Goal: Complete application form

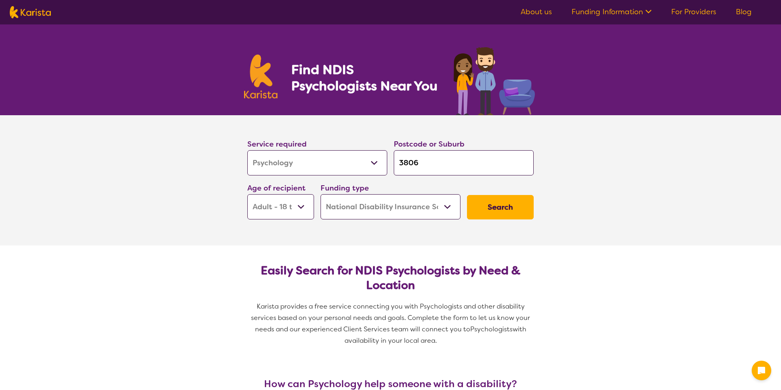
select select "Psychology"
select select "AD"
select select "NDIS"
select select "Psychology"
select select "AD"
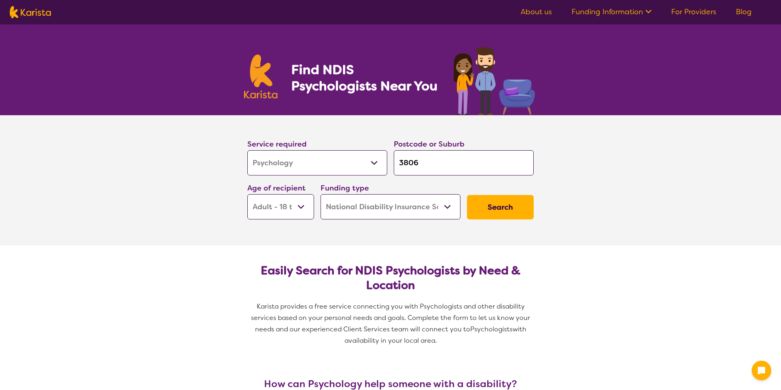
select select "NDIS"
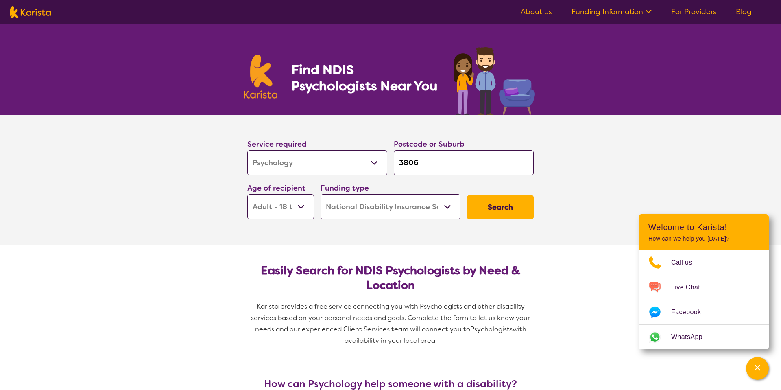
click at [362, 132] on section "Service required Allied Health Assistant Assessment ([MEDICAL_DATA] or [MEDICAL…" at bounding box center [390, 168] width 312 height 107
click at [408, 157] on input "3806" at bounding box center [464, 162] width 140 height 25
type input "D"
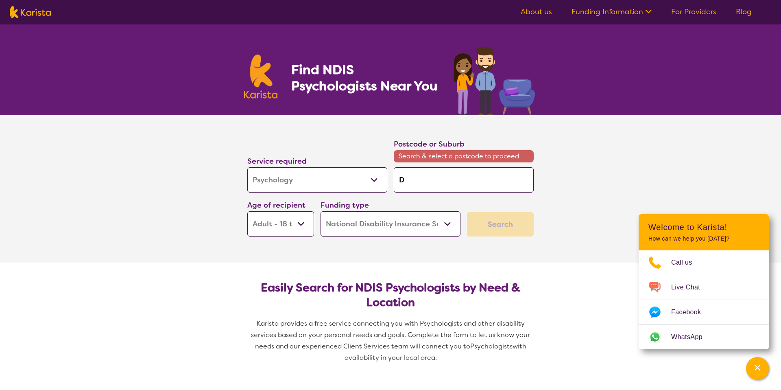
type input "Da"
type input "[PERSON_NAME]"
type input "Dand"
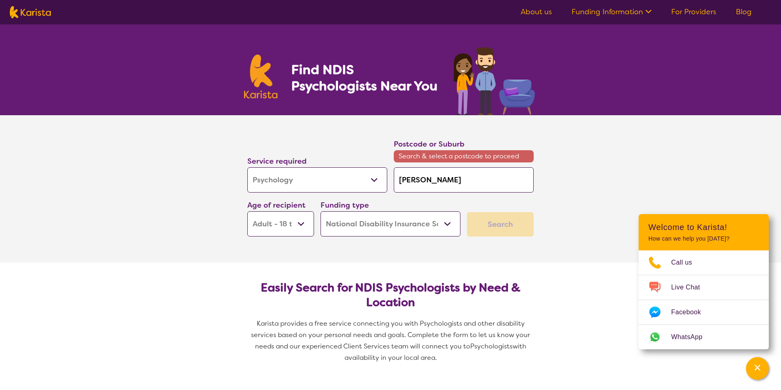
type input "Dand"
type input "Dande"
type input "Danden"
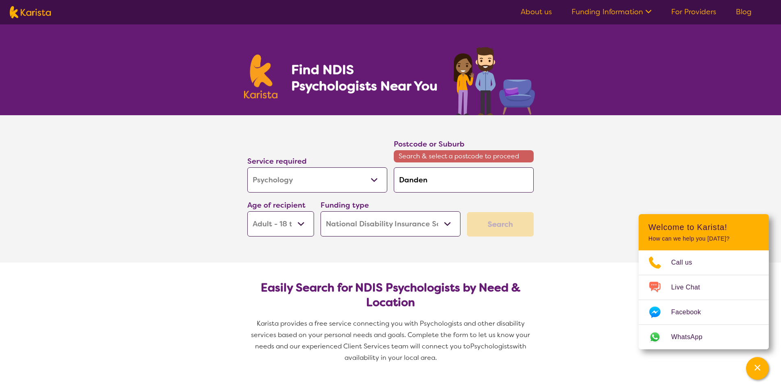
type input "Dandeno"
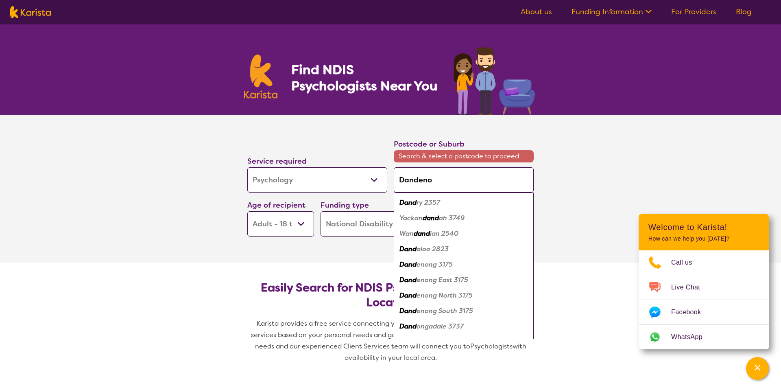
type input "Dandenon"
type input "Dandenong"
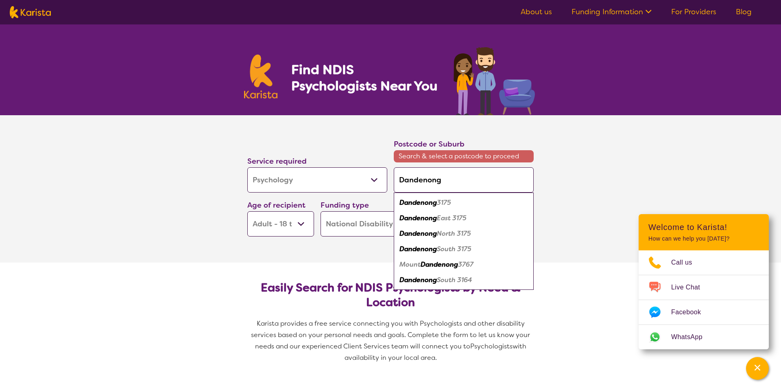
click at [451, 201] on em "3175" at bounding box center [444, 202] width 14 height 9
type input "3175"
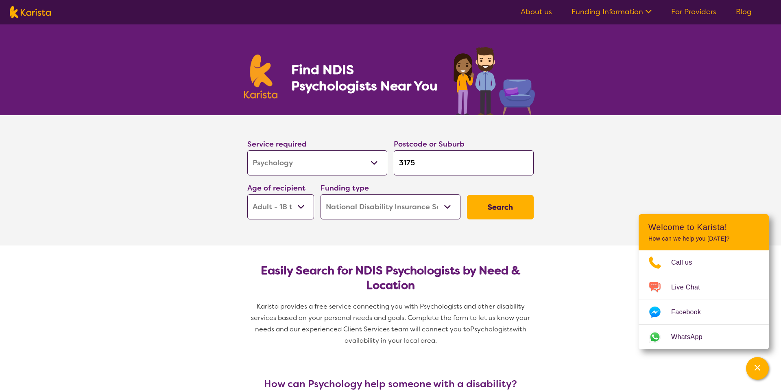
click at [387, 137] on div "Service required Allied Health Assistant Assessment ([MEDICAL_DATA] or [MEDICAL…" at bounding box center [317, 157] width 146 height 44
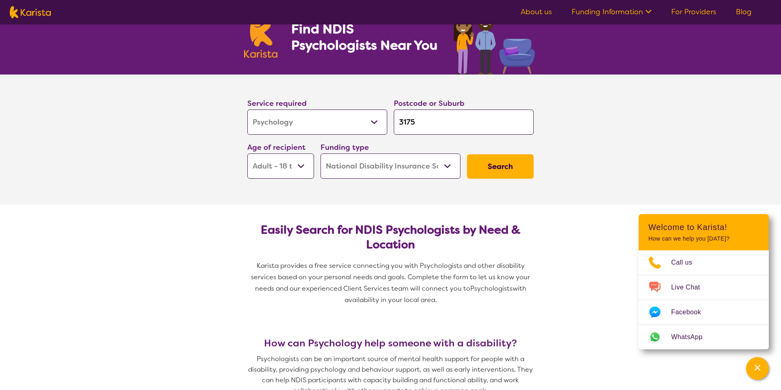
scroll to position [40, 0]
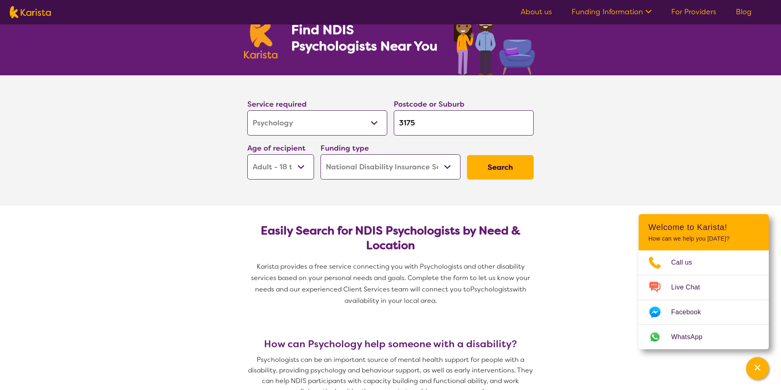
click at [365, 167] on select "Home Care Package (HCP) National Disability Insurance Scheme (NDIS) I don't know" at bounding box center [390, 166] width 140 height 25
click at [320, 154] on select "Home Care Package (HCP) National Disability Insurance Scheme (NDIS) I don't know" at bounding box center [390, 166] width 140 height 25
click at [309, 185] on section "Service required Allied Health Assistant Assessment ([MEDICAL_DATA] or [MEDICAL…" at bounding box center [390, 140] width 325 height 130
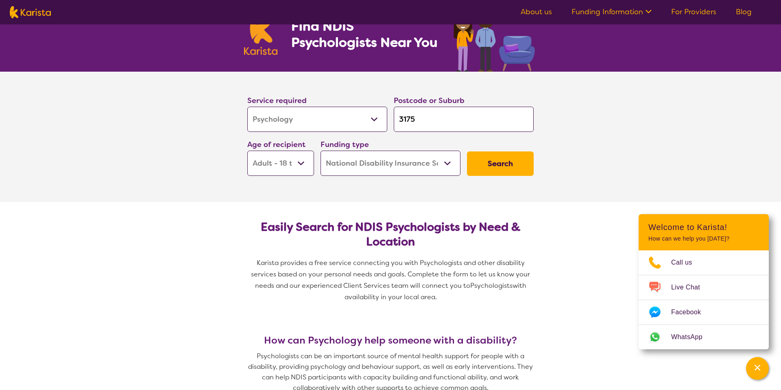
scroll to position [48, 0]
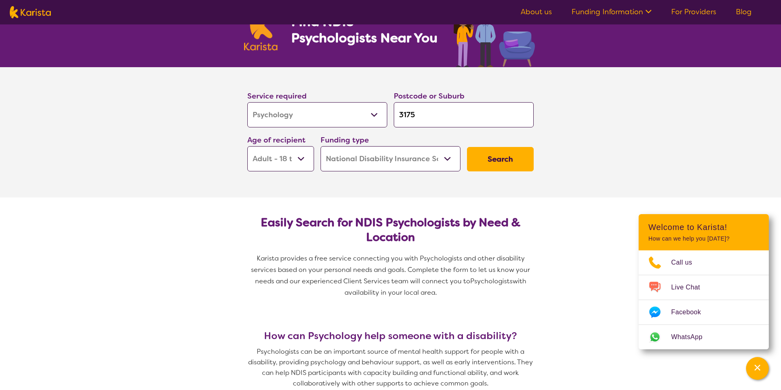
click at [306, 169] on select "Early Childhood - 0 to 9 Child - 10 to 11 Adolescent - 12 to 17 Adult - 18 to 6…" at bounding box center [280, 158] width 67 height 25
select select "AS"
click at [247, 146] on select "Early Childhood - 0 to 9 Child - 10 to 11 Adolescent - 12 to 17 Adult - 18 to 6…" at bounding box center [280, 158] width 67 height 25
select select "AS"
click at [494, 166] on button "Search" at bounding box center [500, 159] width 67 height 24
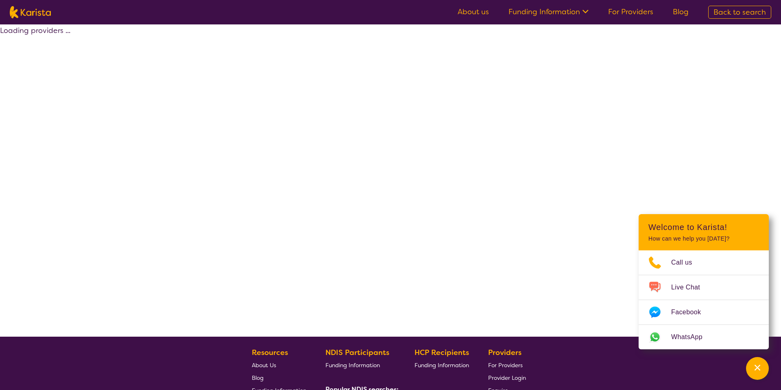
select select "by_score"
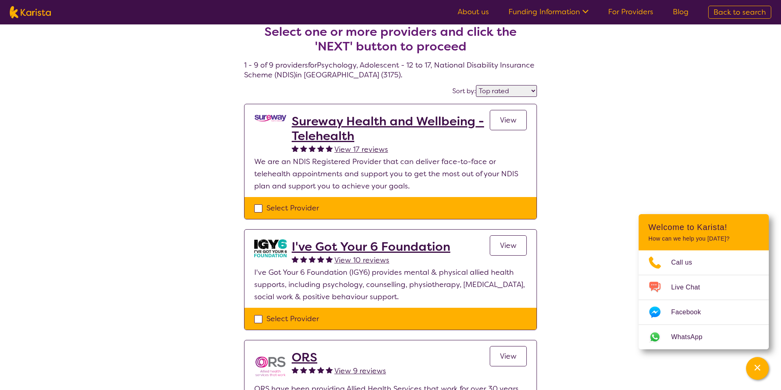
scroll to position [12, 0]
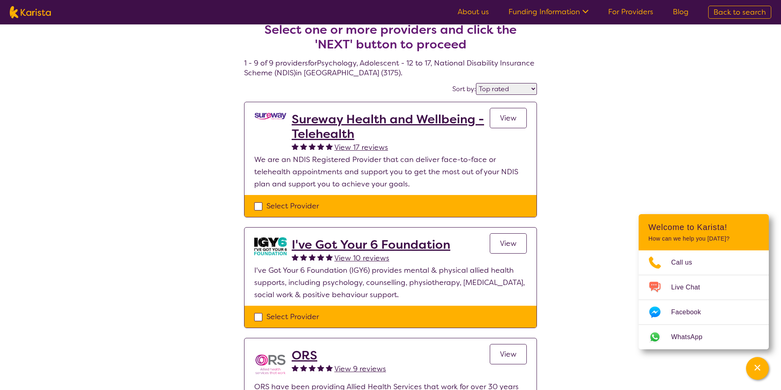
click at [350, 178] on p "We are an NDIS Registered Provider that can deliver face-to-face or telehealth …" at bounding box center [390, 171] width 272 height 37
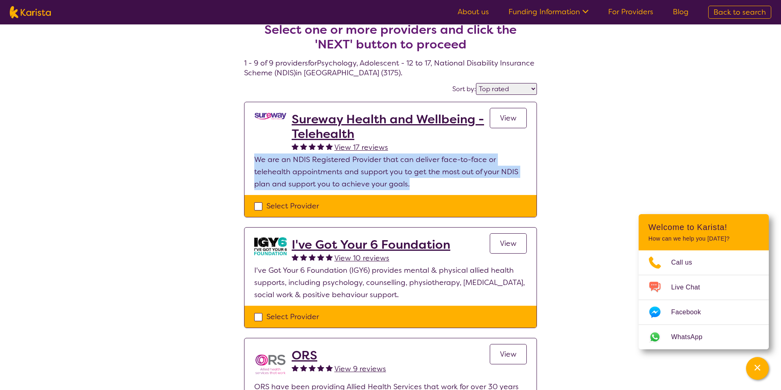
click at [350, 178] on p "We are an NDIS Registered Provider that can deliver face-to-face or telehealth …" at bounding box center [390, 171] width 272 height 37
copy p "We are an NDIS Registered Provider that can deliver face-to-face or telehealth …"
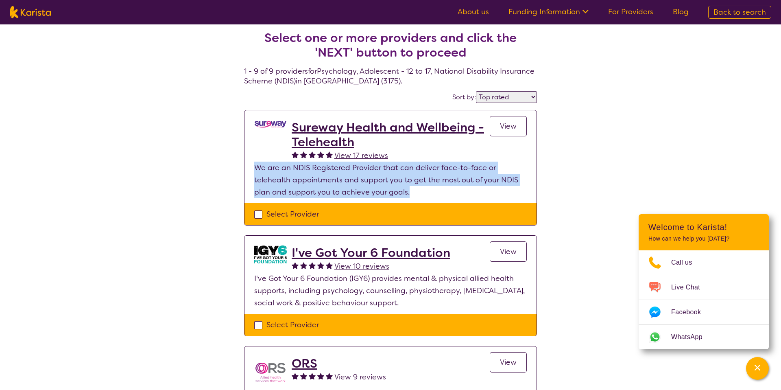
scroll to position [0, 0]
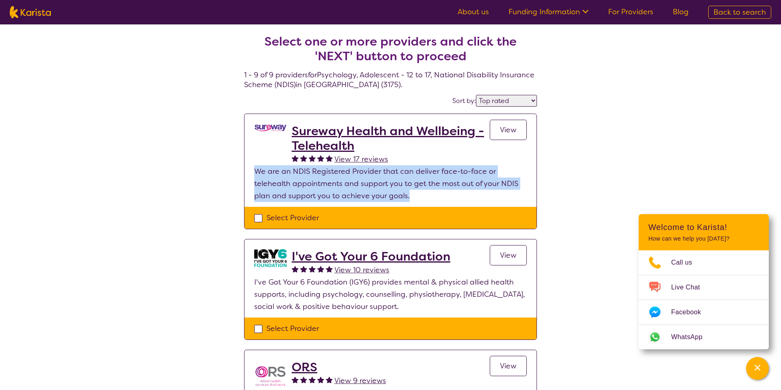
copy p "We are an NDIS Registered Provider that can deliver face-to-face or telehealth …"
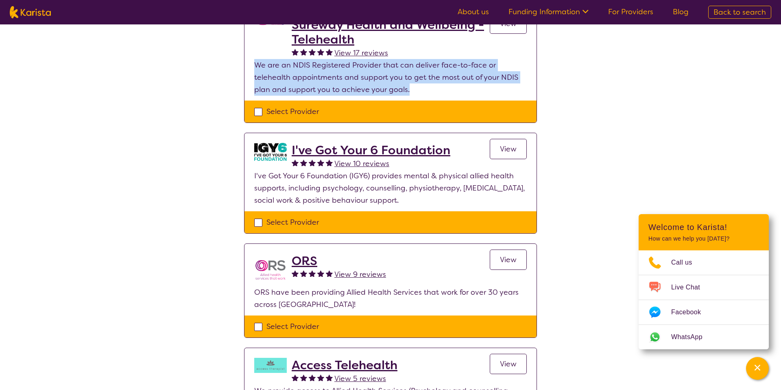
scroll to position [110, 0]
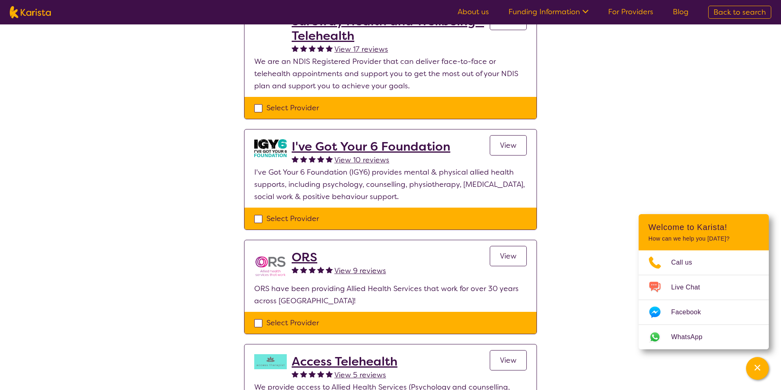
click at [318, 175] on p "I've Got Your 6 Foundation (IGY6) provides mental & physical allied health supp…" at bounding box center [390, 184] width 272 height 37
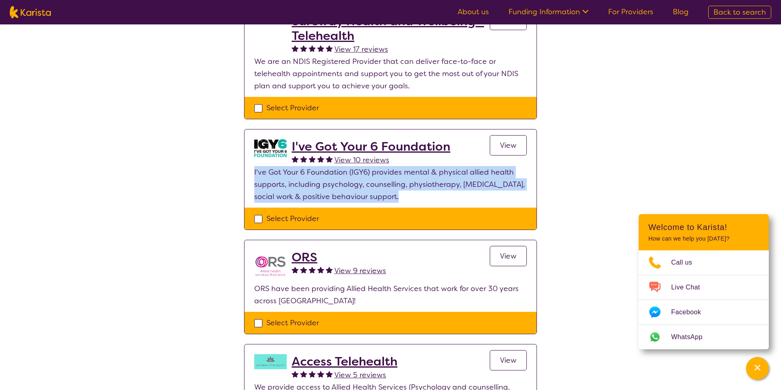
click at [318, 175] on p "I've Got Your 6 Foundation (IGY6) provides mental & physical allied health supp…" at bounding box center [390, 184] width 272 height 37
copy p "I've Got Your 6 Foundation (IGY6) provides mental & physical allied health supp…"
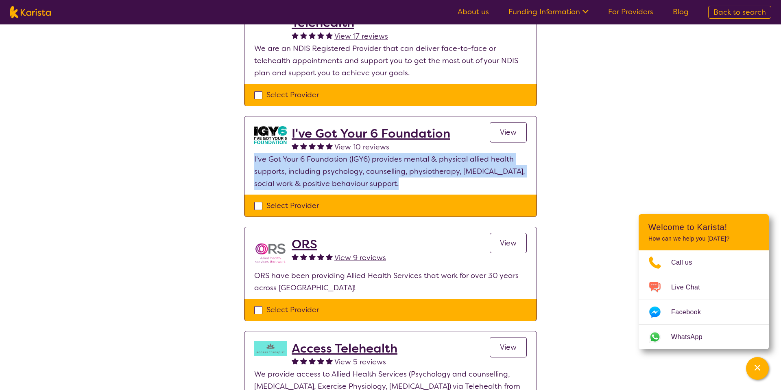
scroll to position [121, 0]
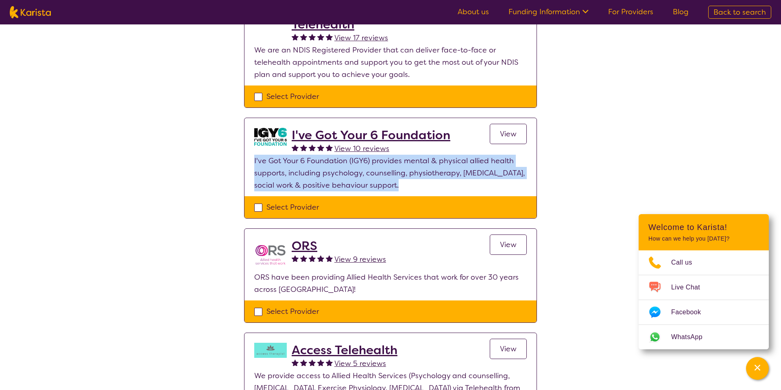
copy p "I've Got Your 6 Foundation (IGY6) provides mental & physical allied health supp…"
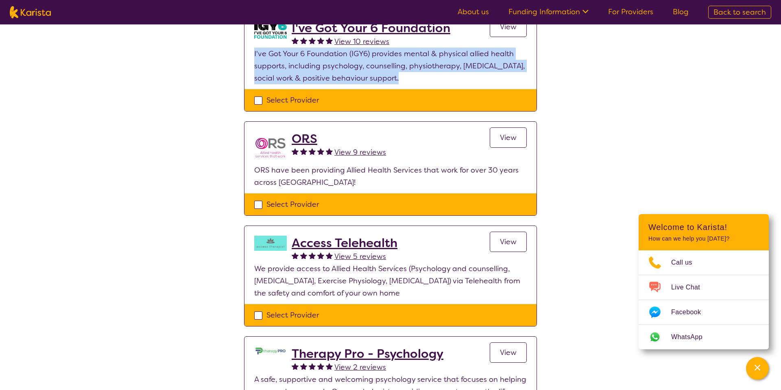
scroll to position [231, 0]
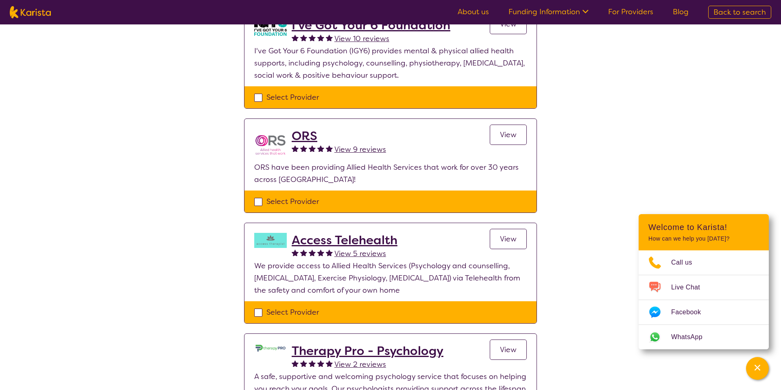
click at [334, 168] on p "ORS have been providing Allied Health Services that work for over 30 years acro…" at bounding box center [390, 173] width 272 height 24
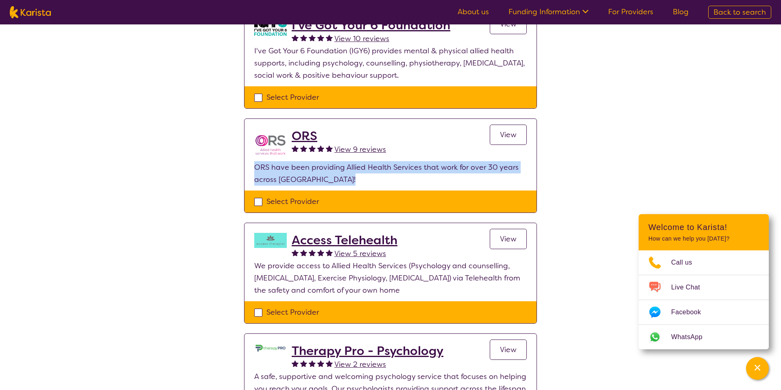
click at [334, 168] on p "ORS have been providing Allied Health Services that work for over 30 years acro…" at bounding box center [390, 173] width 272 height 24
copy p "ORS have been providing Allied Health Services that work for over 30 years acro…"
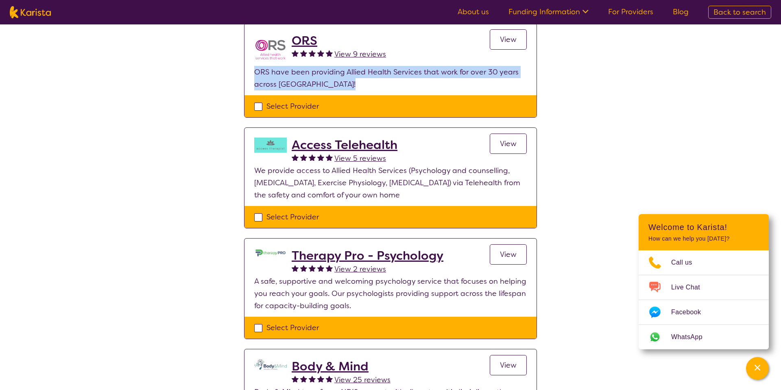
scroll to position [327, 0]
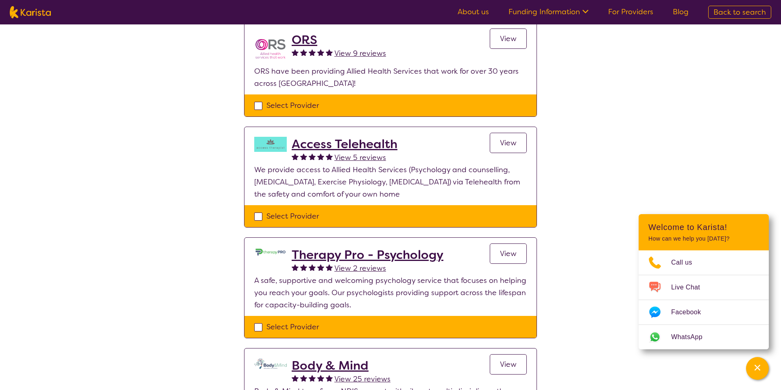
click at [331, 175] on p "We provide access to Allied Health Services (Psychology and counselling, [MEDIC…" at bounding box center [390, 181] width 272 height 37
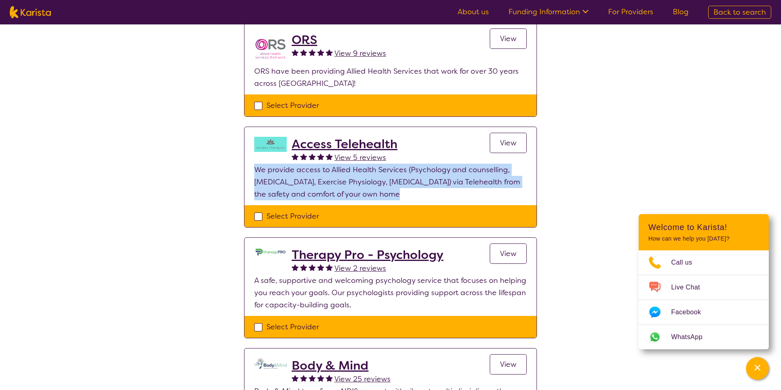
click at [331, 175] on p "We provide access to Allied Health Services (Psychology and counselling, [MEDIC…" at bounding box center [390, 181] width 272 height 37
copy p "We provide access to Allied Health Services (Psychology and counselling, [MEDIC…"
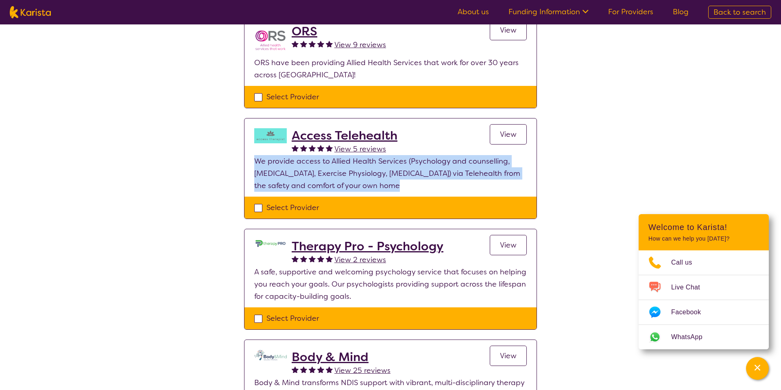
click at [331, 175] on p "We provide access to Allied Health Services (Psychology and counselling, [MEDIC…" at bounding box center [390, 173] width 272 height 37
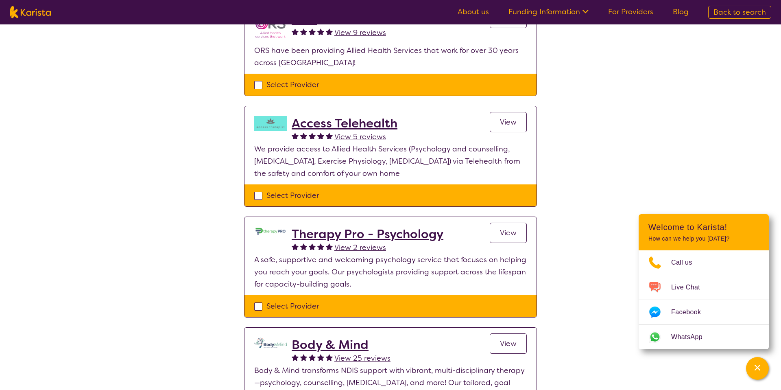
scroll to position [348, 0]
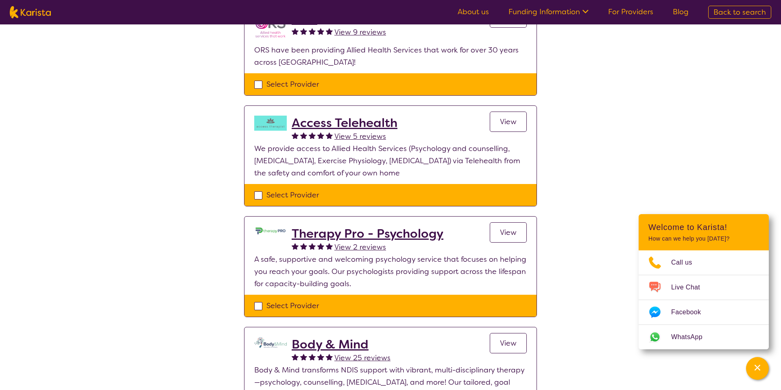
click at [331, 173] on p "We provide access to Allied Health Services (Psychology and counselling, [MEDIC…" at bounding box center [390, 160] width 272 height 37
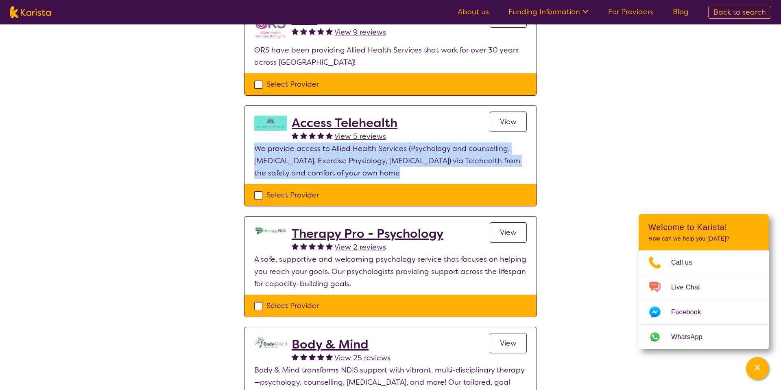
click at [331, 173] on p "We provide access to Allied Health Services (Psychology and counselling, [MEDIC…" at bounding box center [390, 160] width 272 height 37
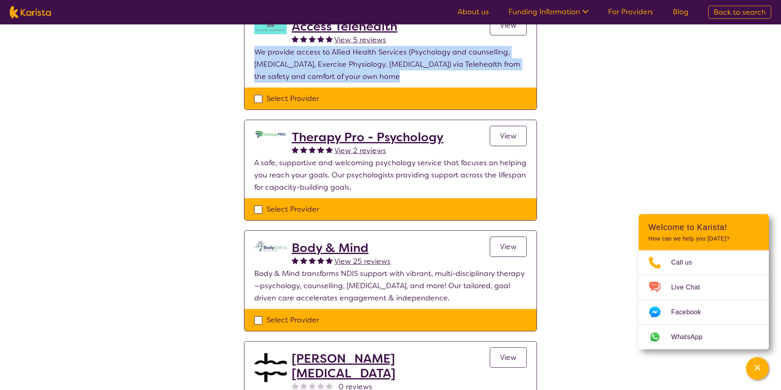
scroll to position [448, 0]
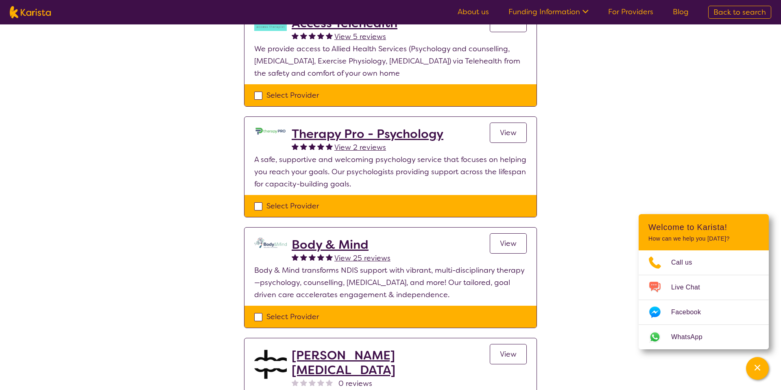
click at [329, 164] on p "A safe, supportive and welcoming psychology service that focuses on helping you…" at bounding box center [390, 171] width 272 height 37
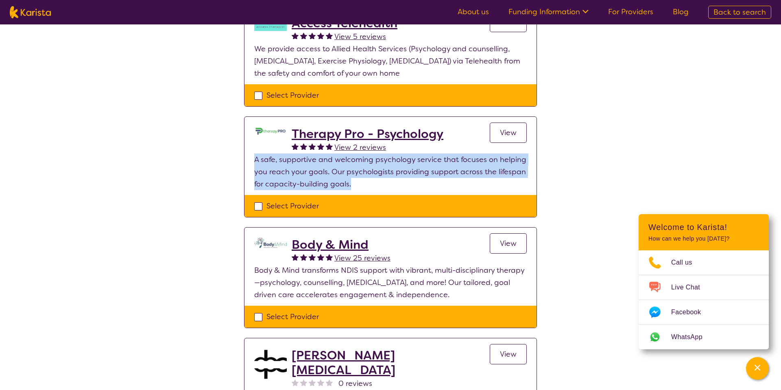
click at [329, 164] on p "A safe, supportive and welcoming psychology service that focuses on helping you…" at bounding box center [390, 171] width 272 height 37
copy p "A safe, supportive and welcoming psychology service that focuses on helping you…"
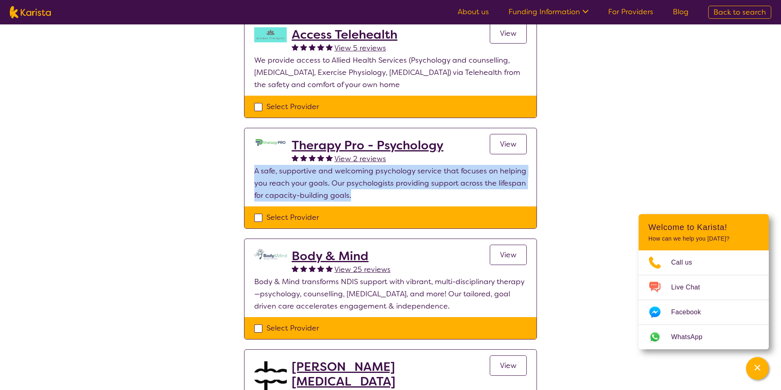
scroll to position [435, 0]
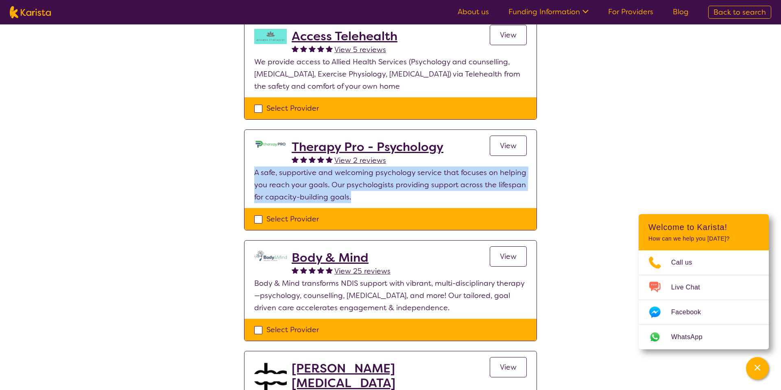
click at [509, 147] on span "View" at bounding box center [508, 146] width 17 height 10
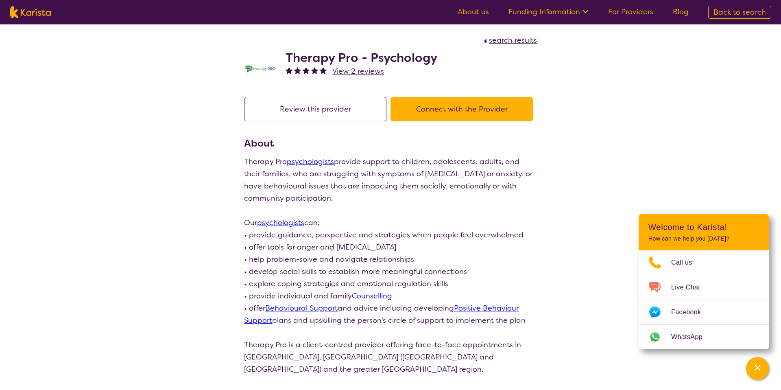
click at [341, 183] on p "Therapy Pro psychologists provide support to children, adolescents, adults, and…" at bounding box center [390, 179] width 293 height 49
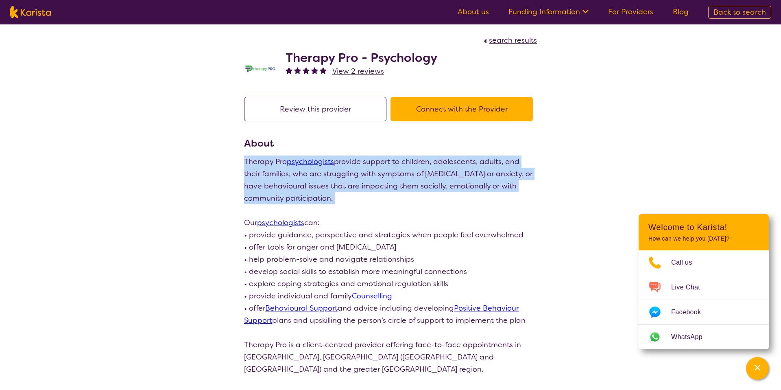
click at [341, 183] on p "Therapy Pro psychologists provide support to children, adolescents, adults, and…" at bounding box center [390, 179] width 293 height 49
copy div "Therapy Pro psychologists provide support to children, adolescents, adults, and…"
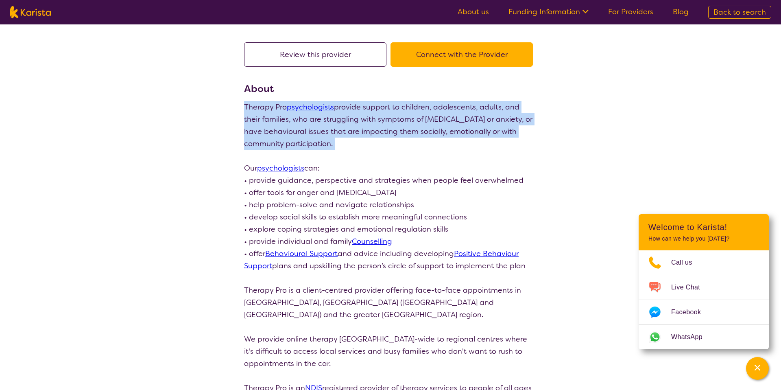
scroll to position [56, 0]
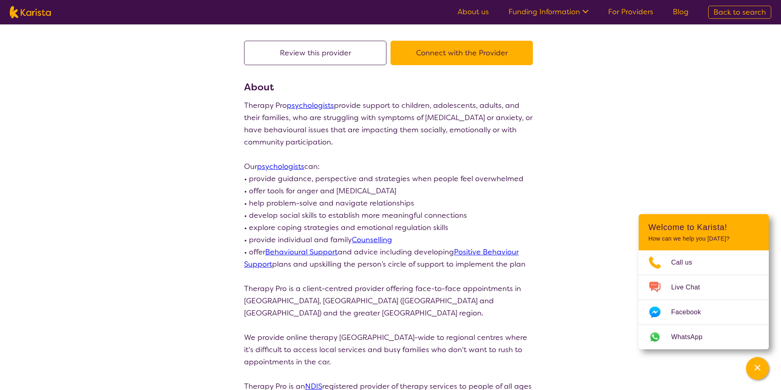
click at [308, 185] on p "• offer tools for anger and [MEDICAL_DATA]" at bounding box center [390, 191] width 293 height 12
click at [311, 178] on p "• provide guidance, perspective and strategies when people feel overwhelmed" at bounding box center [390, 178] width 293 height 12
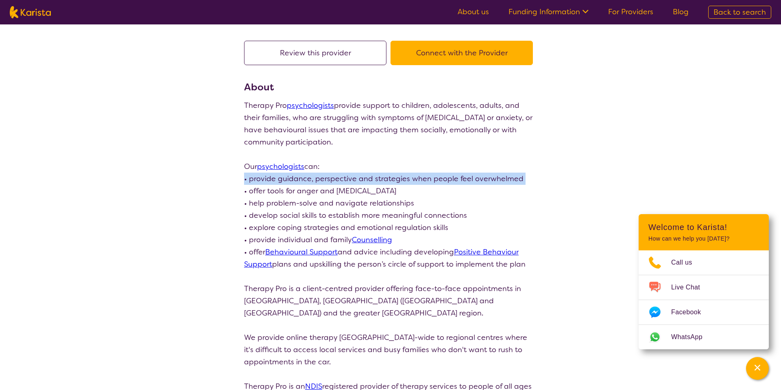
click at [311, 178] on p "• provide guidance, perspective and strategies when people feel overwhelmed" at bounding box center [390, 178] width 293 height 12
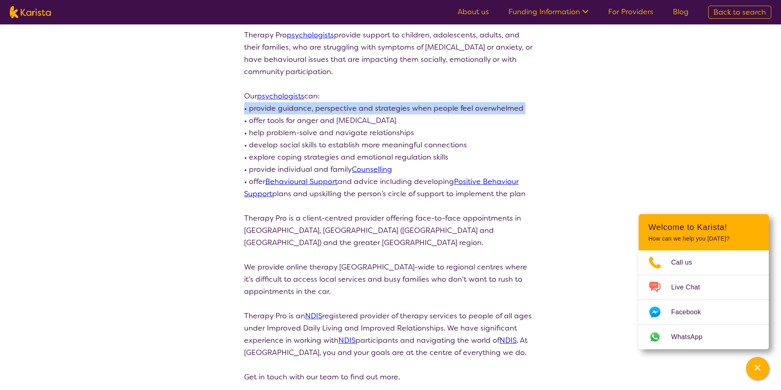
scroll to position [143, 0]
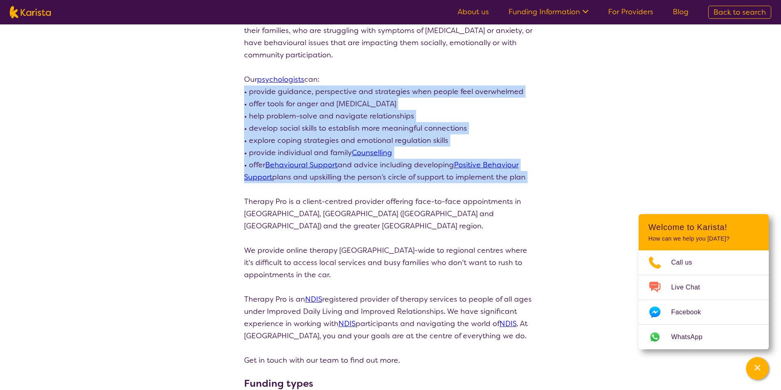
click at [296, 178] on p "• offer Behavioural Support and advice including developing Positive Behaviour …" at bounding box center [390, 171] width 293 height 24
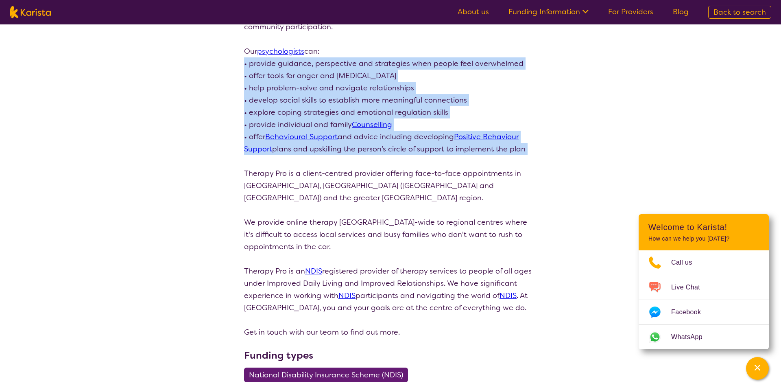
scroll to position [173, 0]
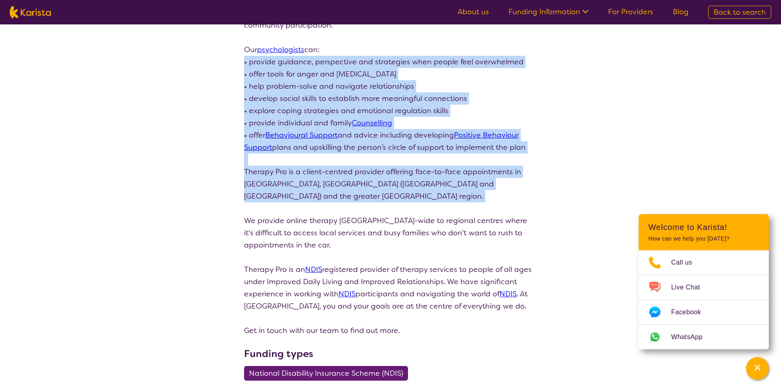
click at [300, 198] on p "Therapy Pro is a client-centred provider offering face-to-face appointments in …" at bounding box center [390, 184] width 293 height 37
copy div "• provide guidance, perspective and strategies when people feel overwhelmed • o…"
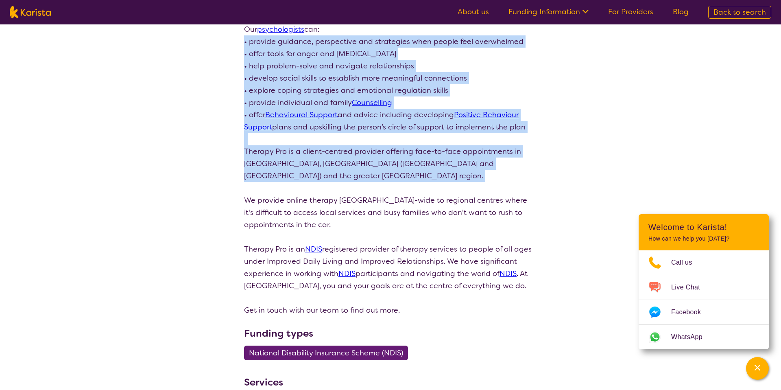
scroll to position [198, 0]
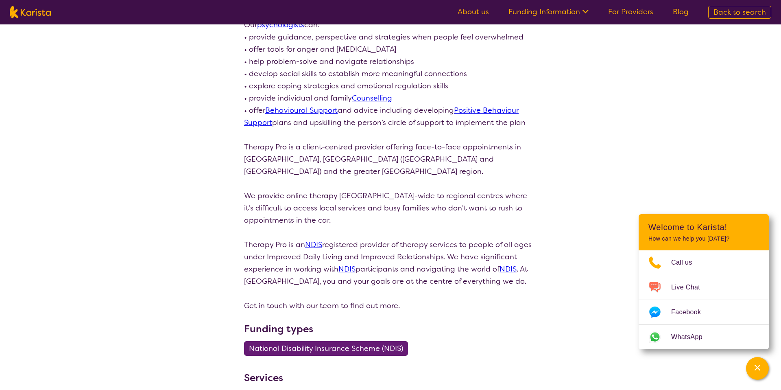
click at [304, 201] on p "We provide online therapy [GEOGRAPHIC_DATA]-wide to regional centres where it's…" at bounding box center [390, 208] width 293 height 37
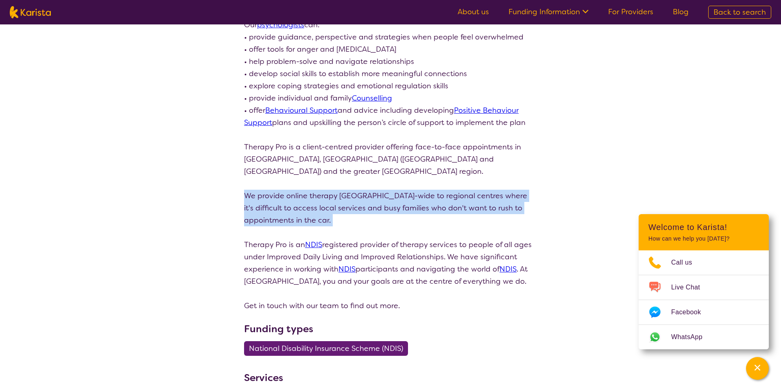
click at [304, 201] on p "We provide online therapy [GEOGRAPHIC_DATA]-wide to regional centres where it's…" at bounding box center [390, 208] width 293 height 37
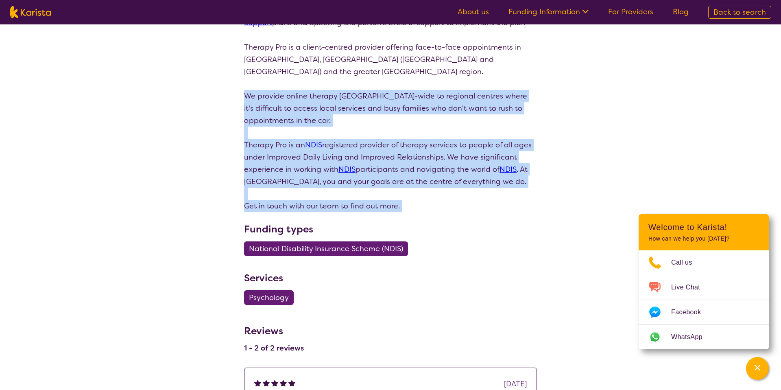
click at [304, 201] on p "Get in touch with our team to find out more." at bounding box center [390, 206] width 293 height 12
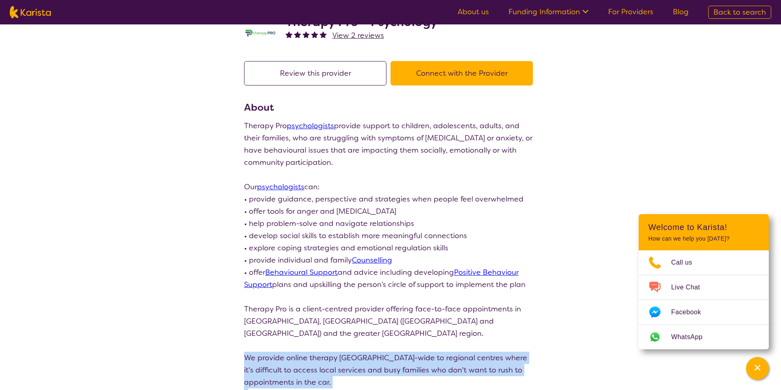
scroll to position [0, 0]
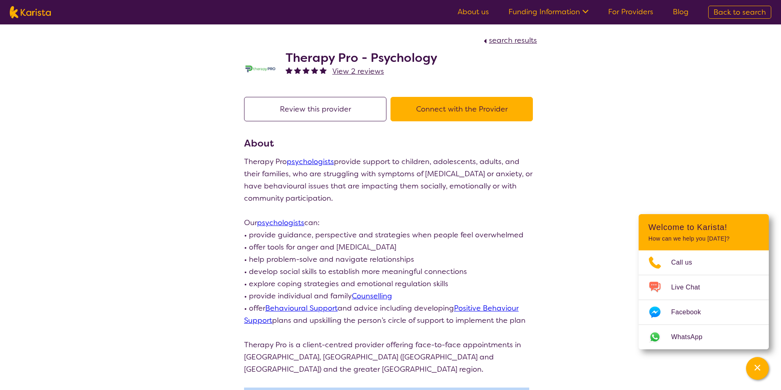
click at [391, 142] on h3 "About" at bounding box center [390, 143] width 293 height 15
click at [389, 146] on h3 "About" at bounding box center [390, 143] width 293 height 15
select select "by_score"
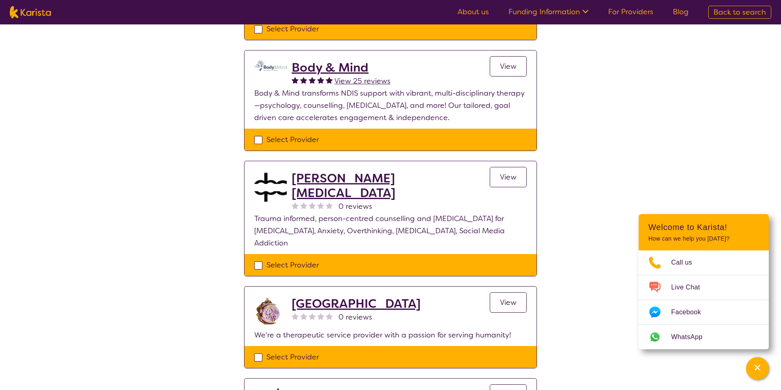
scroll to position [629, 0]
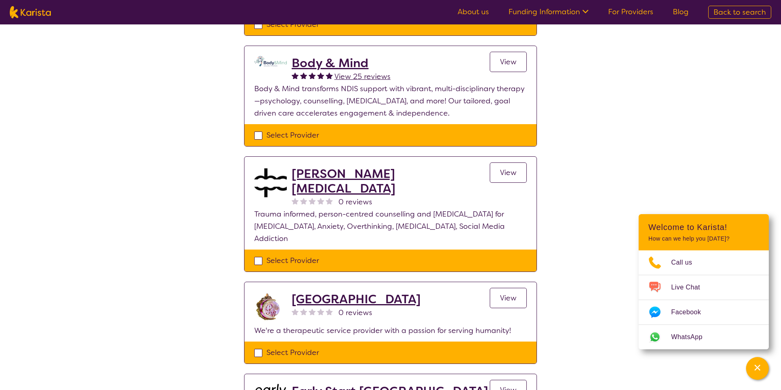
click at [336, 208] on p "Trauma informed, person-centred counselling and [MEDICAL_DATA] for [MEDICAL_DAT…" at bounding box center [390, 226] width 272 height 37
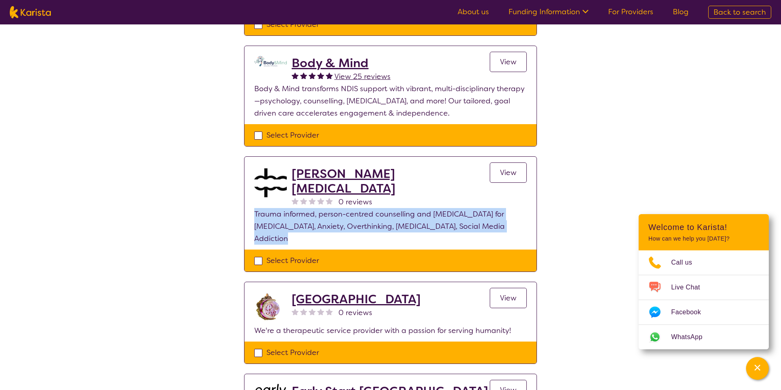
click at [336, 208] on p "Trauma informed, person-centred counselling and [MEDICAL_DATA] for [MEDICAL_DAT…" at bounding box center [390, 226] width 272 height 37
copy p "Trauma informed, person-centred counselling and [MEDICAL_DATA] for [MEDICAL_DAT…"
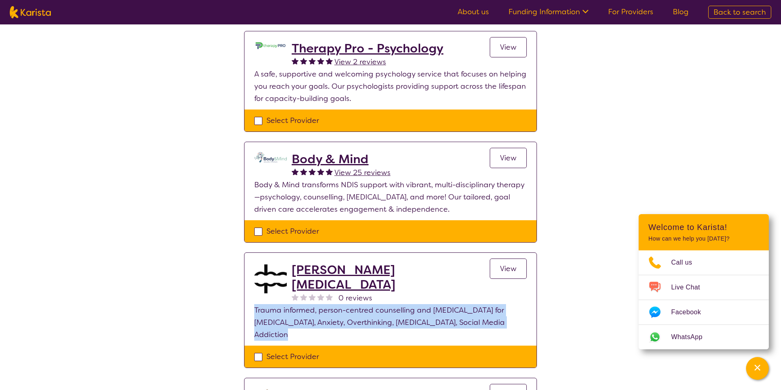
scroll to position [532, 0]
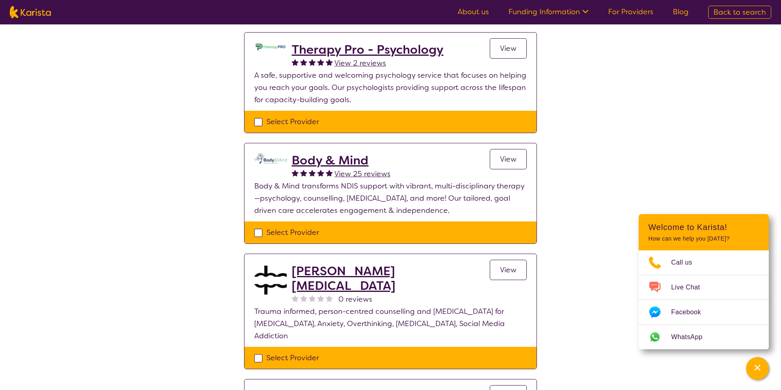
click at [336, 206] on p "Body & Mind transforms NDIS support with vibrant, multi-disciplinary therapy—ps…" at bounding box center [390, 198] width 272 height 37
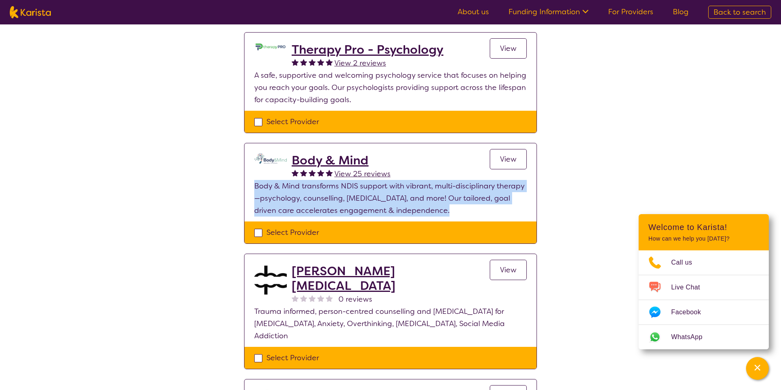
click at [336, 206] on p "Body & Mind transforms NDIS support with vibrant, multi-disciplinary therapy—ps…" at bounding box center [390, 198] width 272 height 37
click at [336, 162] on h2 "Body & Mind" at bounding box center [341, 160] width 99 height 15
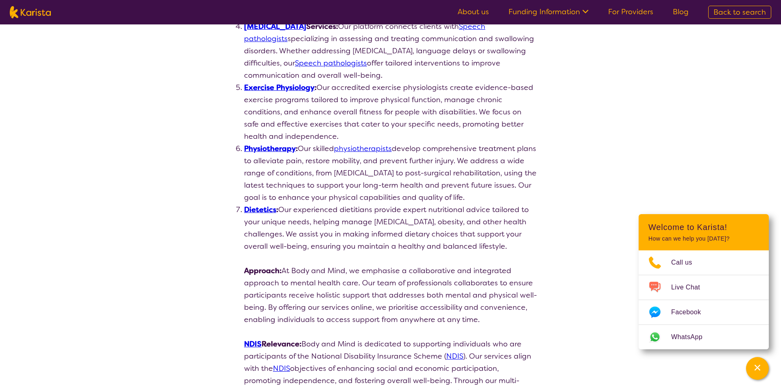
scroll to position [498, 0]
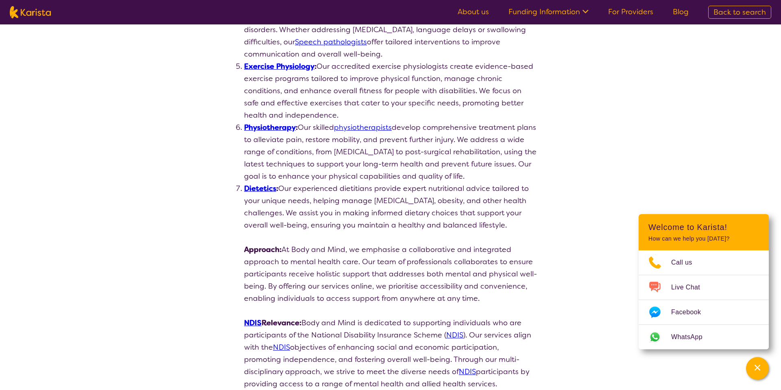
click at [336, 162] on li "Physiotherapy :  Our skilled physiotherapists develop comprehensive treatment p…" at bounding box center [390, 151] width 293 height 61
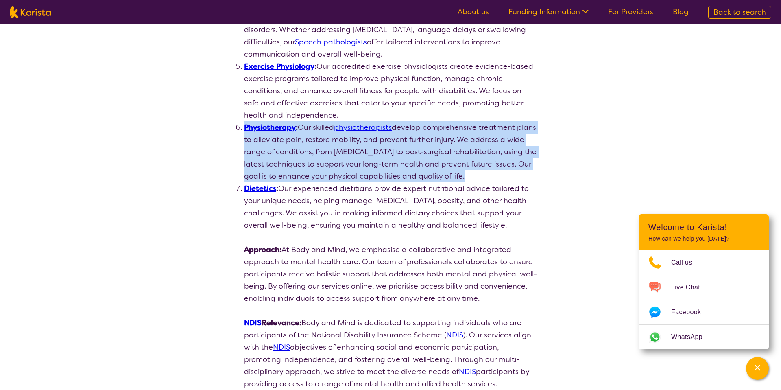
click at [336, 162] on li "Physiotherapy :  Our skilled physiotherapists develop comprehensive treatment p…" at bounding box center [390, 151] width 293 height 61
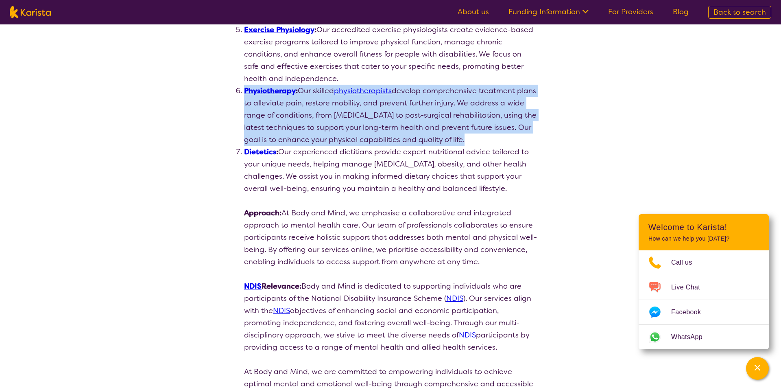
scroll to position [521, 0]
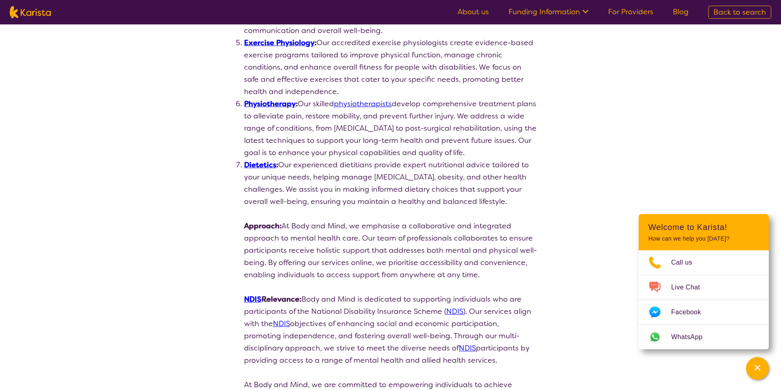
click at [331, 159] on li "Dietetics :  Our experienced dietitians provide expert nutritional advice tailo…" at bounding box center [390, 183] width 293 height 49
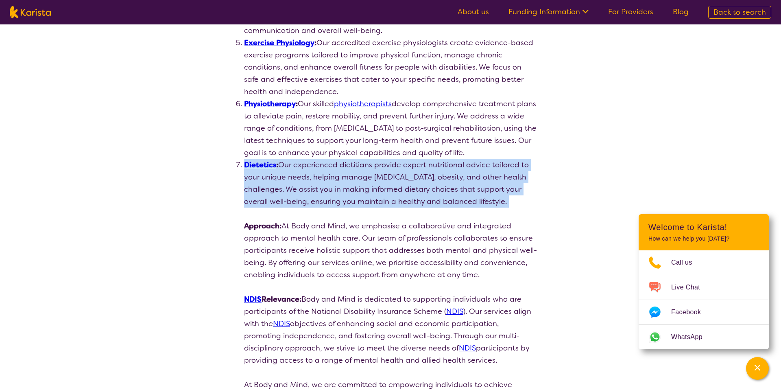
click at [331, 159] on li "Dietetics :  Our experienced dietitians provide expert nutritional advice tailo…" at bounding box center [390, 183] width 293 height 49
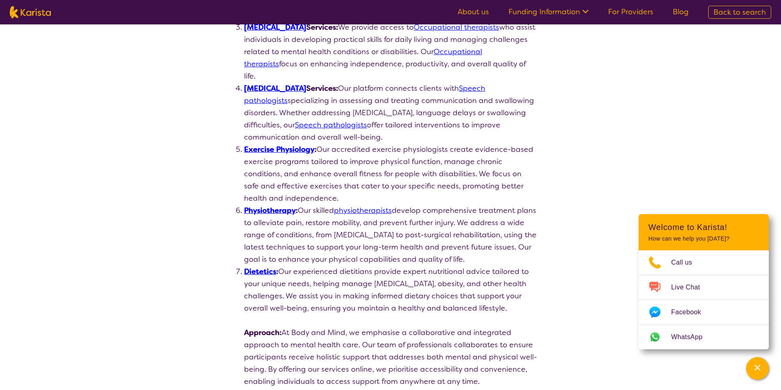
click at [291, 161] on li "Exercise Physiology :  Our accredited exercise physiologists create evidence-ba…" at bounding box center [390, 173] width 293 height 61
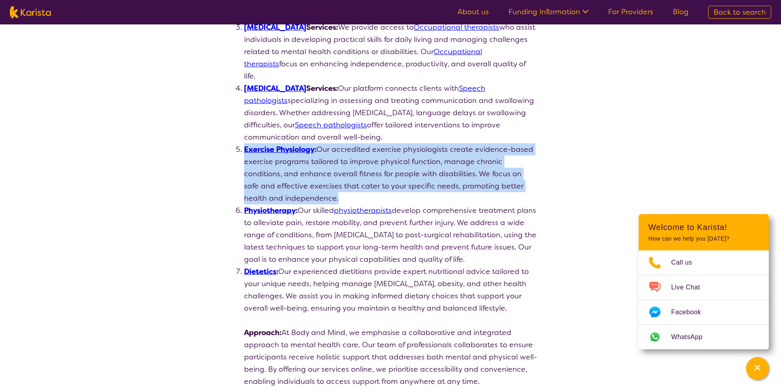
click at [291, 161] on li "Exercise Physiology :  Our accredited exercise physiologists create evidence-ba…" at bounding box center [390, 173] width 293 height 61
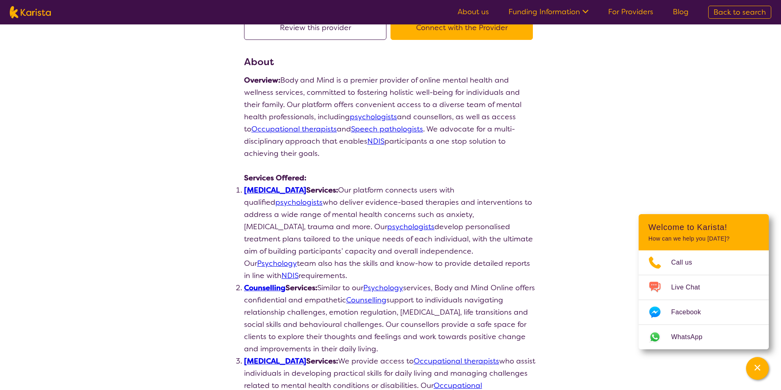
scroll to position [94, 0]
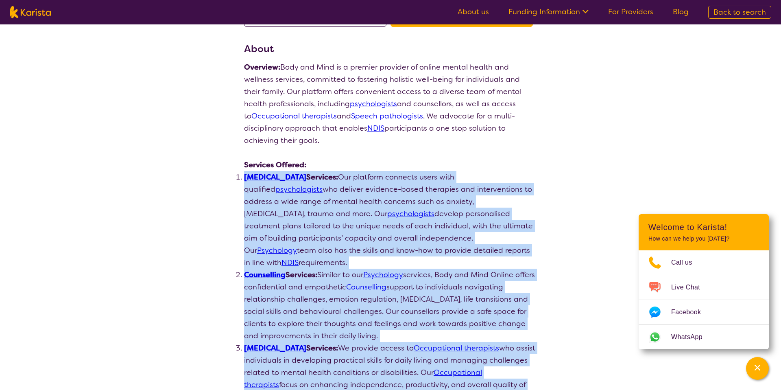
click at [304, 195] on li "[MEDICAL_DATA] Services: Our platform connects users with qualified psychologis…" at bounding box center [390, 220] width 293 height 98
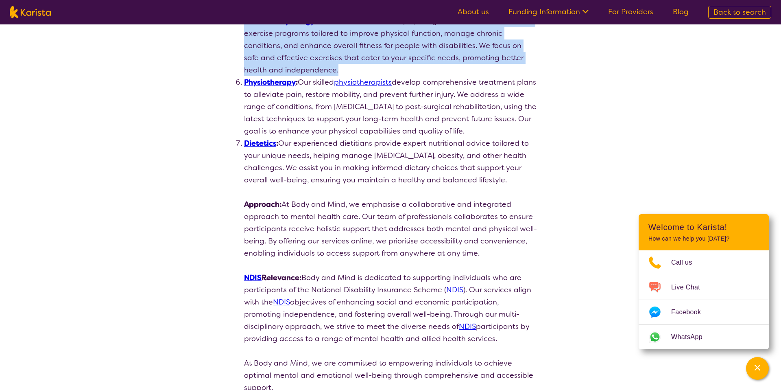
scroll to position [546, 0]
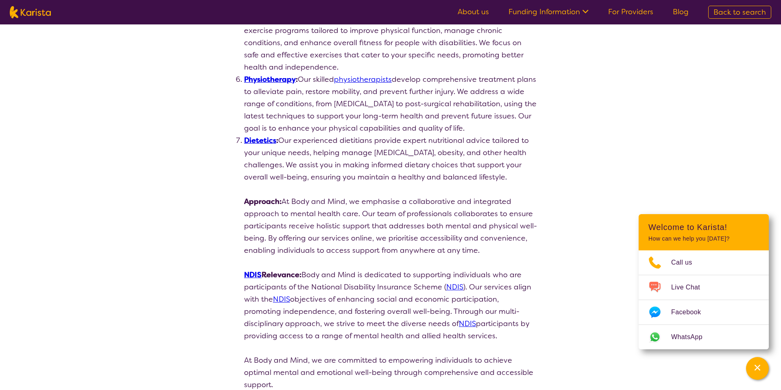
click at [294, 195] on p "Approach: At Body and Mind, we emphasise a collaborative and integrated approac…" at bounding box center [390, 225] width 293 height 61
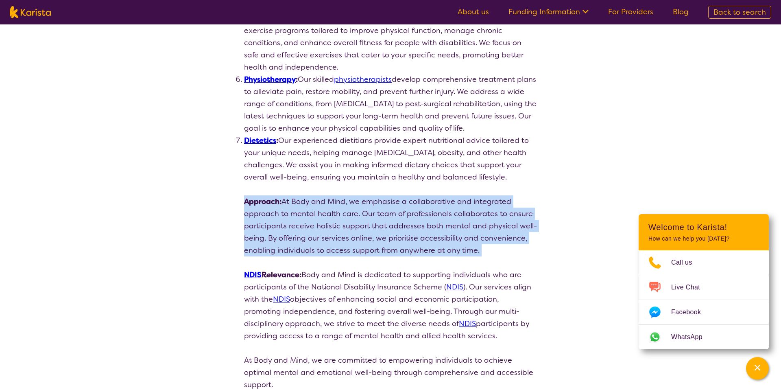
click at [294, 195] on p "Approach: At Body and Mind, we emphasise a collaborative and integrated approac…" at bounding box center [390, 225] width 293 height 61
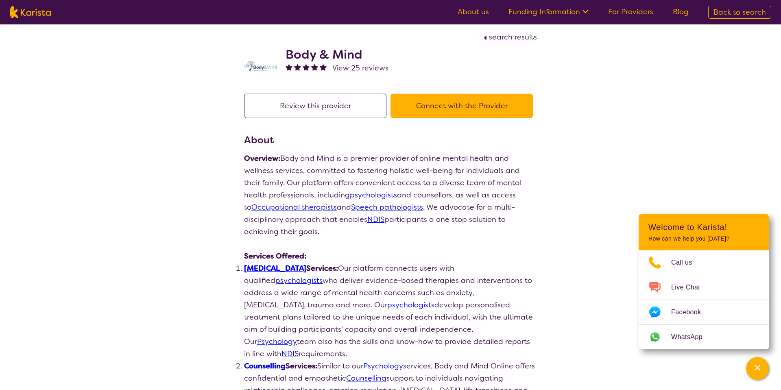
scroll to position [0, 0]
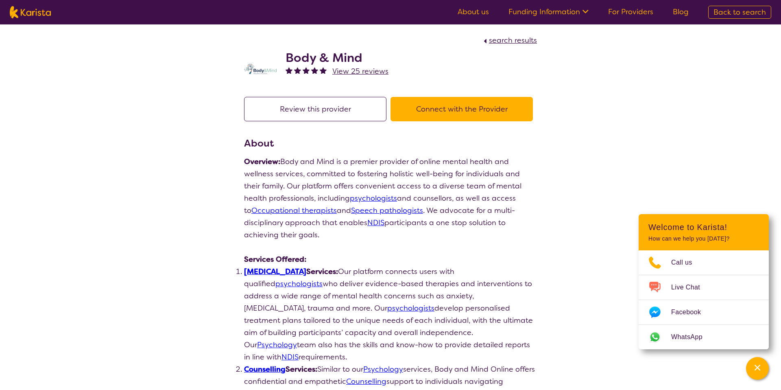
click at [422, 113] on button "Connect with the Provider" at bounding box center [461, 109] width 142 height 24
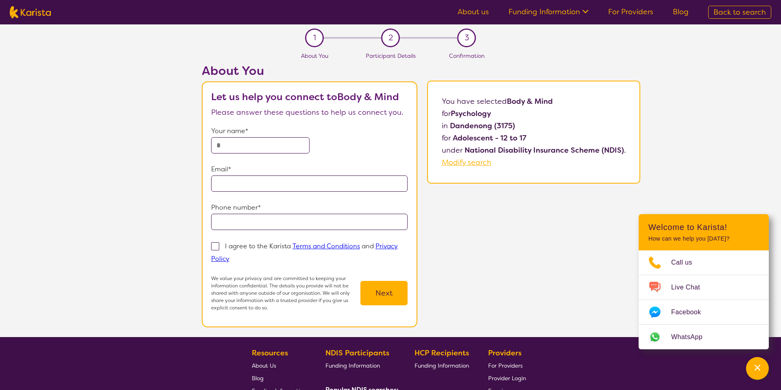
click at [285, 113] on p "Please answer these questions to help us connect you." at bounding box center [309, 112] width 197 height 12
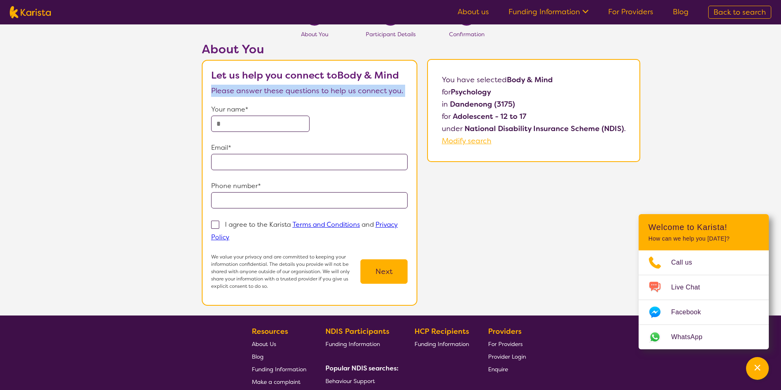
scroll to position [23, 0]
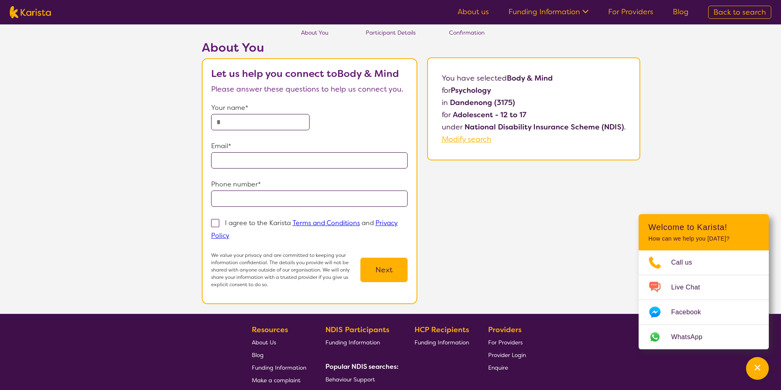
click at [283, 122] on input "text" at bounding box center [260, 122] width 98 height 16
type input "**********"
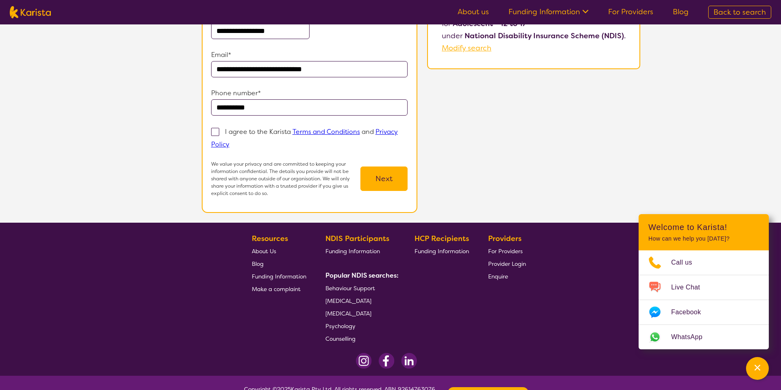
scroll to position [117, 0]
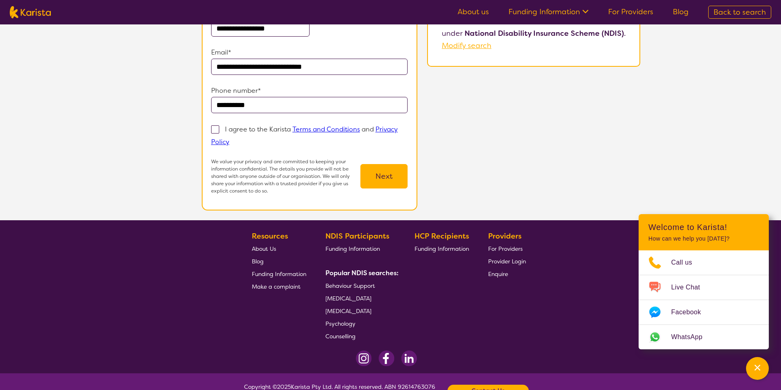
click at [275, 133] on p "I agree to the Karista Terms and Conditions and Privacy Policy" at bounding box center [304, 135] width 187 height 21
click at [235, 139] on input "I agree to the Karista Terms and Conditions and Privacy Policy" at bounding box center [231, 141] width 5 height 5
checkbox input "true"
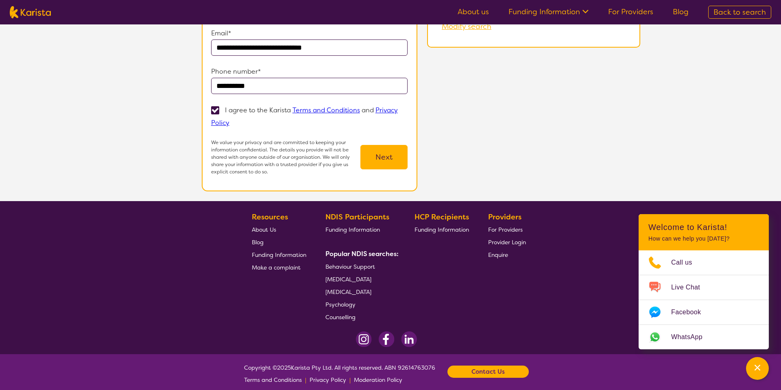
scroll to position [143, 0]
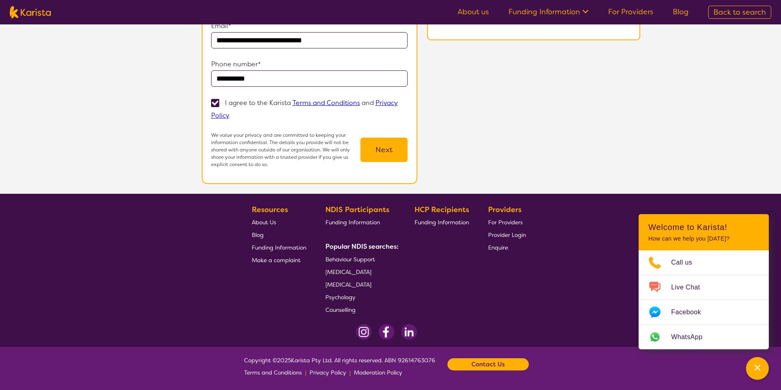
click at [350, 153] on p "We value your privacy and are committed to keeping your information confidentia…" at bounding box center [286, 149] width 150 height 37
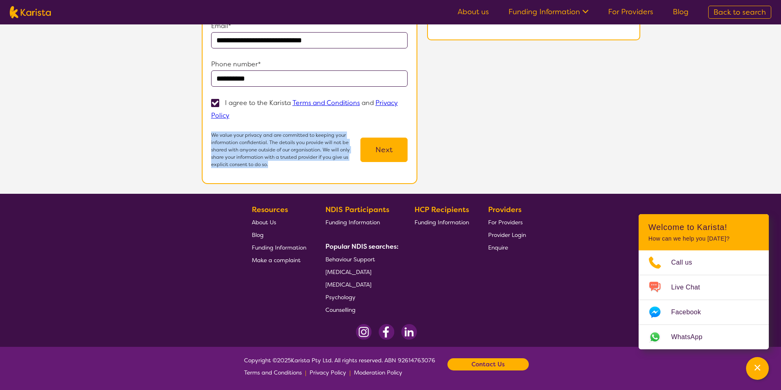
click at [350, 153] on p "We value your privacy and are committed to keeping your information confidentia…" at bounding box center [286, 149] width 150 height 37
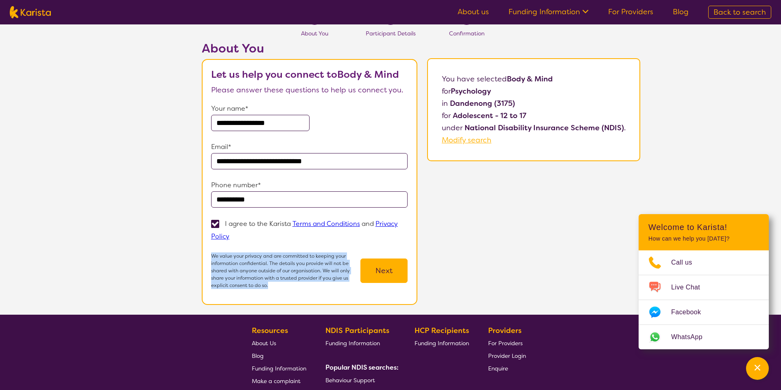
scroll to position [20, 0]
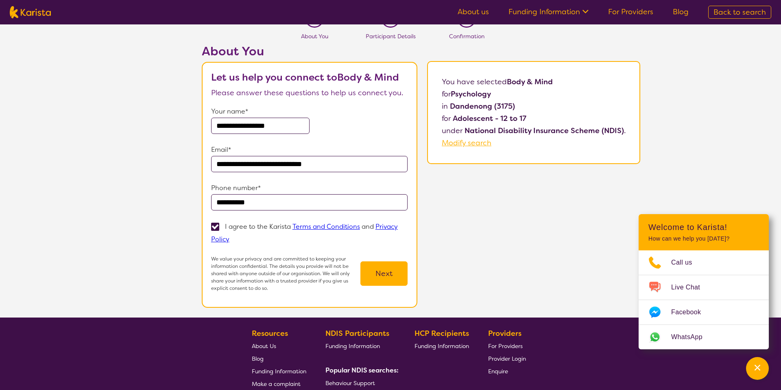
click at [477, 95] on b "Psychology" at bounding box center [471, 94] width 40 height 10
click at [487, 116] on b "Adolescent - 12 to 17" at bounding box center [490, 118] width 74 height 10
click at [499, 133] on b "National Disability Insurance Scheme (NDIS)" at bounding box center [543, 131] width 159 height 10
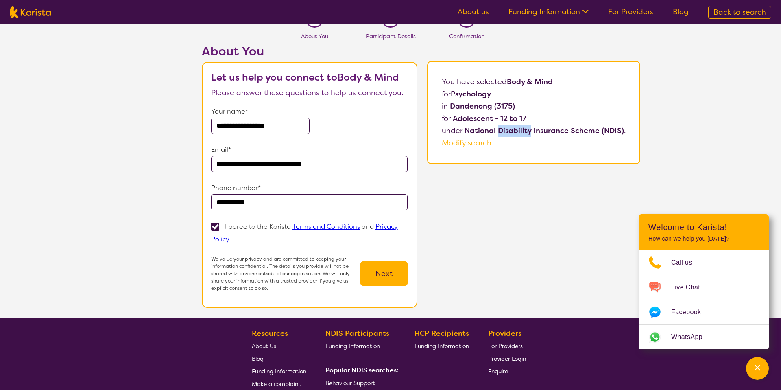
click at [499, 133] on b "National Disability Insurance Scheme (NDIS)" at bounding box center [543, 131] width 159 height 10
click at [236, 82] on b "Let us help you connect to Body & Mind" at bounding box center [305, 77] width 188 height 13
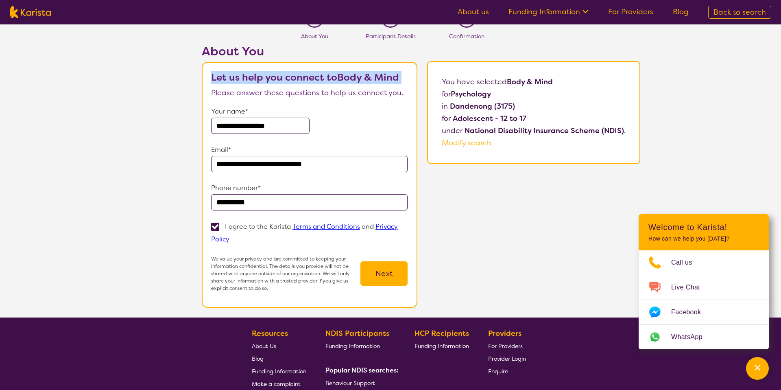
click at [236, 82] on b "Let us help you connect to Body & Mind" at bounding box center [305, 77] width 188 height 13
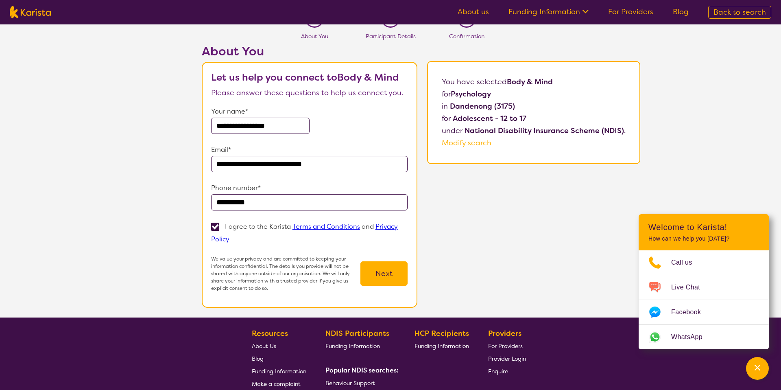
click at [257, 94] on p "Please answer these questions to help us connect you." at bounding box center [309, 93] width 197 height 12
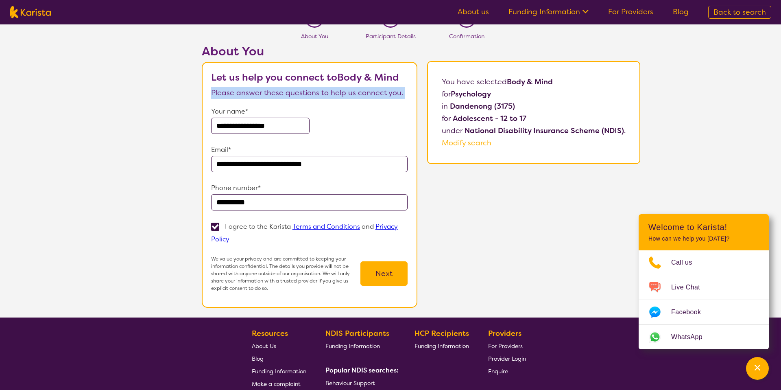
click at [257, 94] on p "Please answer these questions to help us connect you." at bounding box center [309, 93] width 197 height 12
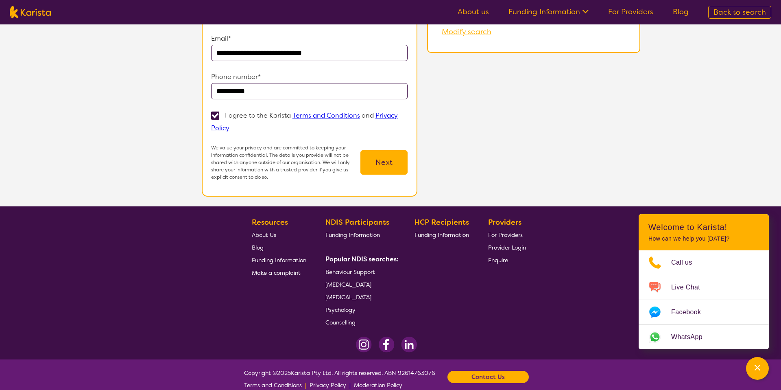
scroll to position [143, 0]
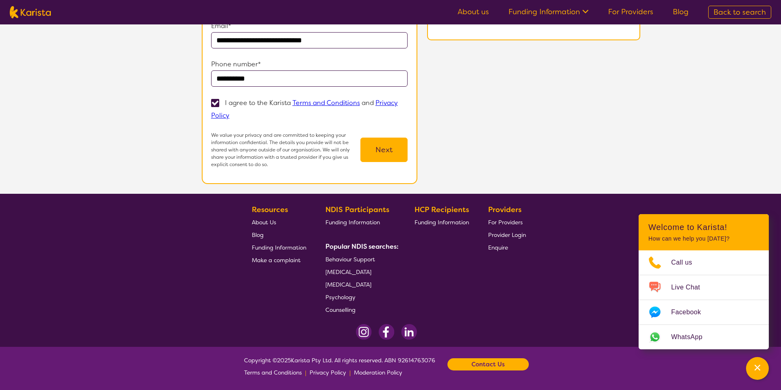
click at [369, 144] on button "Next" at bounding box center [383, 149] width 47 height 24
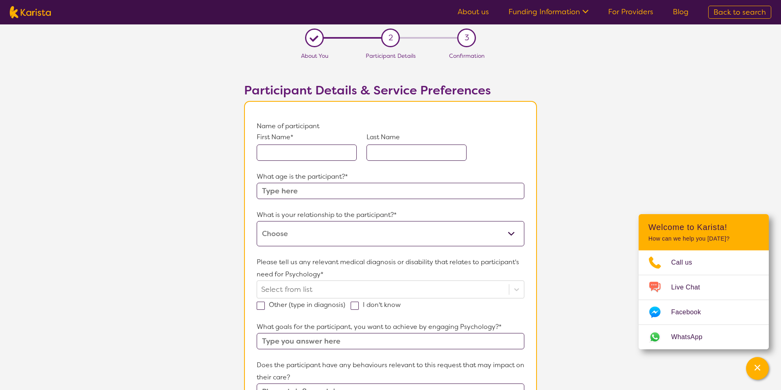
click at [333, 122] on p "Name of participant" at bounding box center [391, 126] width 268 height 12
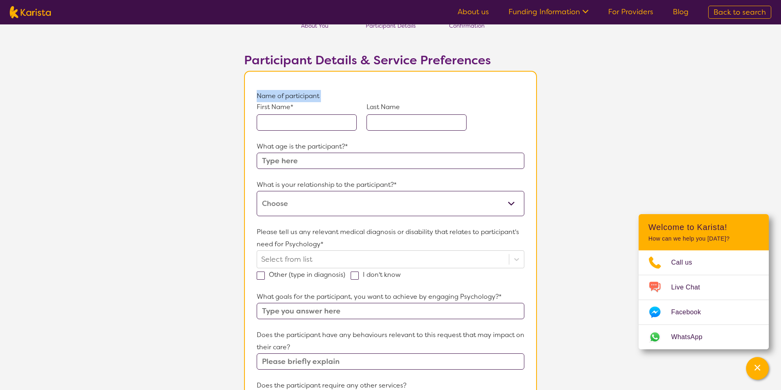
scroll to position [31, 0]
click at [331, 126] on input "text" at bounding box center [307, 122] width 100 height 16
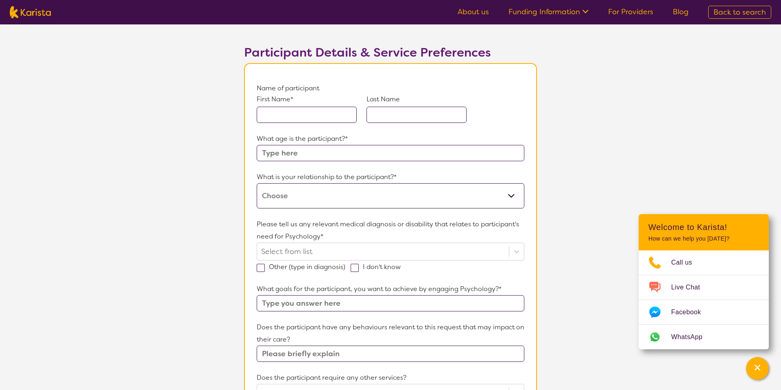
scroll to position [39, 0]
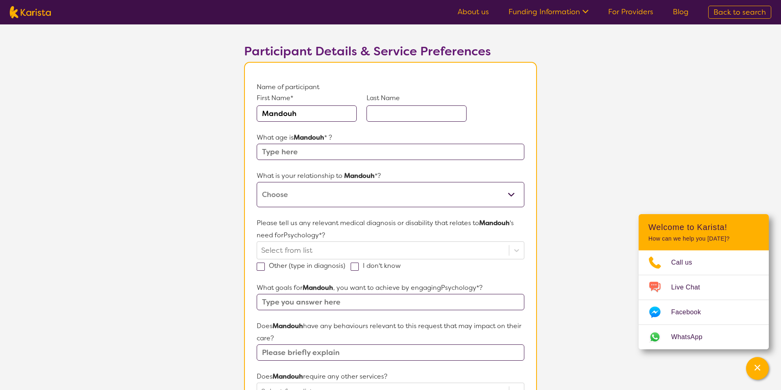
type input "Mandouh"
type input "Sleiman"
click at [337, 147] on input "text" at bounding box center [391, 152] width 268 height 16
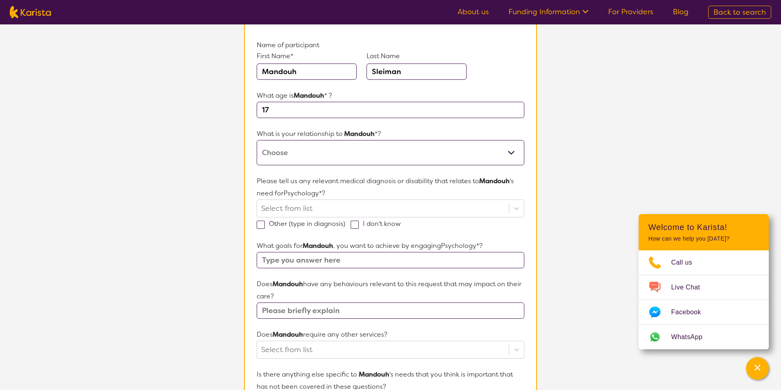
scroll to position [89, 0]
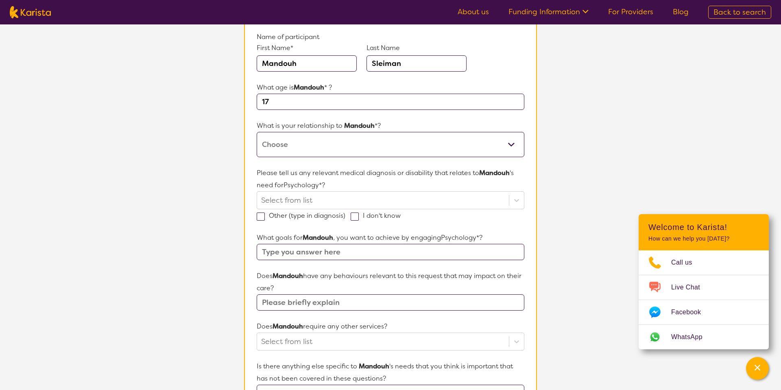
type input "17"
click at [330, 138] on select "This request is for myself I am their parent I am their child I am their spouse…" at bounding box center [391, 144] width 268 height 25
select select "I am their Support Coordinator"
click at [257, 132] on select "This request is for myself I am their parent I am their child I am their spouse…" at bounding box center [391, 144] width 268 height 25
click at [325, 177] on p "Please tell us any relevant medical diagnosis or disability that relates to [PE…" at bounding box center [391, 179] width 268 height 24
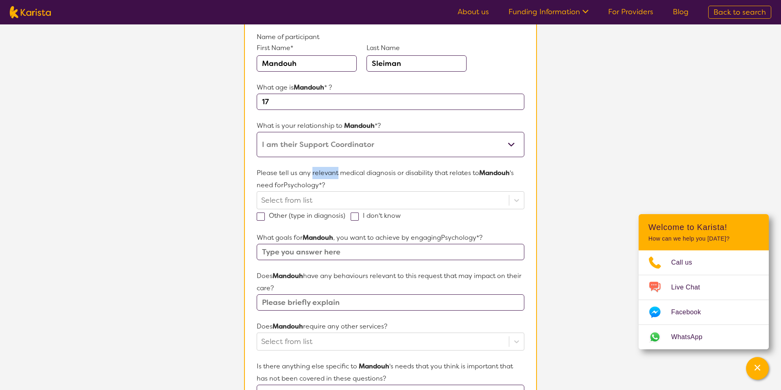
click at [325, 177] on p "Please tell us any relevant medical diagnosis or disability that relates to [PE…" at bounding box center [391, 179] width 268 height 24
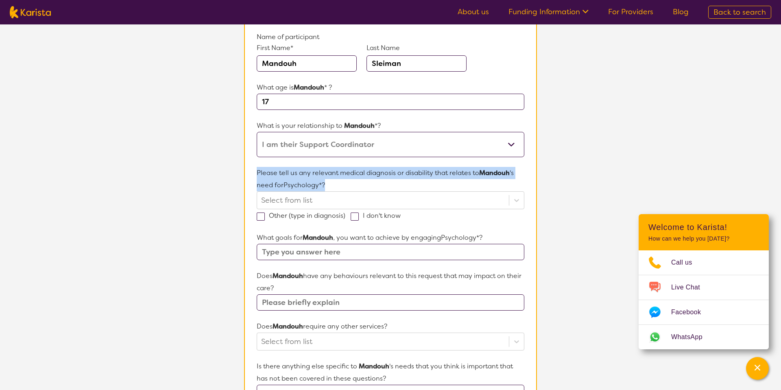
click at [325, 177] on p "Please tell us any relevant medical diagnosis or disability that relates to [PE…" at bounding box center [391, 179] width 268 height 24
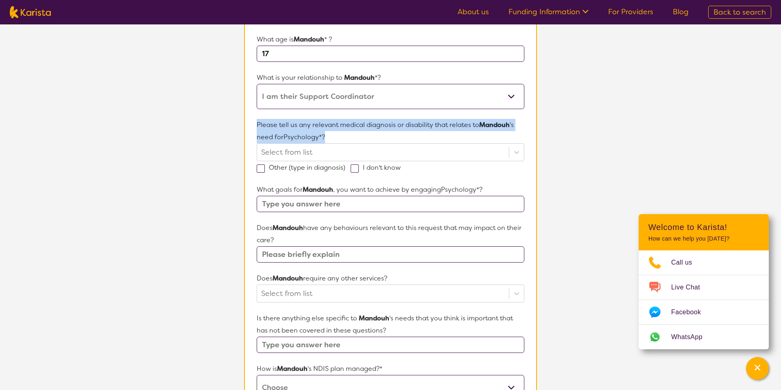
scroll to position [140, 0]
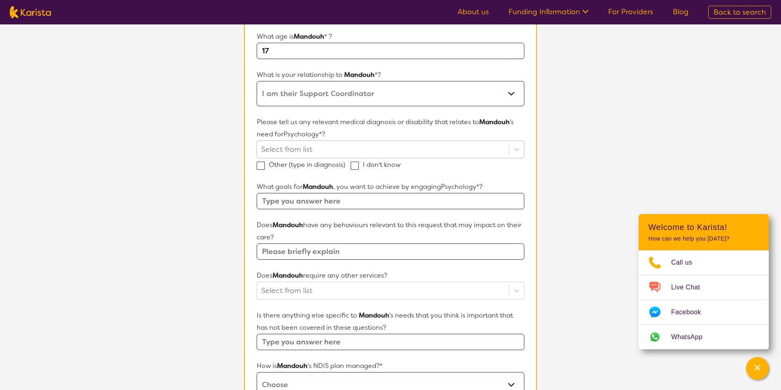
click at [333, 152] on div at bounding box center [383, 149] width 244 height 14
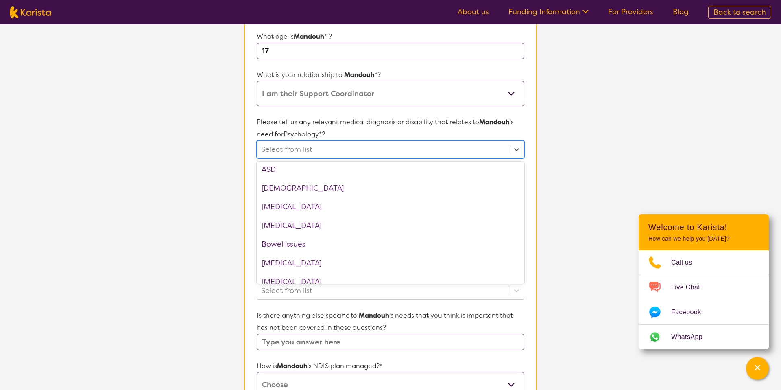
scroll to position [154, 0]
click at [312, 168] on div "ASD" at bounding box center [391, 168] width 268 height 19
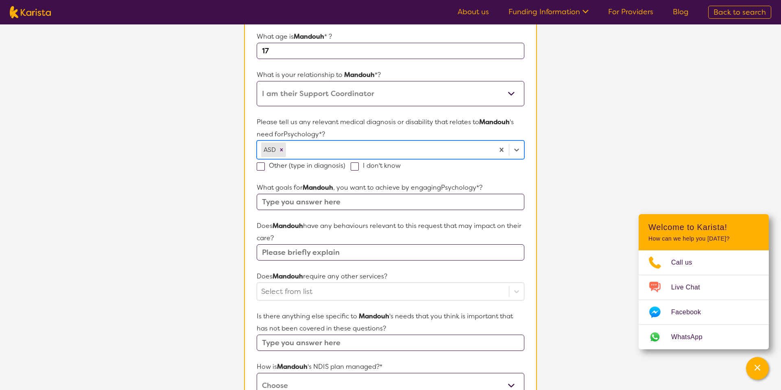
click at [317, 124] on p "Please tell us any relevant medical diagnosis or disability that relates to [PE…" at bounding box center [391, 128] width 268 height 24
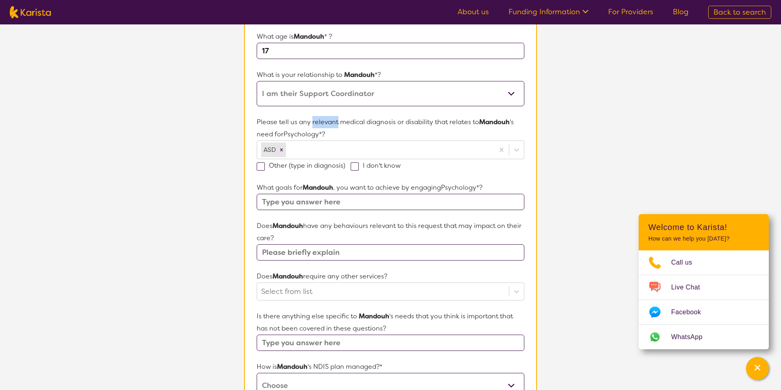
click at [317, 124] on p "Please tell us any relevant medical diagnosis or disability that relates to [PE…" at bounding box center [391, 128] width 268 height 24
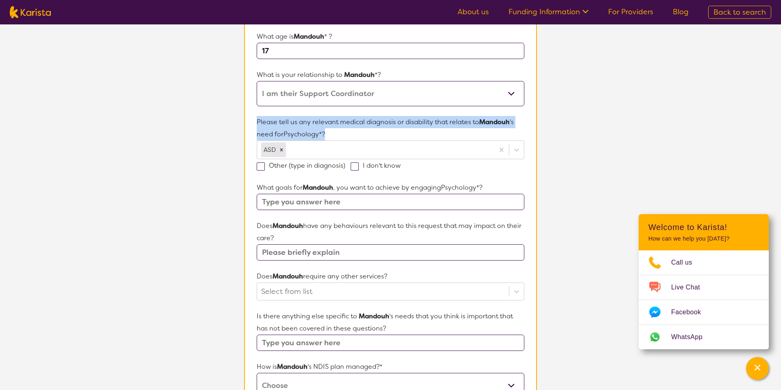
click at [317, 124] on p "Please tell us any relevant medical diagnosis or disability that relates to [PE…" at bounding box center [391, 128] width 268 height 24
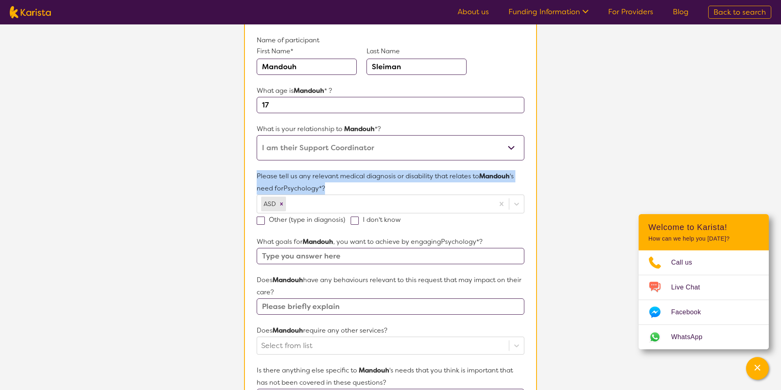
scroll to position [85, 0]
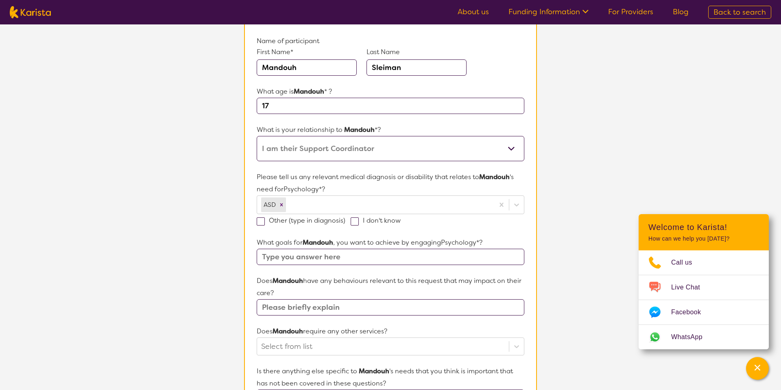
click at [317, 124] on p "What is your relationship to [PERSON_NAME] *?" at bounding box center [391, 130] width 268 height 12
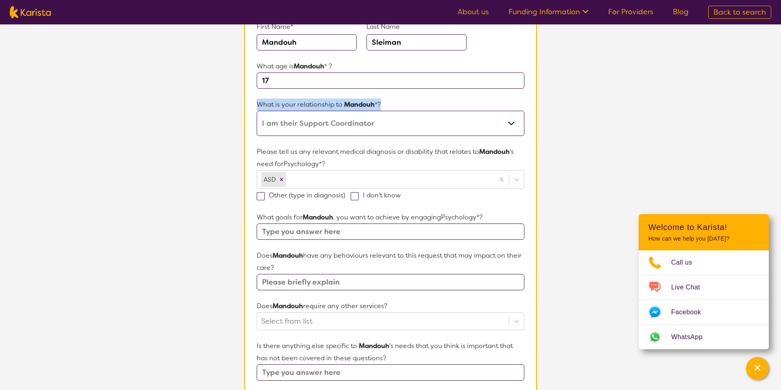
scroll to position [118, 0]
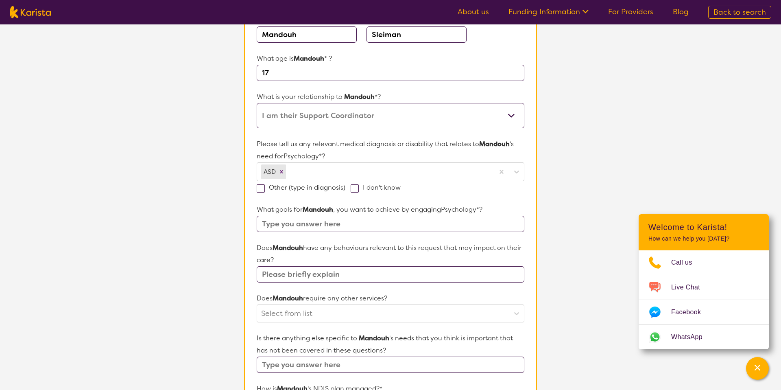
click at [317, 145] on p "Please tell us any relevant medical diagnosis or disability that relates to [PE…" at bounding box center [391, 150] width 268 height 24
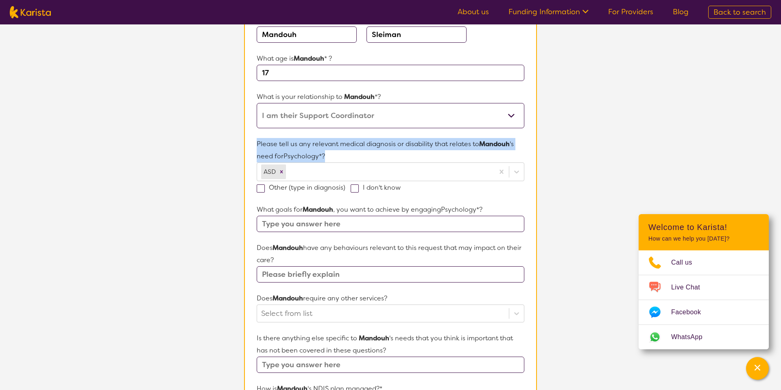
click at [317, 145] on p "Please tell us any relevant medical diagnosis or disability that relates to [PE…" at bounding box center [391, 150] width 268 height 24
click at [334, 149] on p "Please tell us any relevant medical diagnosis or disability that relates to [PE…" at bounding box center [391, 150] width 268 height 24
click at [334, 154] on p "Please tell us any relevant medical diagnosis or disability that relates to [PE…" at bounding box center [391, 150] width 268 height 24
drag, startPoint x: 333, startPoint y: 156, endPoint x: 257, endPoint y: 146, distance: 76.3
click at [257, 146] on p "Please tell us any relevant medical diagnosis or disability that relates to [PE…" at bounding box center [391, 150] width 268 height 24
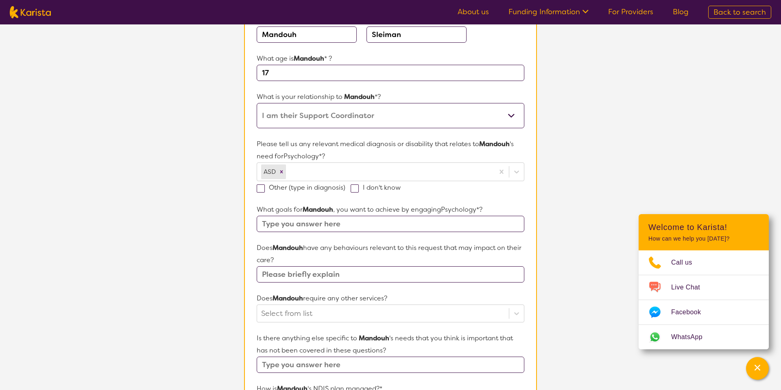
click at [342, 155] on p "Please tell us any relevant medical diagnosis or disability that relates to [PE…" at bounding box center [391, 150] width 268 height 24
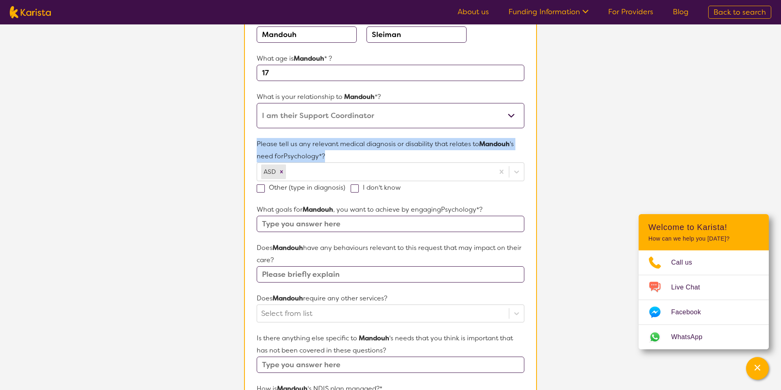
drag, startPoint x: 342, startPoint y: 155, endPoint x: 243, endPoint y: 146, distance: 99.6
click at [243, 146] on section "Participant Details & Service Preferences Name of participant First Name* [PERS…" at bounding box center [390, 285] width 312 height 679
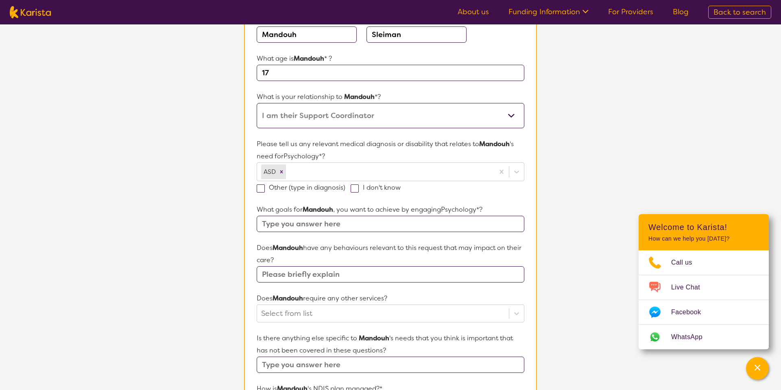
click at [339, 155] on p "Please tell us any relevant medical diagnosis or disability that relates to [PE…" at bounding box center [391, 150] width 268 height 24
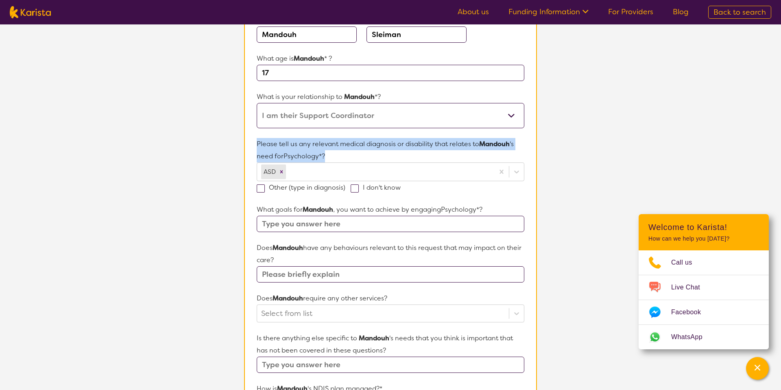
drag, startPoint x: 339, startPoint y: 155, endPoint x: 252, endPoint y: 146, distance: 87.5
click at [252, 145] on section "Name of participant First Name* [PERSON_NAME] Last Name [PERSON_NAME] What age …" at bounding box center [390, 289] width 293 height 612
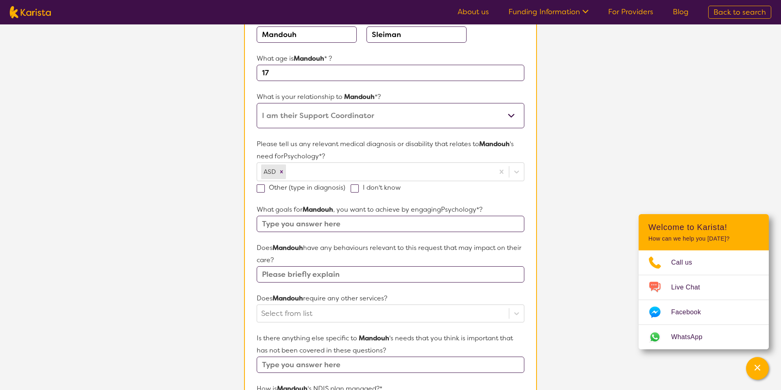
click at [340, 157] on p "Please tell us any relevant medical diagnosis or disability that relates to [PE…" at bounding box center [391, 150] width 268 height 24
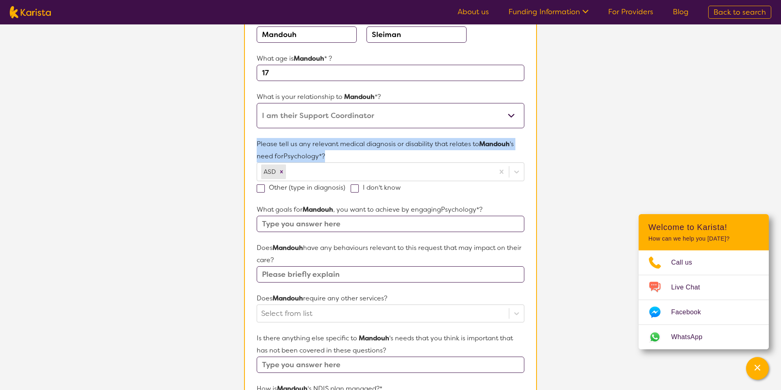
drag, startPoint x: 340, startPoint y: 157, endPoint x: 251, endPoint y: 145, distance: 89.8
click at [251, 145] on section "Name of participant First Name* [PERSON_NAME] Last Name [PERSON_NAME] What age …" at bounding box center [390, 289] width 293 height 612
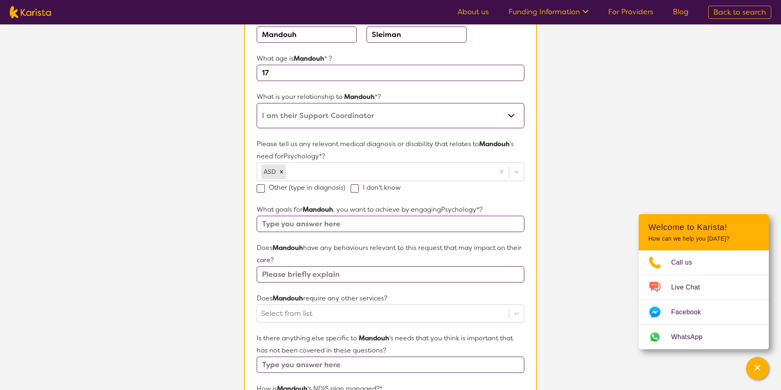
click at [332, 157] on p "Please tell us any relevant medical diagnosis or disability that relates to [PE…" at bounding box center [391, 150] width 268 height 24
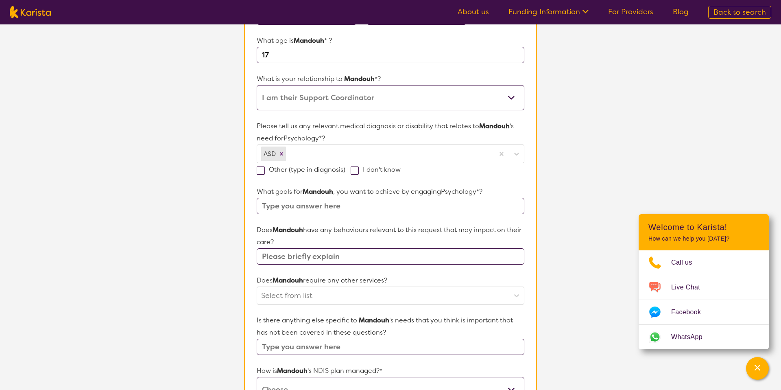
scroll to position [142, 0]
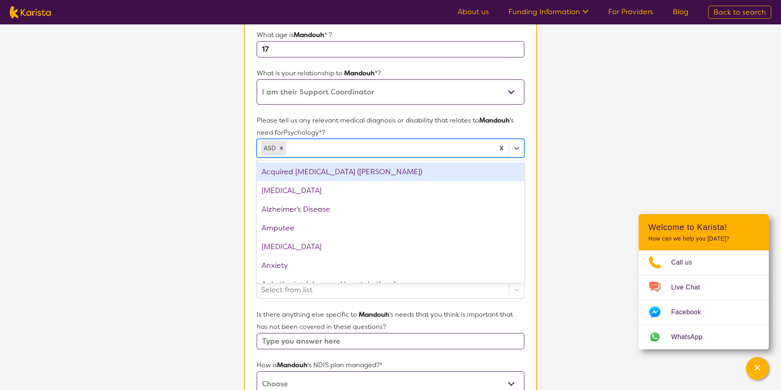
click at [333, 140] on div "ASD" at bounding box center [375, 148] width 237 height 18
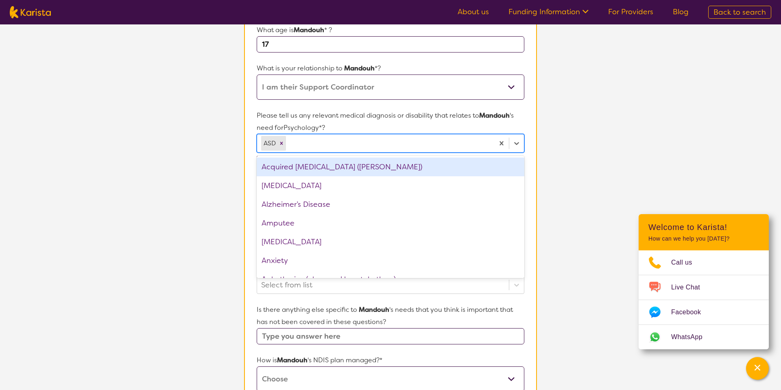
scroll to position [147, 0]
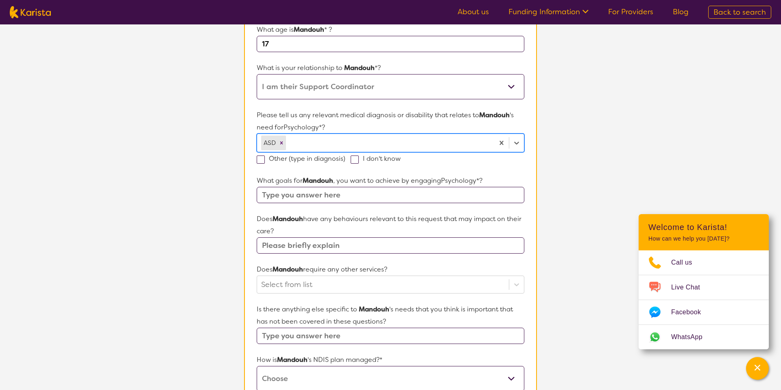
click at [319, 142] on div at bounding box center [389, 143] width 203 height 14
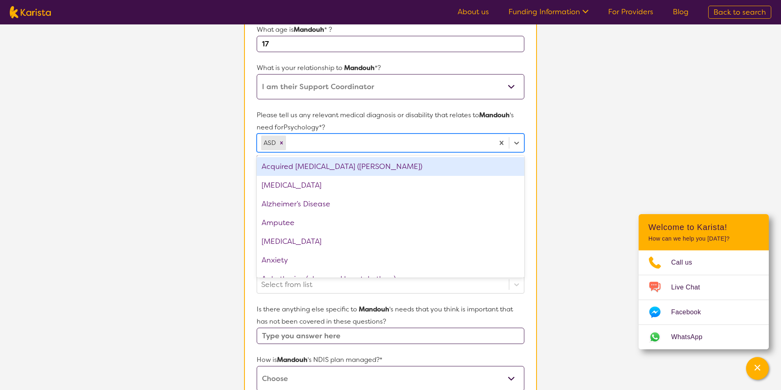
click at [305, 143] on div at bounding box center [389, 143] width 203 height 14
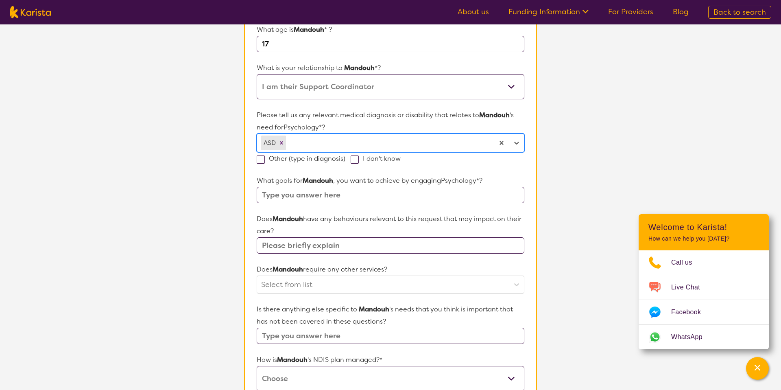
click at [299, 143] on div at bounding box center [389, 143] width 203 height 14
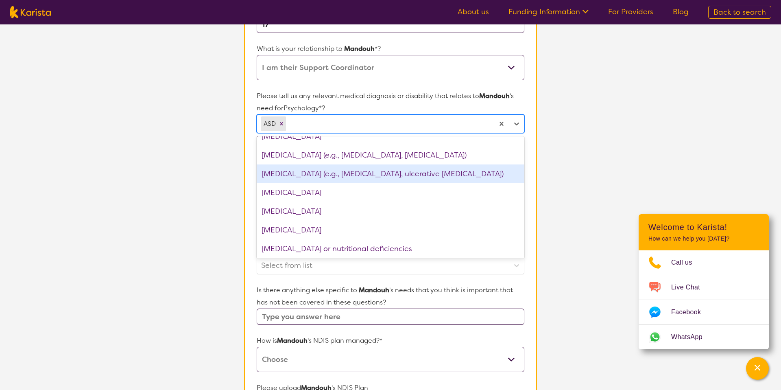
scroll to position [687, 0]
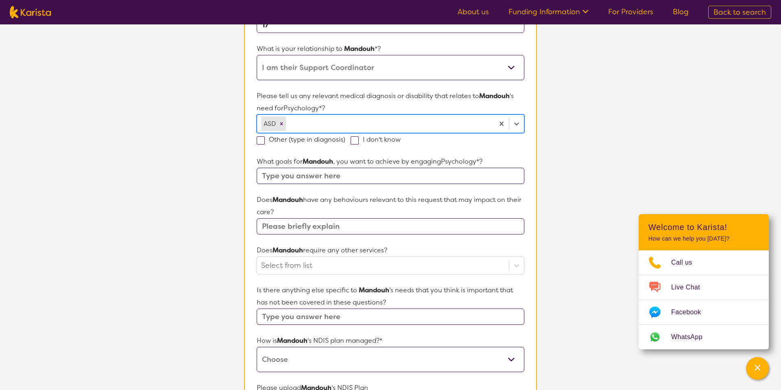
click at [304, 123] on div at bounding box center [389, 124] width 203 height 14
click at [300, 142] on label "Other (type in diagnosis)" at bounding box center [304, 139] width 94 height 9
click at [345, 142] on input "Other (type in diagnosis)" at bounding box center [347, 138] width 5 height 5
checkbox input "true"
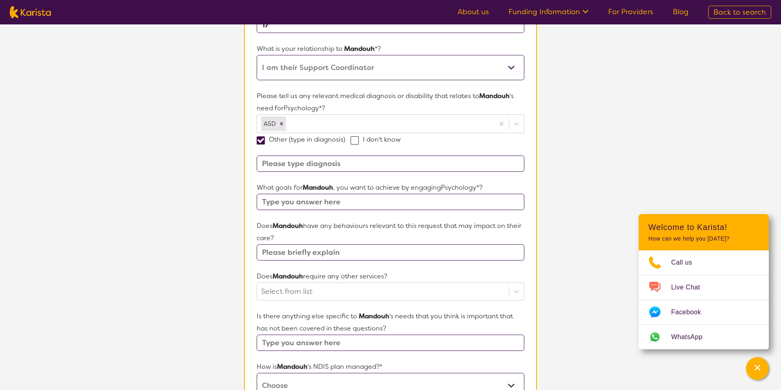
click at [305, 164] on input at bounding box center [391, 163] width 268 height 16
click at [319, 164] on input "[PERSON_NAME]" at bounding box center [391, 163] width 268 height 16
type input "[PERSON_NAME][MEDICAL_DATA]"
click at [298, 177] on form "Name of participant First Name* [PERSON_NAME] Last Name [PERSON_NAME] What age …" at bounding box center [391, 254] width 268 height 600
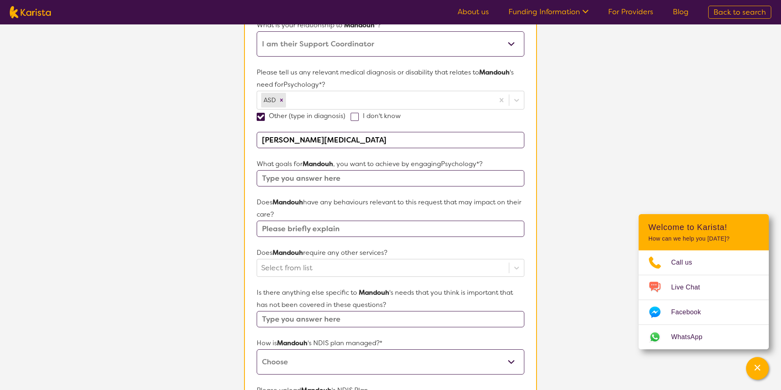
scroll to position [201, 0]
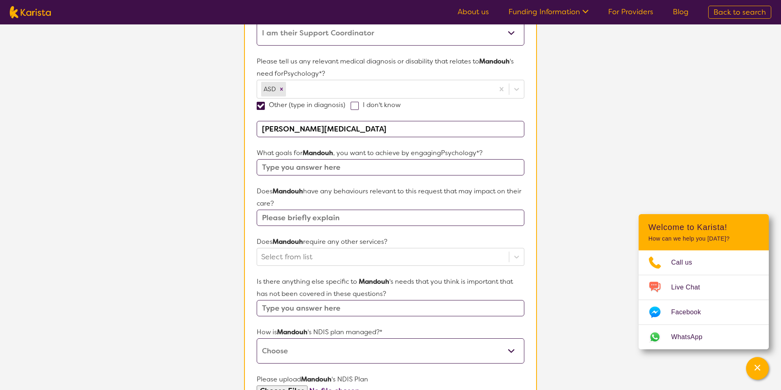
click at [327, 167] on input "text" at bounding box center [391, 167] width 268 height 16
click at [342, 167] on input "text" at bounding box center [391, 167] width 268 height 16
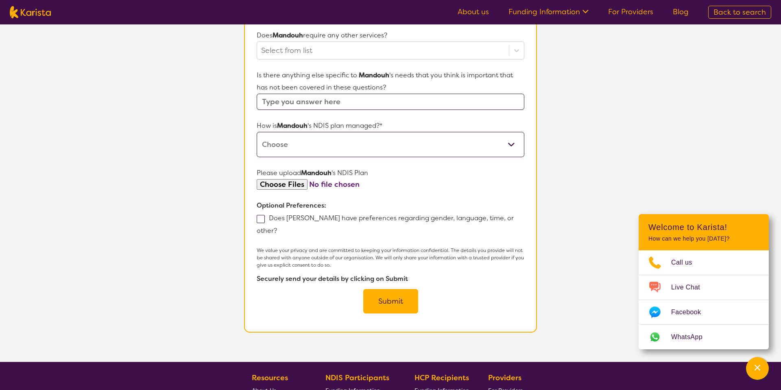
scroll to position [424, 0]
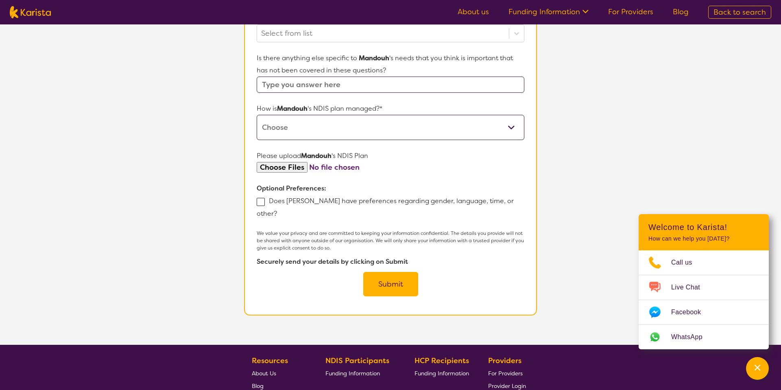
click at [343, 194] on p "Optional Preferences:" at bounding box center [391, 188] width 268 height 12
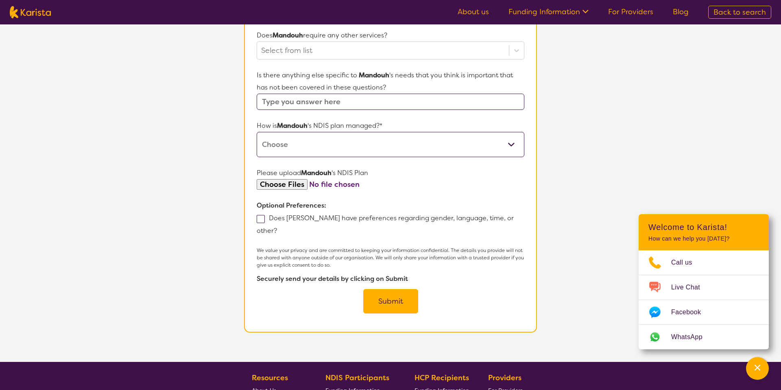
click at [343, 205] on p "Optional Preferences:" at bounding box center [391, 205] width 268 height 12
drag, startPoint x: 343, startPoint y: 205, endPoint x: 253, endPoint y: 203, distance: 90.7
click at [253, 203] on section "Name of participant First Name* [PERSON_NAME] Last Name [PERSON_NAME] What age …" at bounding box center [390, 4] width 293 height 655
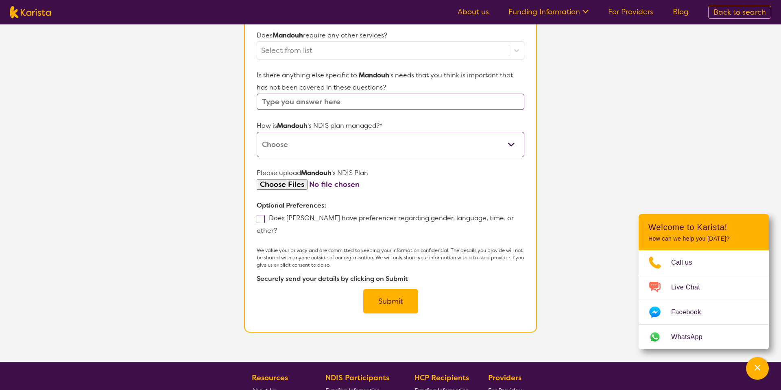
click at [347, 202] on p "Optional Preferences:" at bounding box center [391, 205] width 268 height 12
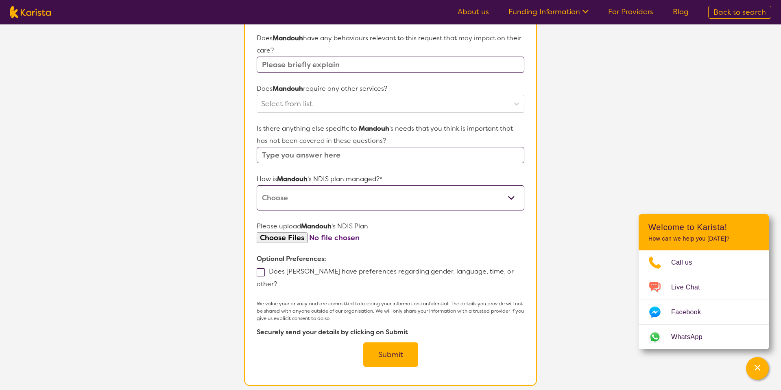
scroll to position [369, 0]
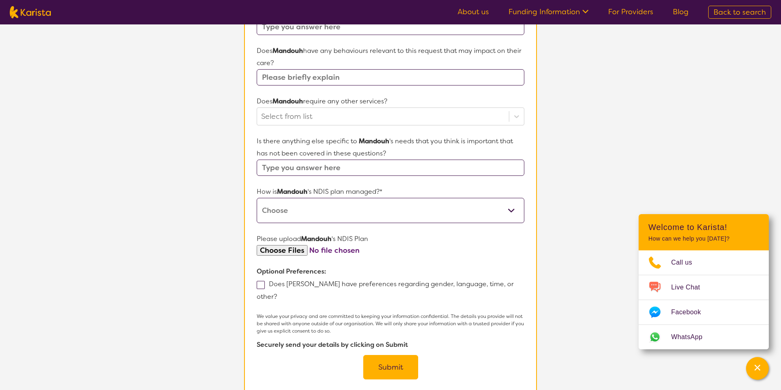
click at [336, 167] on input "text" at bounding box center [391, 167] width 268 height 16
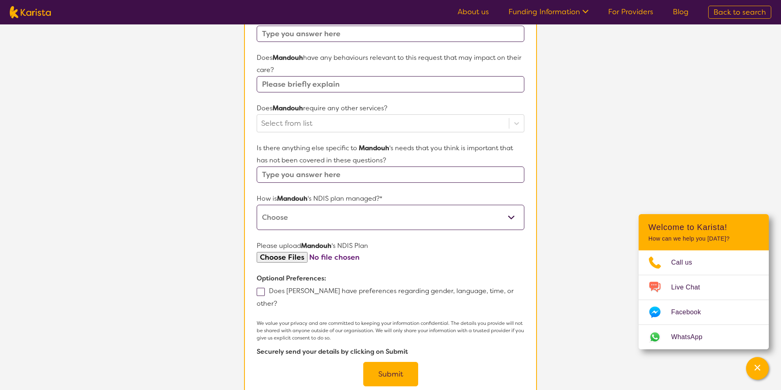
scroll to position [348, 0]
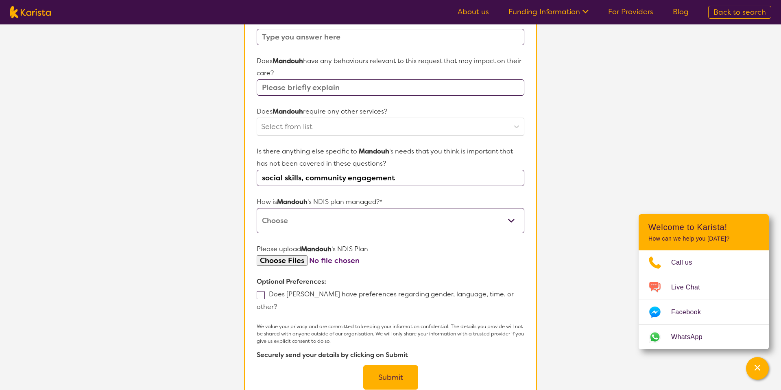
click at [416, 181] on input "social skills, community engagement" at bounding box center [391, 178] width 268 height 16
click at [417, 176] on input "social skills, community engagement" at bounding box center [391, 178] width 268 height 16
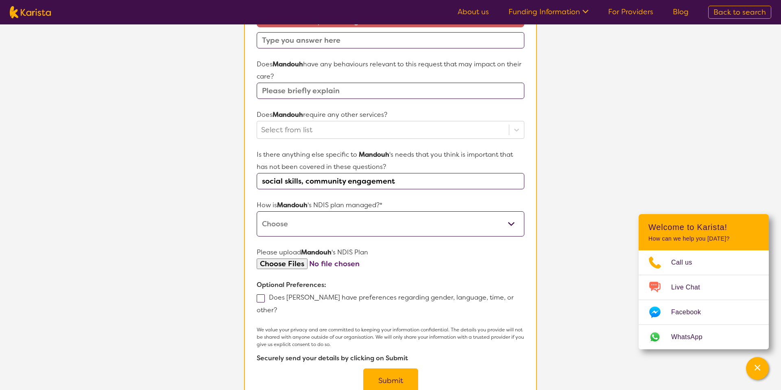
scroll to position [344, 0]
click at [418, 181] on input "social skills, community engagement," at bounding box center [391, 181] width 268 height 16
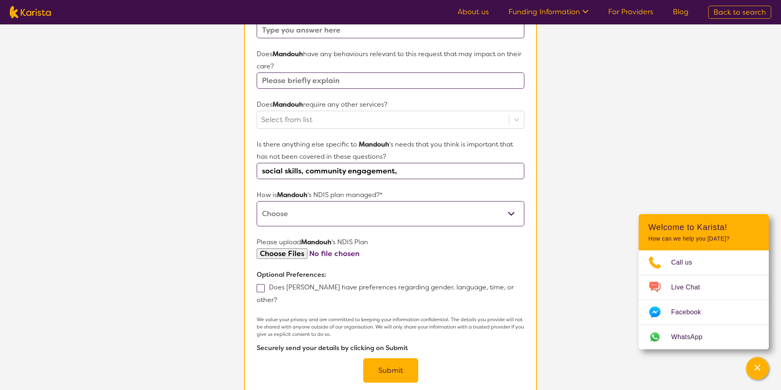
type input "social skills, community engagement,"
click at [414, 183] on form "Name of participant First Name* [PERSON_NAME] Last Name [PERSON_NAME] What age …" at bounding box center [391, 73] width 268 height 617
click at [410, 187] on form "Name of participant First Name* [PERSON_NAME] Last Name [PERSON_NAME] What age …" at bounding box center [391, 73] width 268 height 617
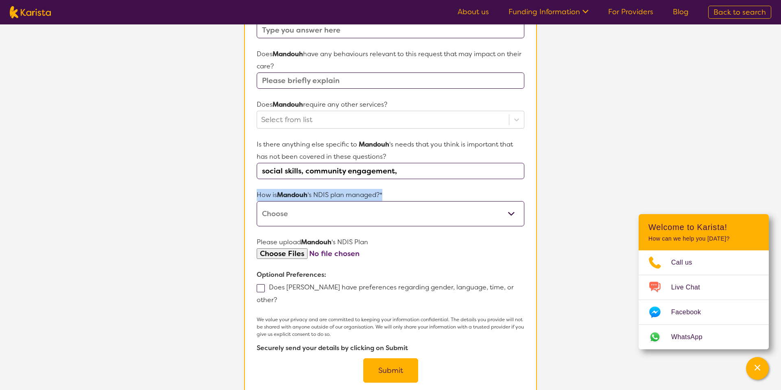
scroll to position [361, 0]
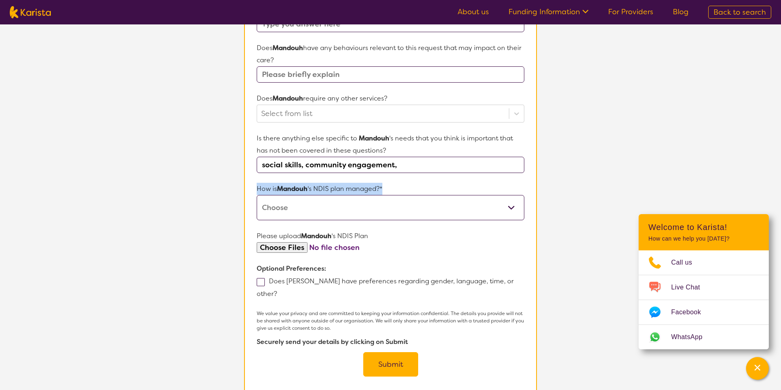
click at [410, 187] on p "How is [PERSON_NAME] 's NDIS plan managed?*" at bounding box center [391, 189] width 268 height 12
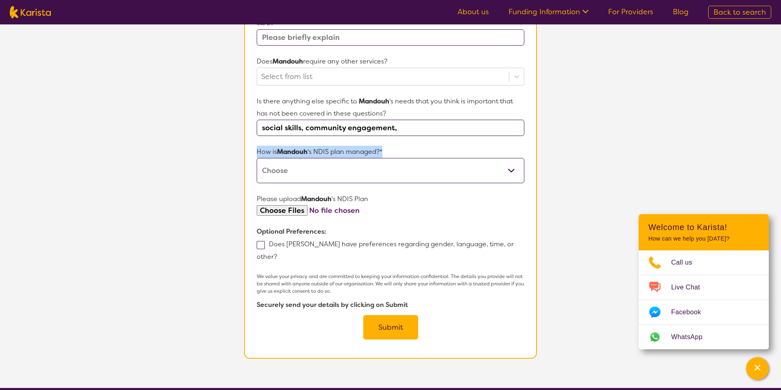
scroll to position [403, 0]
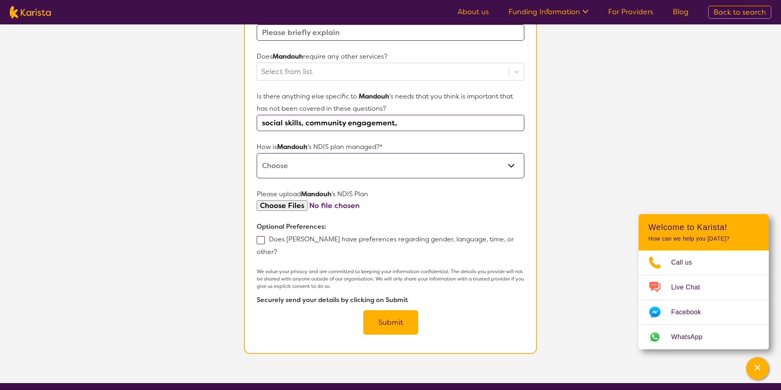
click at [408, 187] on form "Name of participant First Name* [PERSON_NAME] Last Name [PERSON_NAME] What age …" at bounding box center [391, 25] width 268 height 617
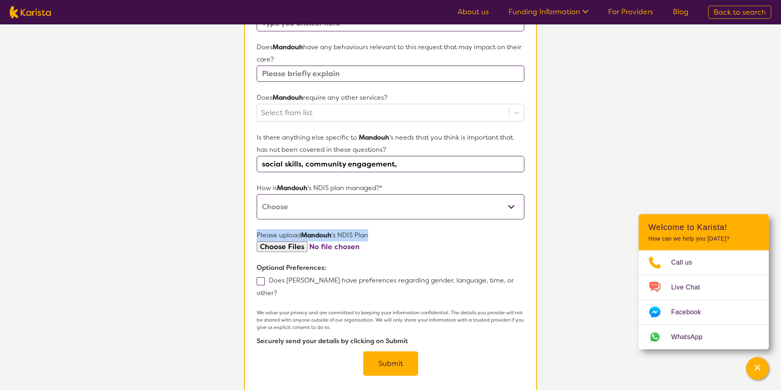
scroll to position [361, 0]
click at [408, 187] on p "How is [PERSON_NAME] 's NDIS plan managed?*" at bounding box center [391, 188] width 268 height 12
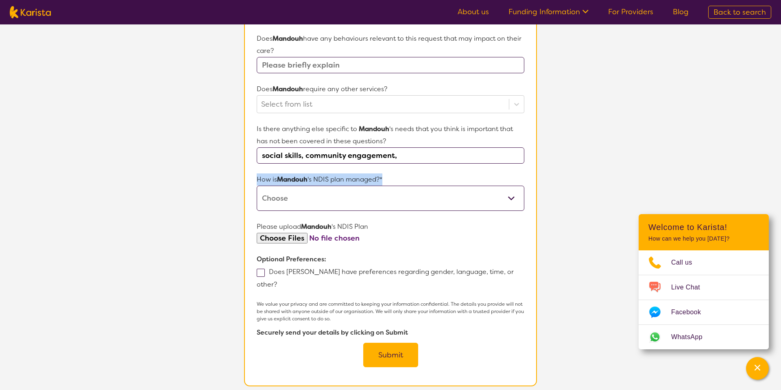
scroll to position [371, 0]
click at [395, 174] on p "How is [PERSON_NAME] 's NDIS plan managed?*" at bounding box center [391, 178] width 268 height 12
click at [377, 179] on p "How is [PERSON_NAME] 's NDIS plan managed?*" at bounding box center [391, 178] width 268 height 12
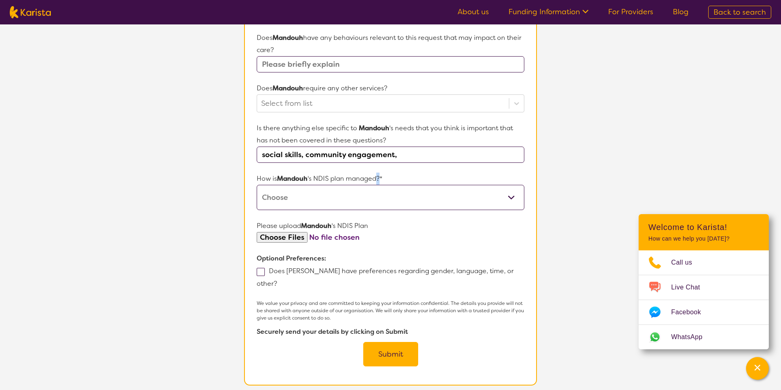
click at [377, 179] on p "How is [PERSON_NAME] 's NDIS plan managed?*" at bounding box center [391, 178] width 268 height 12
click at [363, 197] on select "Self-managed NDIS plan Managed by a registered plan management provider (not th…" at bounding box center [391, 197] width 268 height 25
click at [257, 185] on select "Self-managed NDIS plan Managed by a registered plan management provider (not th…" at bounding box center [391, 197] width 268 height 25
click at [367, 181] on p "How is [PERSON_NAME] 's NDIS plan managed?*" at bounding box center [391, 178] width 268 height 12
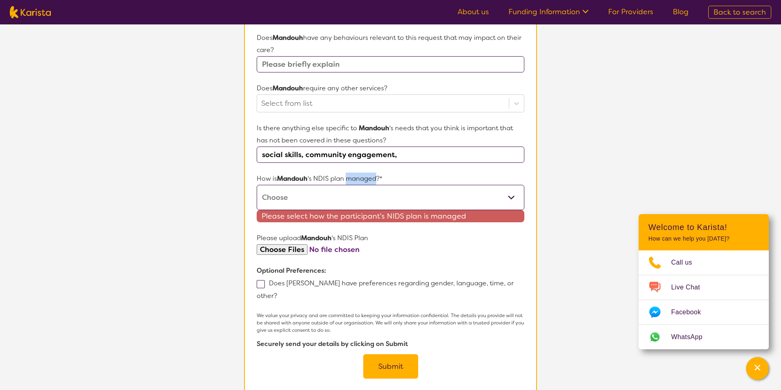
click at [367, 181] on p "How is [PERSON_NAME] 's NDIS plan managed?*" at bounding box center [391, 178] width 268 height 12
click at [343, 174] on p "How is [PERSON_NAME] 's NDIS plan managed?*" at bounding box center [391, 178] width 268 height 12
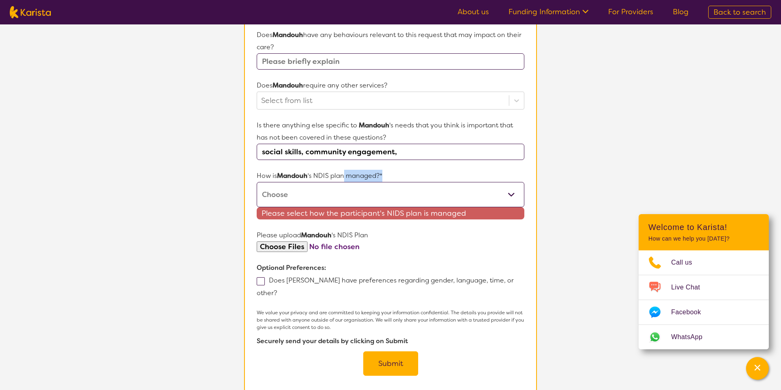
click at [345, 173] on p "How is [PERSON_NAME] 's NDIS plan managed?*" at bounding box center [391, 176] width 268 height 12
click at [341, 165] on form "Name of participant First Name* [PERSON_NAME] Last Name [PERSON_NAME] What age …" at bounding box center [391, 61] width 268 height 630
click at [335, 179] on p "How is [PERSON_NAME] 's NDIS plan managed?*" at bounding box center [391, 176] width 268 height 12
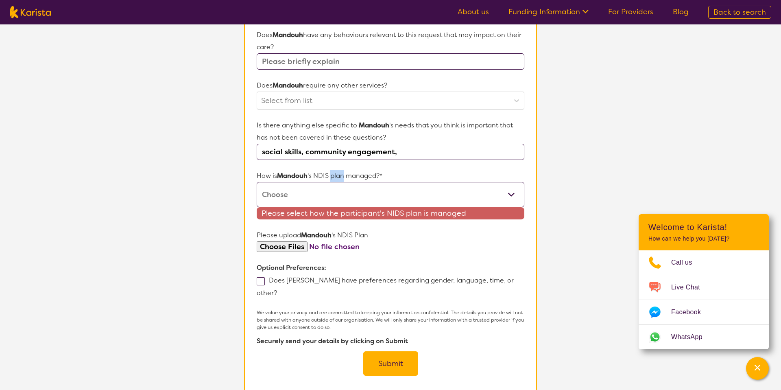
click at [335, 179] on p "How is [PERSON_NAME] 's NDIS plan managed?*" at bounding box center [391, 176] width 268 height 12
click at [339, 170] on p "How is [PERSON_NAME] 's NDIS plan managed?*" at bounding box center [391, 176] width 268 height 12
click at [335, 174] on p "How is [PERSON_NAME] 's NDIS plan managed?*" at bounding box center [391, 176] width 268 height 12
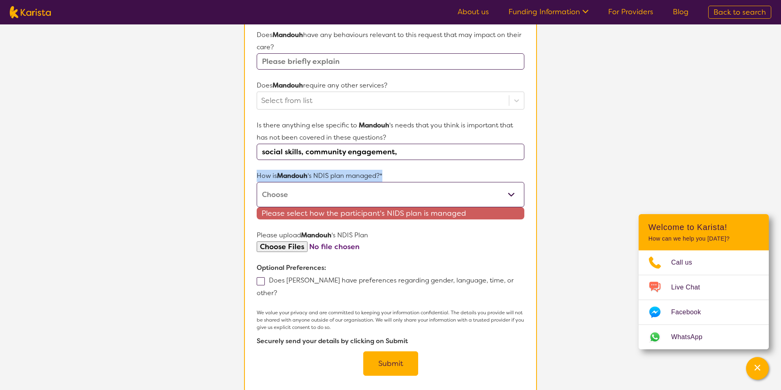
click at [335, 174] on p "How is [PERSON_NAME] 's NDIS plan managed?*" at bounding box center [391, 176] width 268 height 12
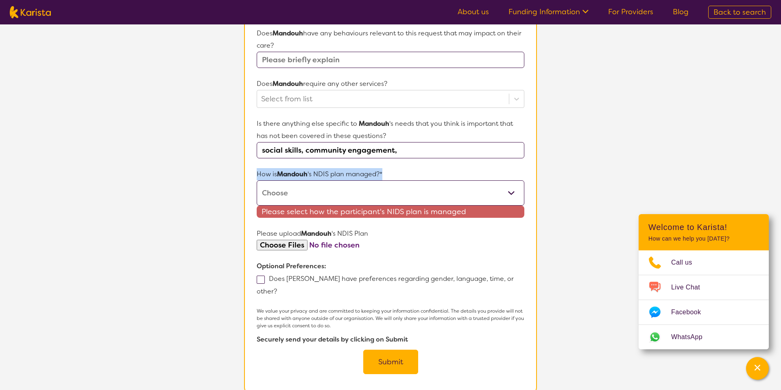
scroll to position [388, 0]
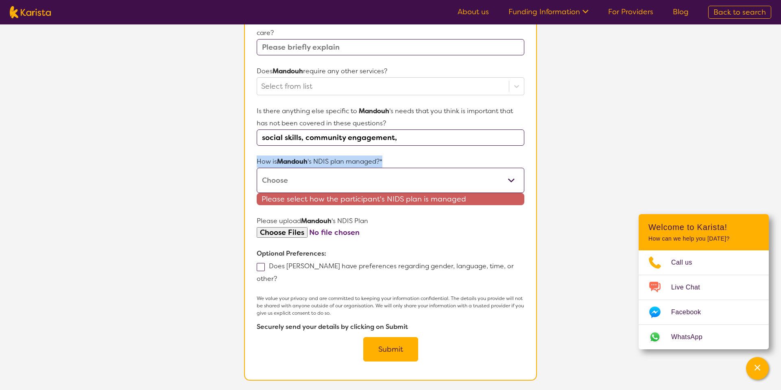
click at [391, 162] on p "How is [PERSON_NAME] 's NDIS plan managed?*" at bounding box center [391, 161] width 268 height 12
click at [364, 149] on form "Name of participant First Name* [PERSON_NAME] Last Name [PERSON_NAME] What age …" at bounding box center [391, 47] width 268 height 630
click at [362, 159] on p "How is [PERSON_NAME] 's NDIS plan managed?*" at bounding box center [391, 161] width 268 height 12
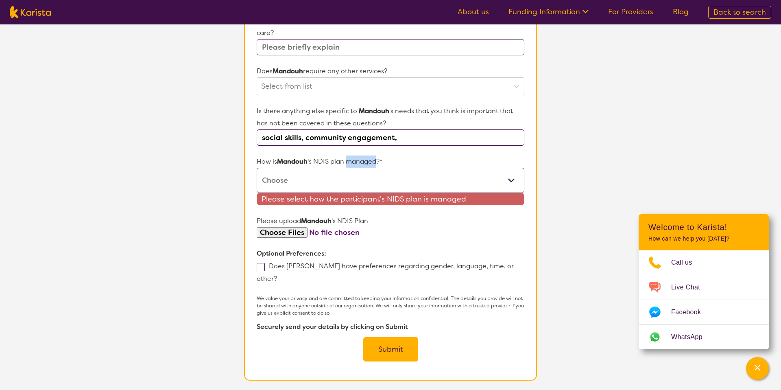
click at [362, 159] on p "How is [PERSON_NAME] 's NDIS plan managed?*" at bounding box center [391, 161] width 268 height 12
click at [388, 160] on p "How is [PERSON_NAME] 's NDIS plan managed?*" at bounding box center [391, 161] width 268 height 12
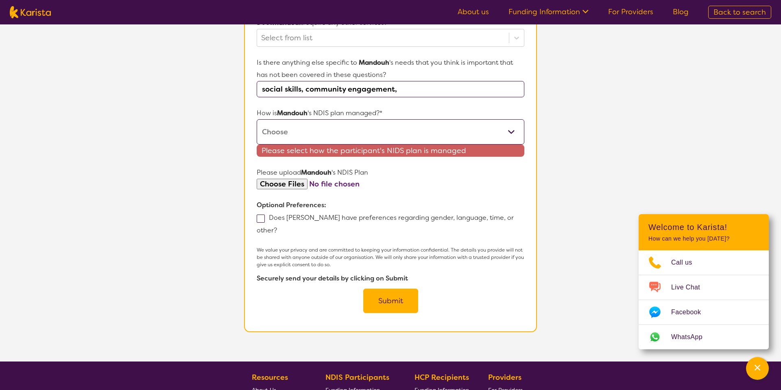
scroll to position [451, 0]
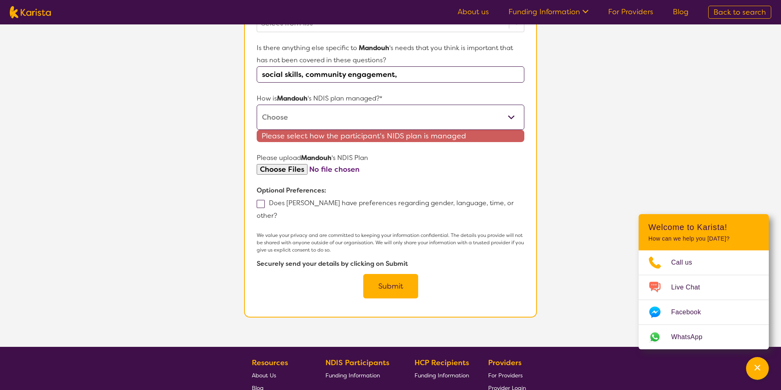
click at [315, 163] on p "Please upload [PERSON_NAME] 's NDIS Plan" at bounding box center [391, 158] width 268 height 12
click at [317, 160] on strong "Mandouh" at bounding box center [316, 157] width 31 height 9
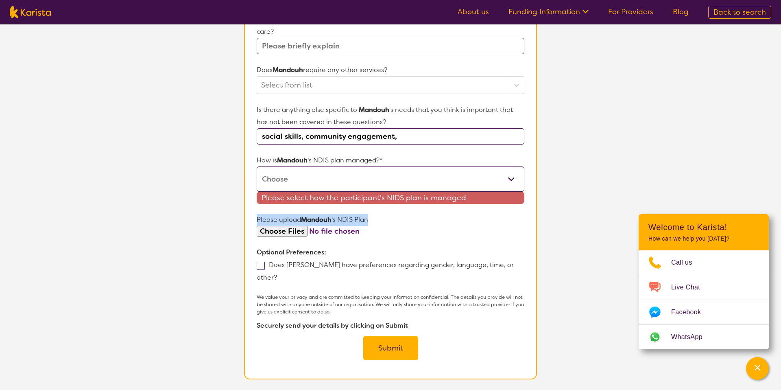
scroll to position [388, 0]
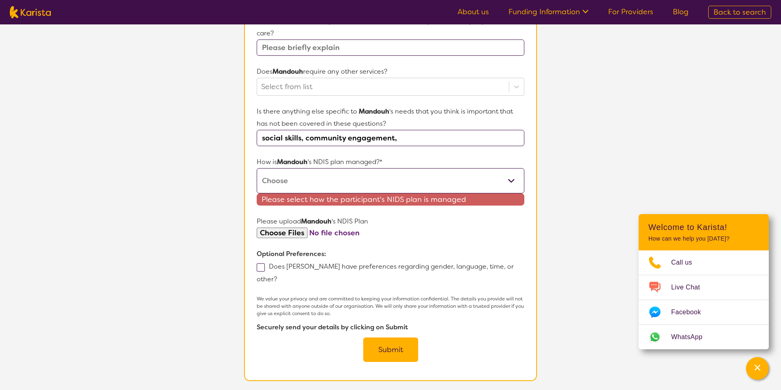
click at [317, 160] on p "How is [PERSON_NAME] 's NDIS plan managed?*" at bounding box center [391, 162] width 268 height 12
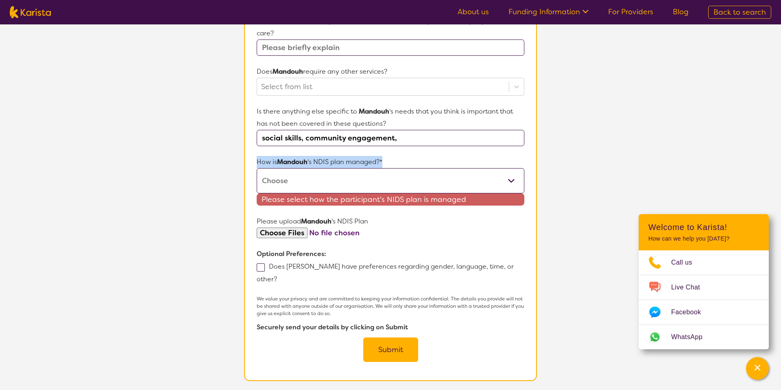
click at [317, 160] on p "How is [PERSON_NAME] 's NDIS plan managed?*" at bounding box center [391, 162] width 268 height 12
click at [314, 175] on select "Self-managed NDIS plan Managed by a registered plan management provider (not th…" at bounding box center [391, 180] width 268 height 25
click at [313, 173] on select "Self-managed NDIS plan Managed by a registered plan management provider (not th…" at bounding box center [391, 180] width 268 height 25
click at [314, 177] on select "Self-managed NDIS plan Managed by a registered plan management provider (not th…" at bounding box center [391, 180] width 268 height 25
click at [316, 175] on select "Self-managed NDIS plan Managed by a registered plan management provider (not th…" at bounding box center [391, 180] width 268 height 25
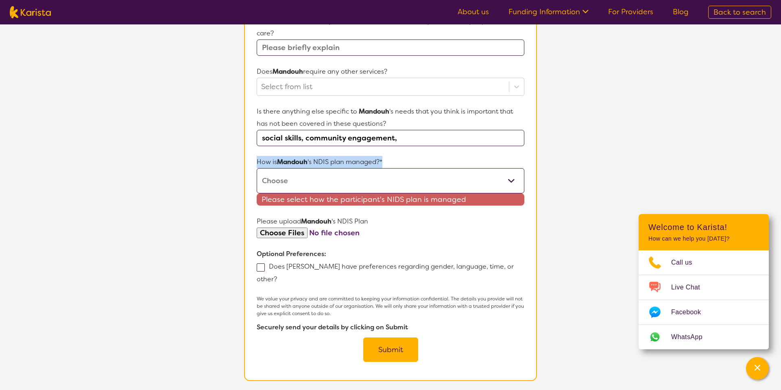
click at [318, 175] on select "Self-managed NDIS plan Managed by a registered plan management provider (not th…" at bounding box center [391, 180] width 268 height 25
click at [326, 161] on p "How is [PERSON_NAME] 's NDIS plan managed?*" at bounding box center [391, 162] width 268 height 12
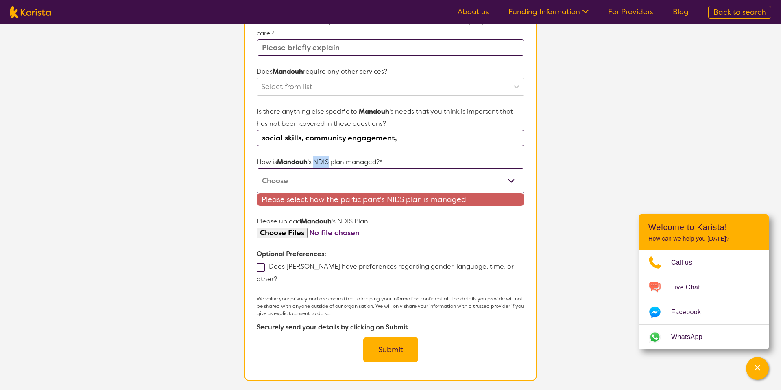
click at [326, 161] on p "How is [PERSON_NAME] 's NDIS plan managed?*" at bounding box center [391, 162] width 268 height 12
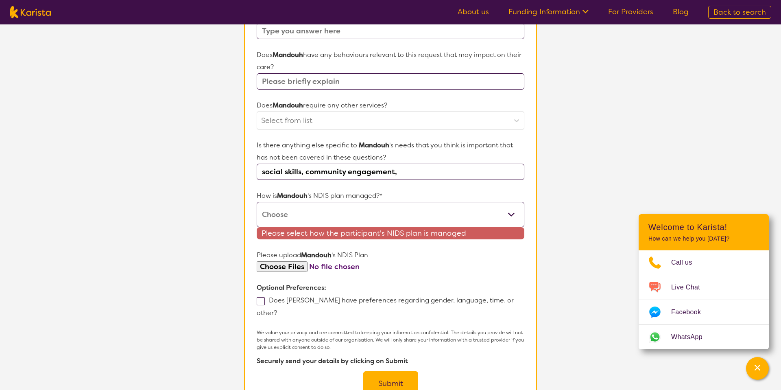
scroll to position [352, 0]
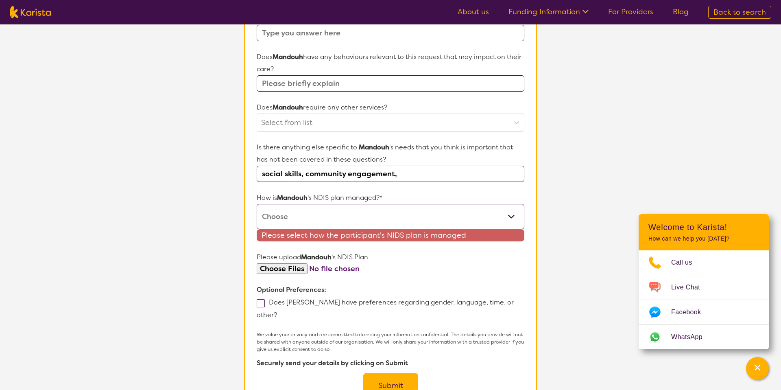
click at [326, 161] on p "Is there anything else specific to [PERSON_NAME] 's needs that you think is imp…" at bounding box center [391, 153] width 268 height 24
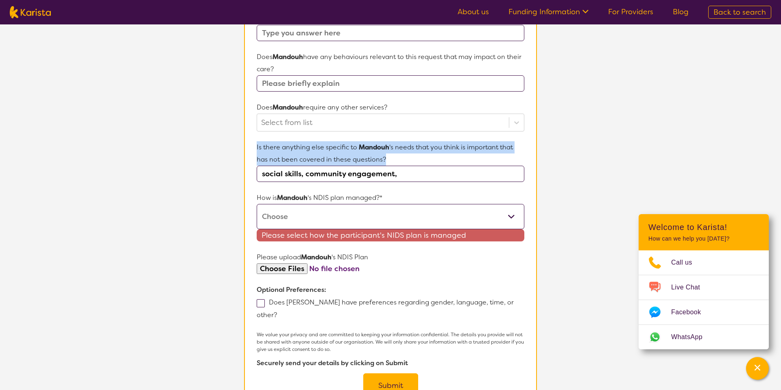
click at [326, 161] on p "Is there anything else specific to [PERSON_NAME] 's needs that you think is imp…" at bounding box center [391, 153] width 268 height 24
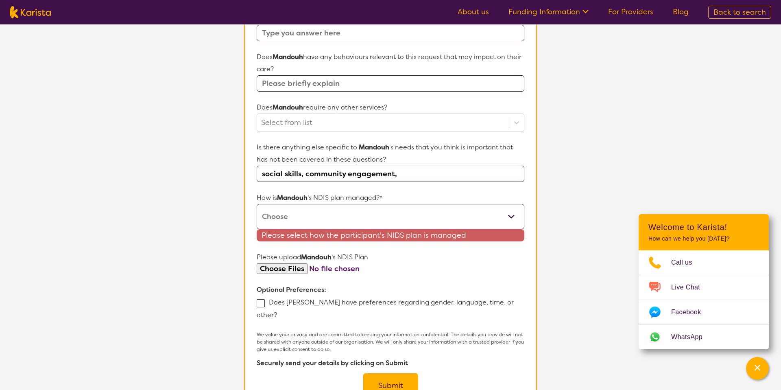
click at [322, 198] on p "How is [PERSON_NAME] 's NDIS plan managed?*" at bounding box center [391, 198] width 268 height 12
click at [327, 191] on form "Name of participant First Name* [PERSON_NAME] Last Name [PERSON_NAME] What age …" at bounding box center [391, 83] width 268 height 630
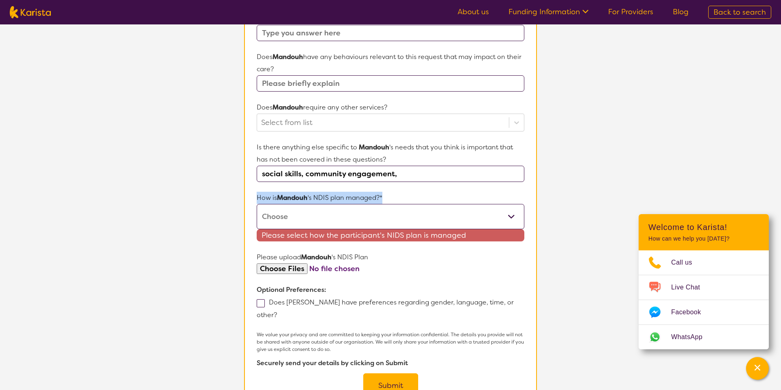
click at [327, 191] on form "Name of participant First Name* [PERSON_NAME] Last Name [PERSON_NAME] What age …" at bounding box center [391, 83] width 268 height 630
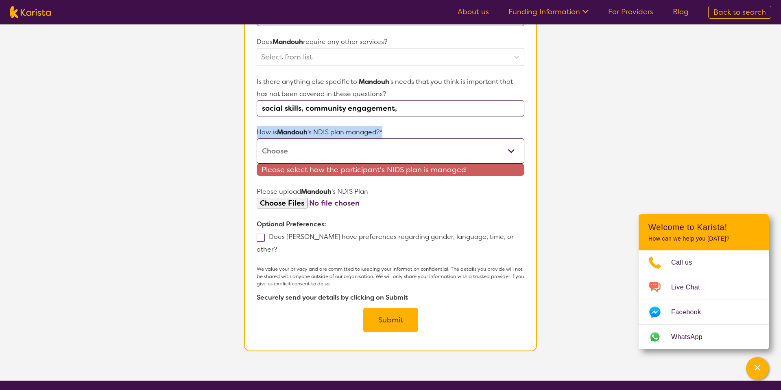
scroll to position [423, 0]
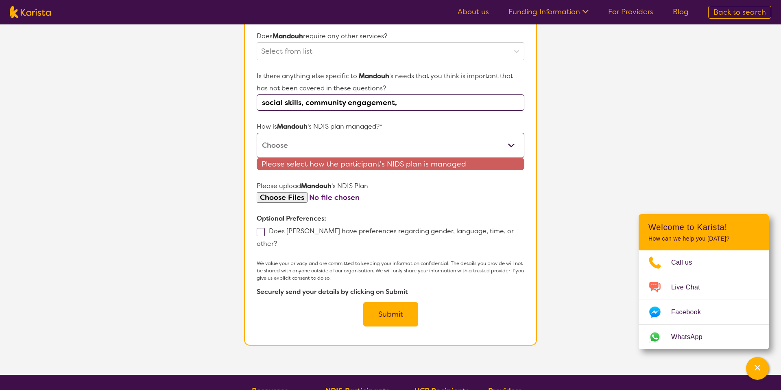
click at [329, 188] on strong "Mandouh" at bounding box center [316, 185] width 31 height 9
click at [329, 189] on strong "Mandouh" at bounding box center [316, 185] width 31 height 9
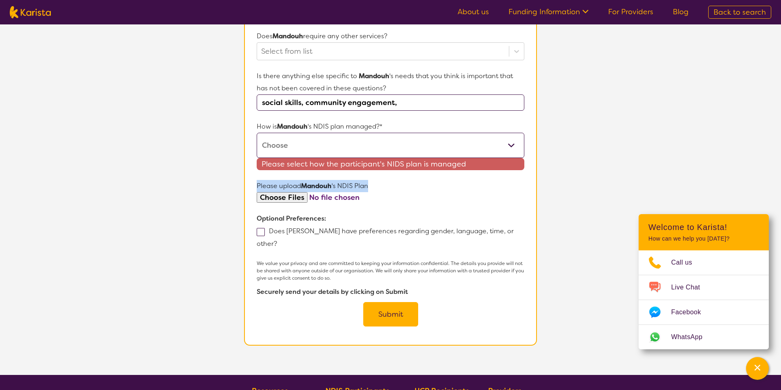
click at [329, 189] on strong "Mandouh" at bounding box center [316, 185] width 31 height 9
click at [351, 189] on p "Please upload [PERSON_NAME] 's NDIS Plan" at bounding box center [391, 186] width 268 height 12
click at [381, 188] on p "Please upload [PERSON_NAME] 's NDIS Plan" at bounding box center [391, 186] width 268 height 12
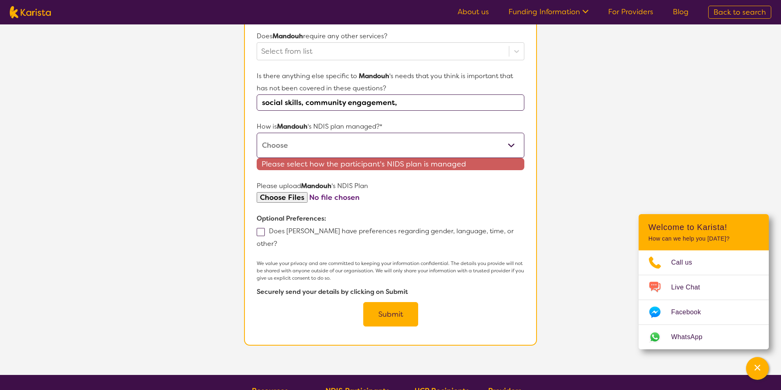
click at [354, 182] on p "Please upload [PERSON_NAME] 's NDIS Plan" at bounding box center [391, 186] width 268 height 12
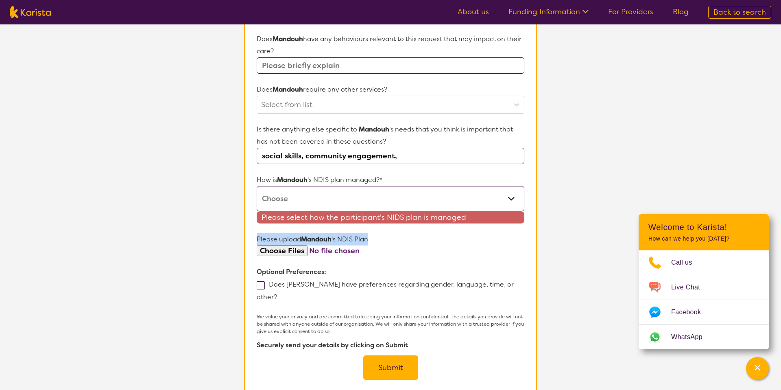
scroll to position [369, 0]
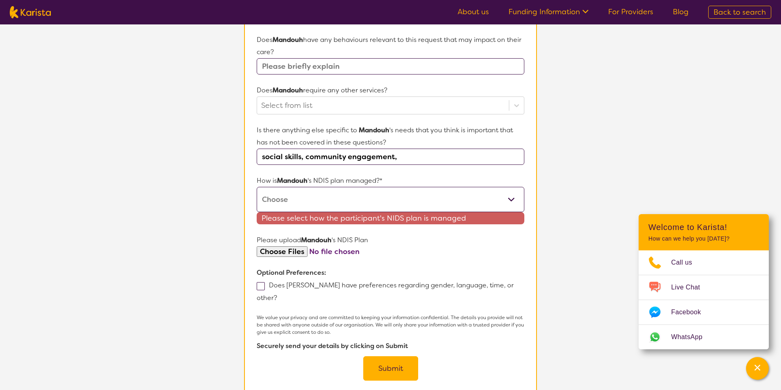
click at [354, 182] on p "How is [PERSON_NAME] 's NDIS plan managed?*" at bounding box center [391, 180] width 268 height 12
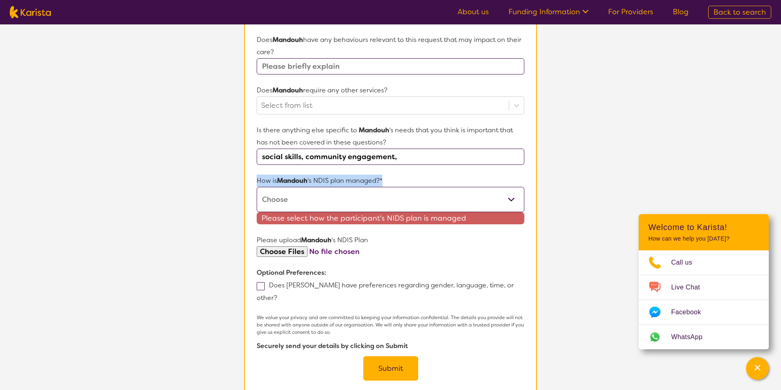
click at [354, 182] on p "How is [PERSON_NAME] 's NDIS plan managed?*" at bounding box center [391, 180] width 268 height 12
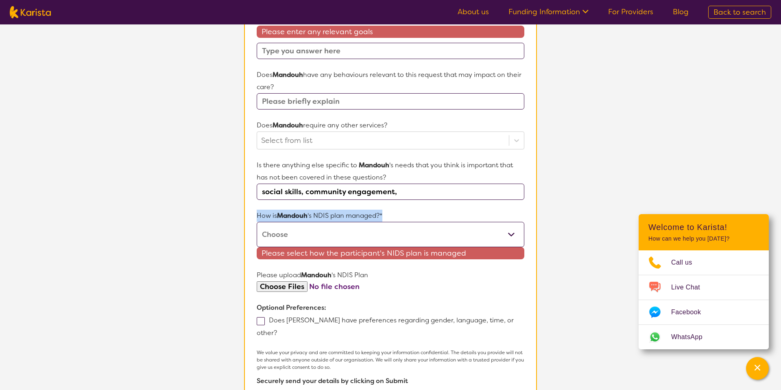
scroll to position [326, 0]
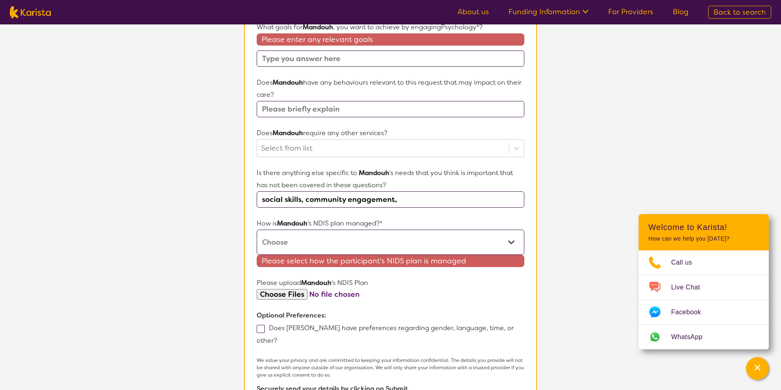
click at [354, 182] on p "Is there anything else specific to [PERSON_NAME] 's needs that you think is imp…" at bounding box center [391, 179] width 268 height 24
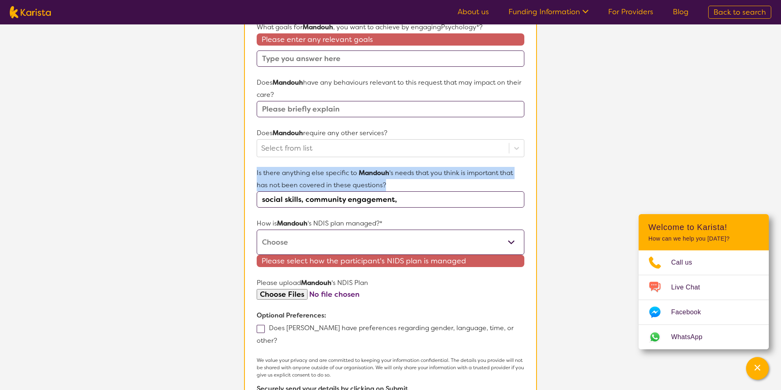
click at [354, 182] on p "Is there anything else specific to [PERSON_NAME] 's needs that you think is imp…" at bounding box center [391, 179] width 268 height 24
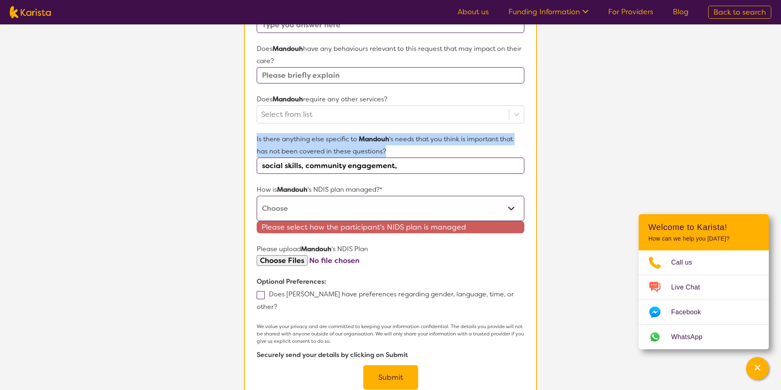
scroll to position [362, 0]
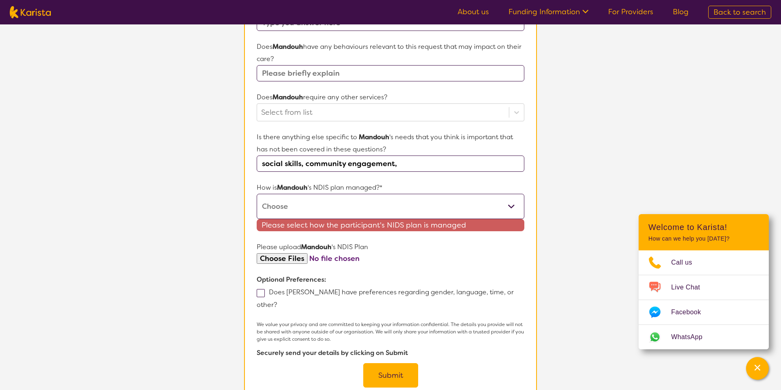
click at [352, 190] on p "How is [PERSON_NAME] 's NDIS plan managed?*" at bounding box center [391, 187] width 268 height 12
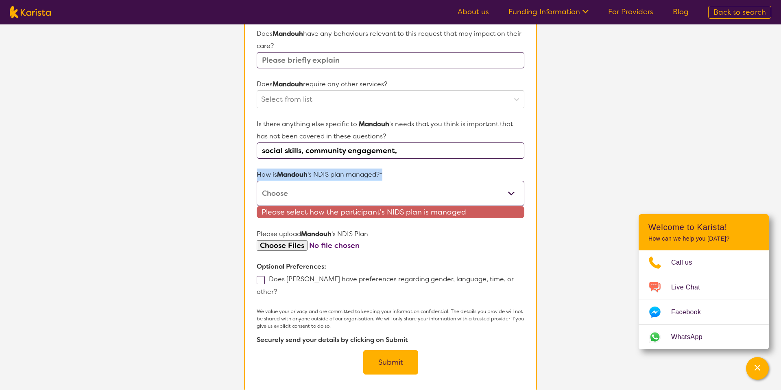
scroll to position [376, 0]
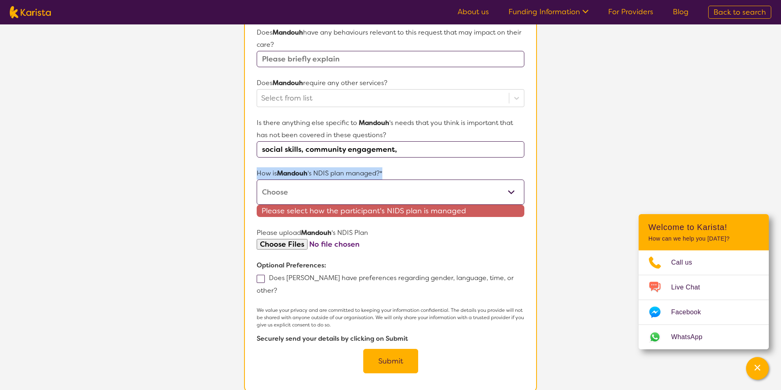
click at [347, 172] on p "How is [PERSON_NAME] 's NDIS plan managed?*" at bounding box center [391, 173] width 268 height 12
click at [345, 173] on p "How is [PERSON_NAME] 's NDIS plan managed?*" at bounding box center [391, 173] width 268 height 12
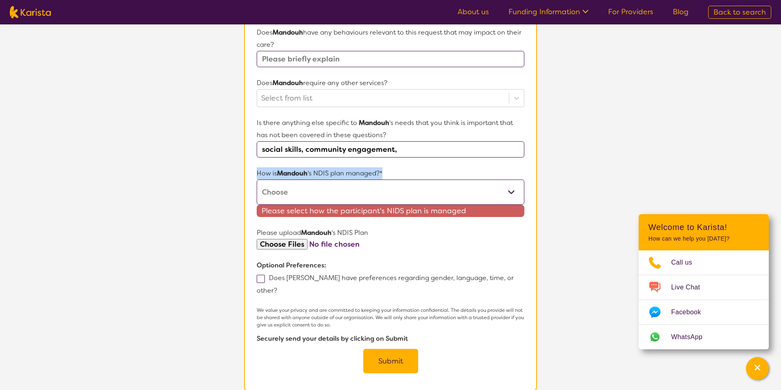
click at [345, 173] on p "How is [PERSON_NAME] 's NDIS plan managed?*" at bounding box center [391, 173] width 268 height 12
click at [334, 164] on form "Name of participant First Name* [PERSON_NAME] Last Name [PERSON_NAME] What age …" at bounding box center [391, 59] width 268 height 630
click at [328, 170] on p "How is [PERSON_NAME] 's NDIS plan managed?*" at bounding box center [391, 173] width 268 height 12
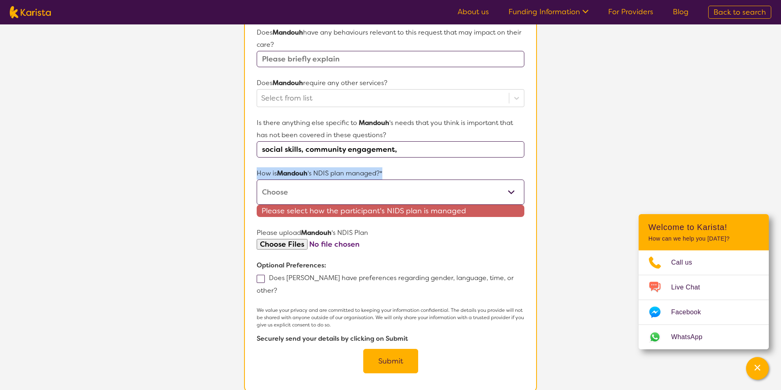
click at [327, 162] on form "Name of participant First Name* [PERSON_NAME] Last Name [PERSON_NAME] What age …" at bounding box center [391, 59] width 268 height 630
click at [323, 165] on form "Name of participant First Name* [PERSON_NAME] Last Name [PERSON_NAME] What age …" at bounding box center [391, 59] width 268 height 630
click at [325, 163] on form "Name of participant First Name* [PERSON_NAME] Last Name [PERSON_NAME] What age …" at bounding box center [391, 59] width 268 height 630
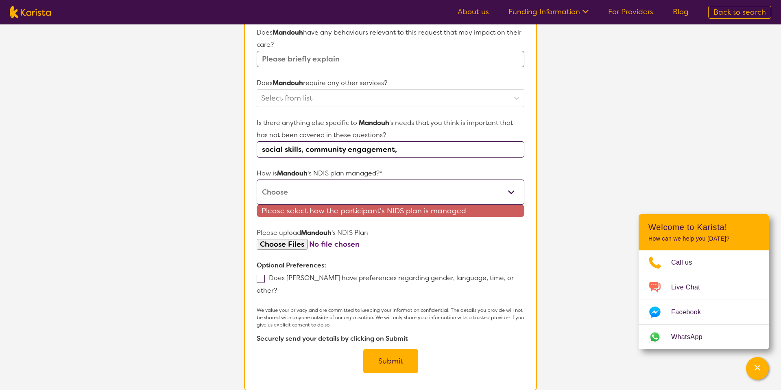
click at [318, 172] on p "How is [PERSON_NAME] 's NDIS plan managed?*" at bounding box center [391, 173] width 268 height 12
click at [333, 169] on p "How is [PERSON_NAME] 's NDIS plan managed?*" at bounding box center [391, 173] width 268 height 12
click at [323, 184] on select "Self-managed NDIS plan Managed by a registered plan management provider (not th…" at bounding box center [391, 191] width 268 height 25
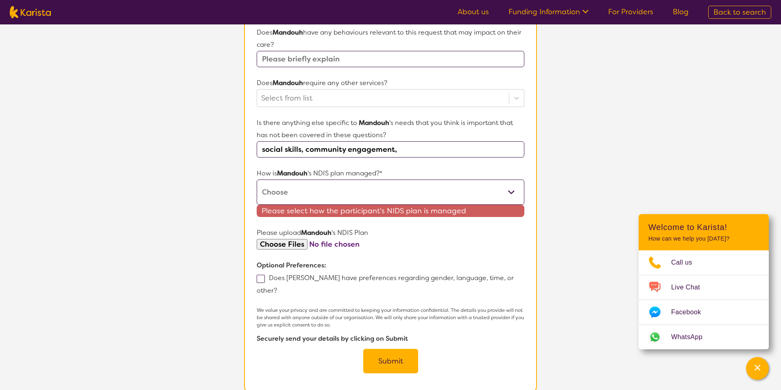
select select "Plan Managed"
click at [257, 179] on select "Self-managed NDIS plan Managed by a registered plan management provider (not th…" at bounding box center [391, 191] width 268 height 25
click at [328, 173] on p "How is [PERSON_NAME] 's NDIS plan managed?*" at bounding box center [391, 173] width 268 height 12
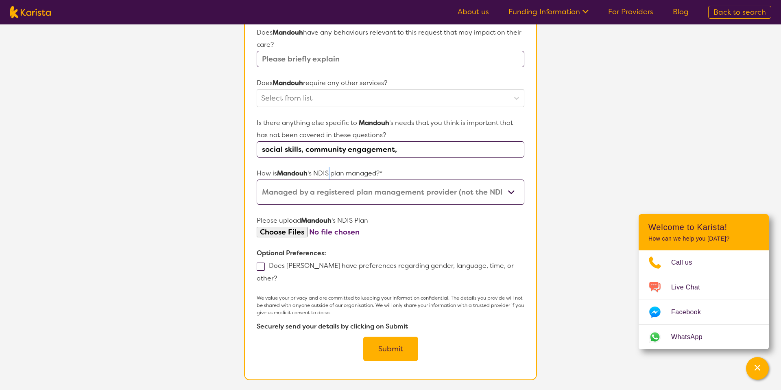
click at [328, 173] on p "How is [PERSON_NAME] 's NDIS plan managed?*" at bounding box center [391, 173] width 268 height 12
click at [331, 170] on p "How is [PERSON_NAME] 's NDIS plan managed?*" at bounding box center [391, 173] width 268 height 12
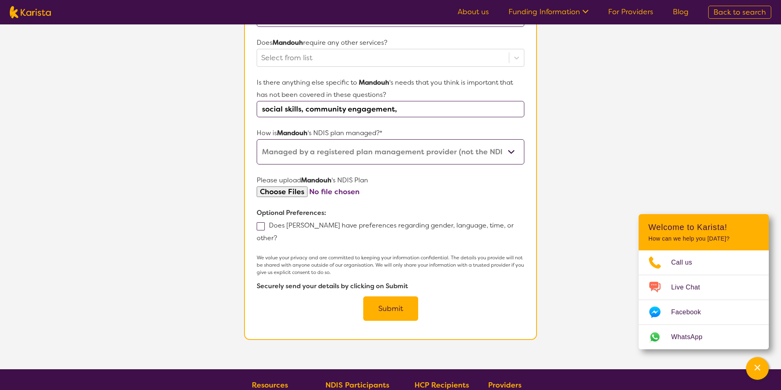
scroll to position [417, 0]
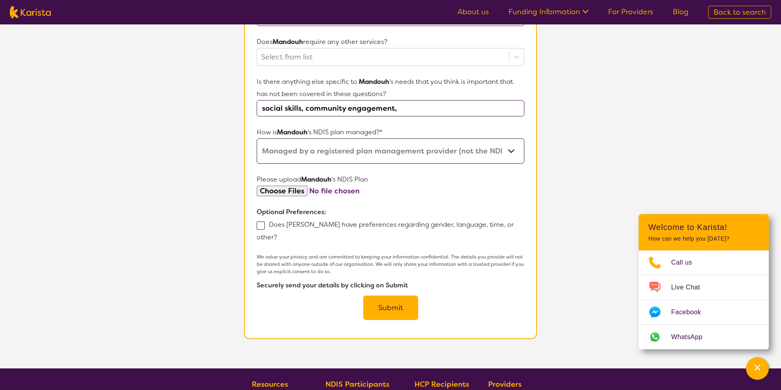
click at [296, 190] on input "file" at bounding box center [391, 190] width 268 height 11
type input "C:\fakepath\Plan Approval [PERSON_NAME].pdf"
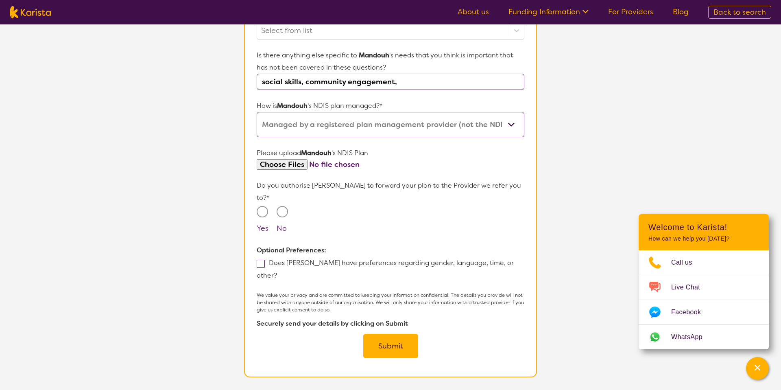
scroll to position [448, 0]
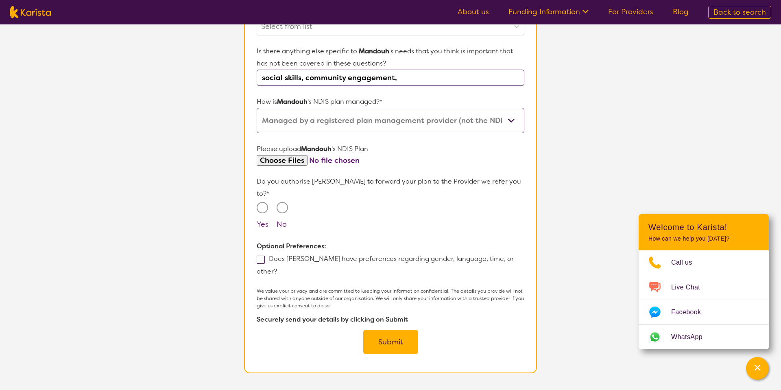
click at [397, 181] on p "Do you authorise [PERSON_NAME] to forward your plan to the Provider we refer yo…" at bounding box center [391, 187] width 268 height 24
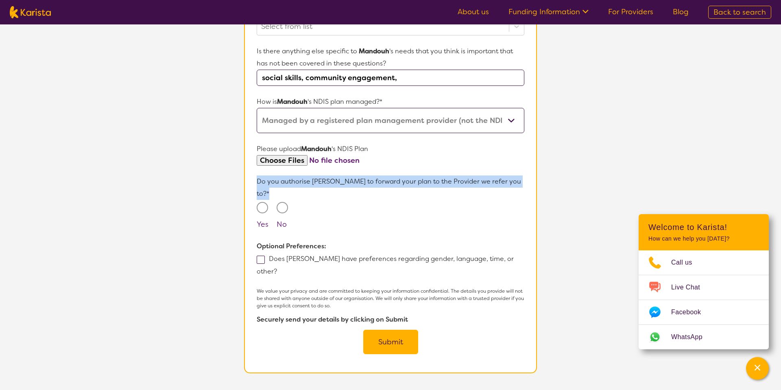
click at [397, 181] on p "Do you authorise [PERSON_NAME] to forward your plan to the Provider we refer yo…" at bounding box center [391, 187] width 268 height 24
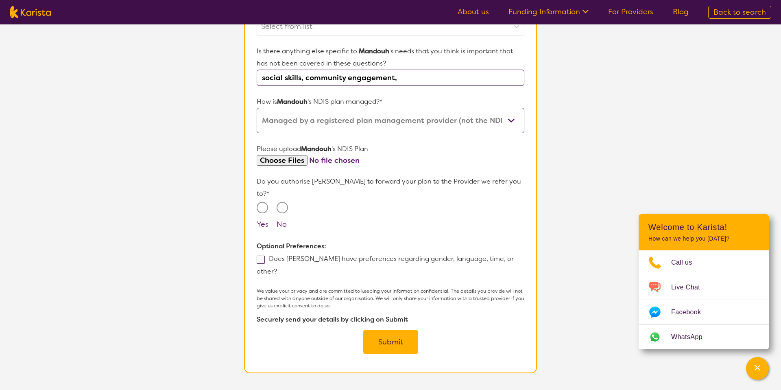
click at [326, 179] on p "Do you authorise [PERSON_NAME] to forward your plan to the Provider we refer yo…" at bounding box center [391, 187] width 268 height 24
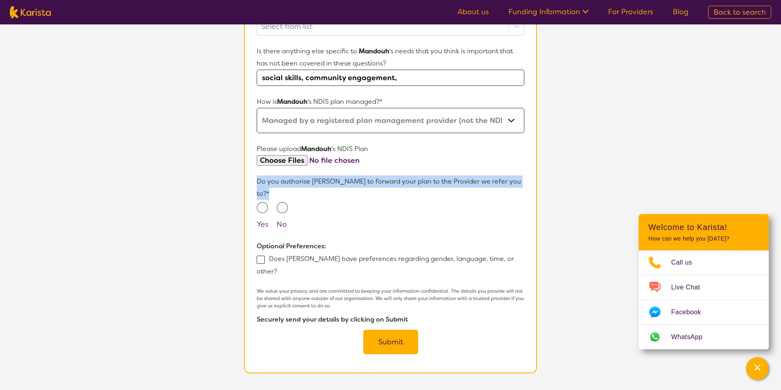
click at [326, 179] on p "Do you authorise [PERSON_NAME] to forward your plan to the Provider we refer yo…" at bounding box center [391, 187] width 268 height 24
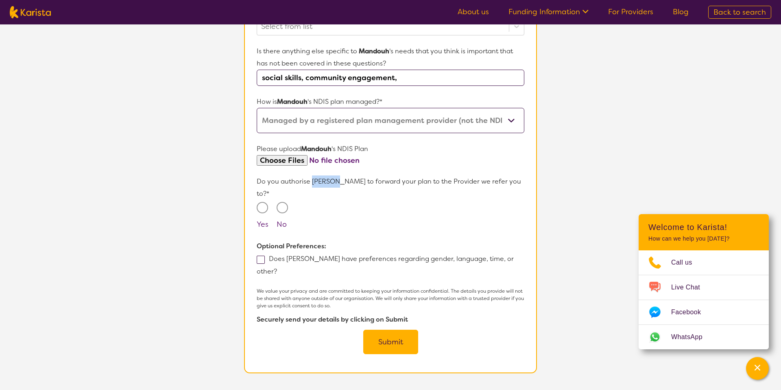
click at [326, 179] on p "Do you authorise [PERSON_NAME] to forward your plan to the Provider we refer yo…" at bounding box center [391, 187] width 268 height 24
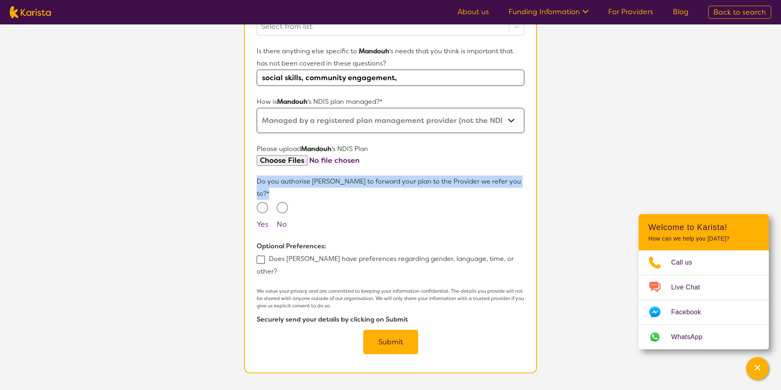
click at [326, 179] on p "Do you authorise [PERSON_NAME] to forward your plan to the Provider we refer yo…" at bounding box center [391, 187] width 268 height 24
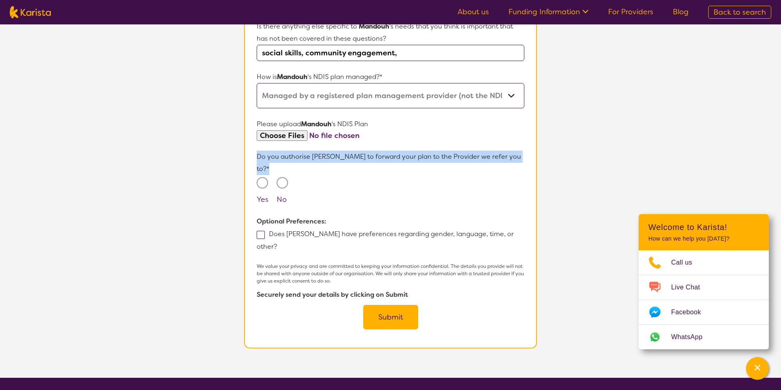
scroll to position [474, 0]
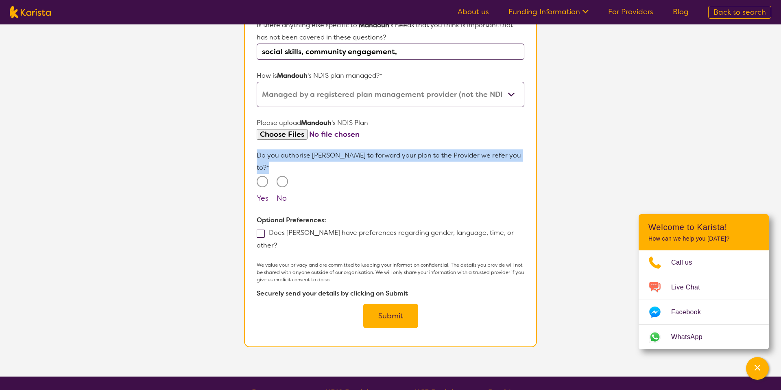
click at [324, 153] on p "Do you authorise [PERSON_NAME] to forward your plan to the Provider we refer yo…" at bounding box center [391, 161] width 268 height 24
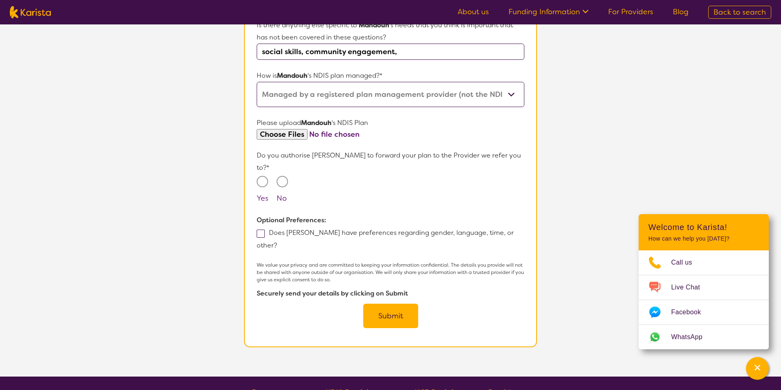
click at [323, 216] on b "Optional Preferences:" at bounding box center [292, 220] width 70 height 9
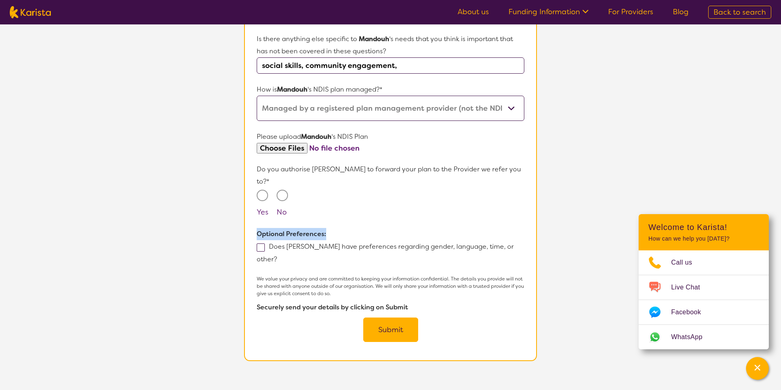
scroll to position [473, 0]
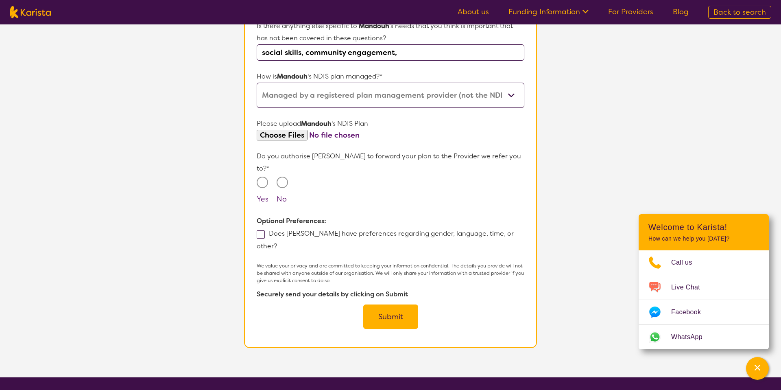
click at [337, 157] on p "Do you authorise [PERSON_NAME] to forward your plan to the Provider we refer yo…" at bounding box center [391, 162] width 268 height 24
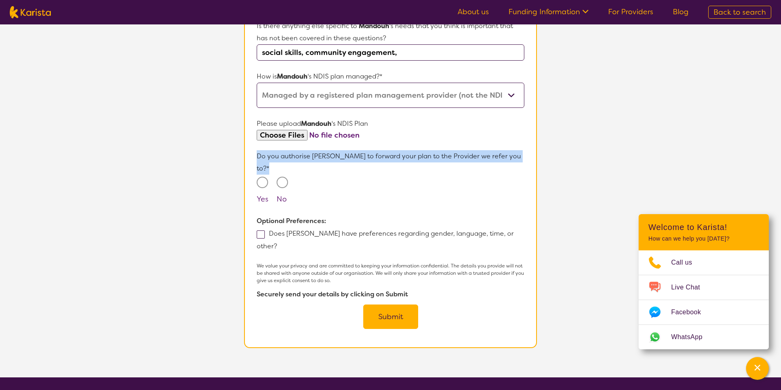
click at [337, 157] on p "Do you authorise [PERSON_NAME] to forward your plan to the Provider we refer yo…" at bounding box center [391, 162] width 268 height 24
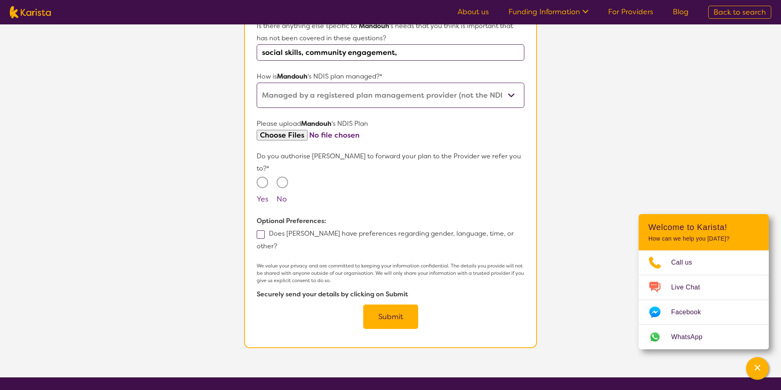
click at [335, 156] on p "Do you authorise [PERSON_NAME] to forward your plan to the Provider we refer yo…" at bounding box center [391, 162] width 268 height 24
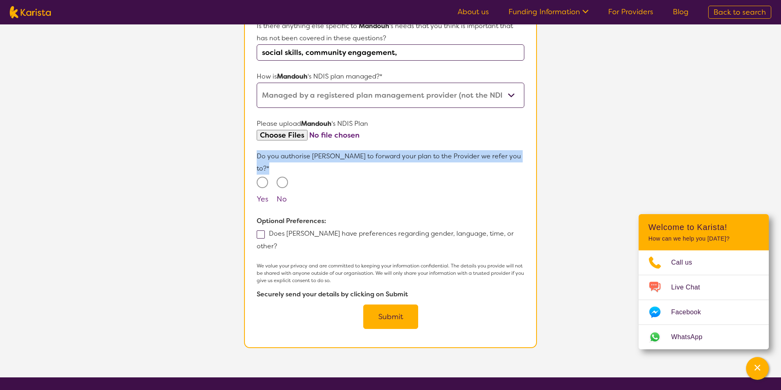
click at [335, 156] on p "Do you authorise [PERSON_NAME] to forward your plan to the Provider we refer yo…" at bounding box center [391, 162] width 268 height 24
click at [337, 151] on p "Do you authorise [PERSON_NAME] to forward your plan to the Provider we refer yo…" at bounding box center [391, 162] width 268 height 24
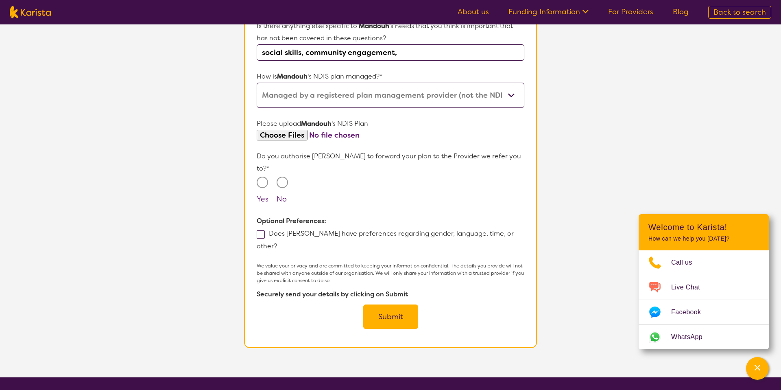
click at [331, 155] on p "Do you authorise [PERSON_NAME] to forward your plan to the Provider we refer yo…" at bounding box center [391, 162] width 268 height 24
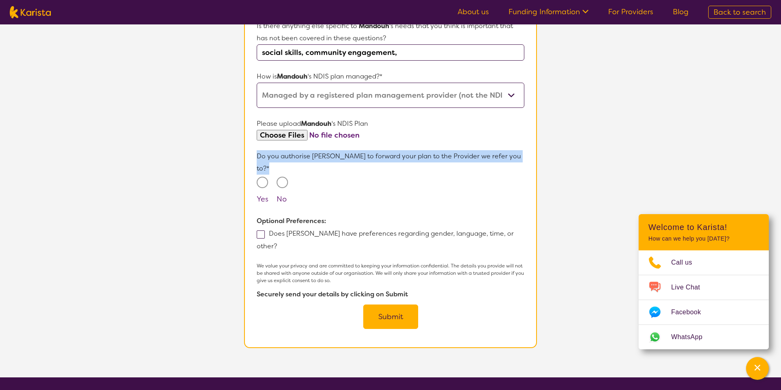
click at [331, 155] on p "Do you authorise [PERSON_NAME] to forward your plan to the Provider we refer yo…" at bounding box center [391, 162] width 268 height 24
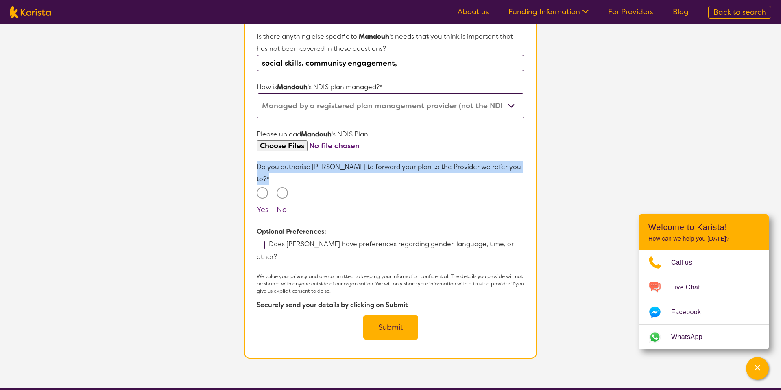
scroll to position [464, 0]
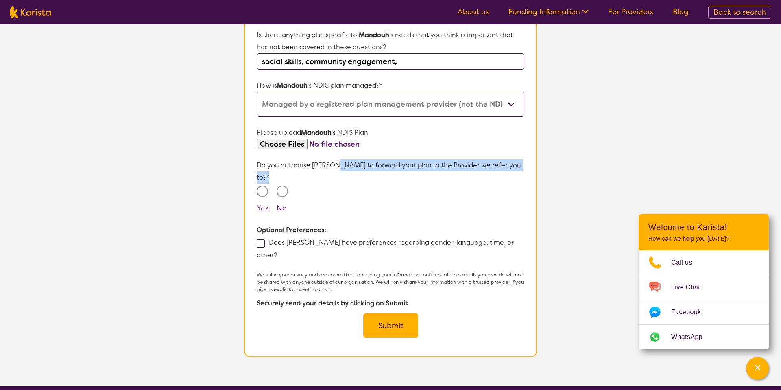
click at [331, 160] on p "Do you authorise [PERSON_NAME] to forward your plan to the Provider we refer yo…" at bounding box center [391, 171] width 268 height 24
click at [331, 164] on p "Do you authorise [PERSON_NAME] to forward your plan to the Provider we refer yo…" at bounding box center [391, 171] width 268 height 24
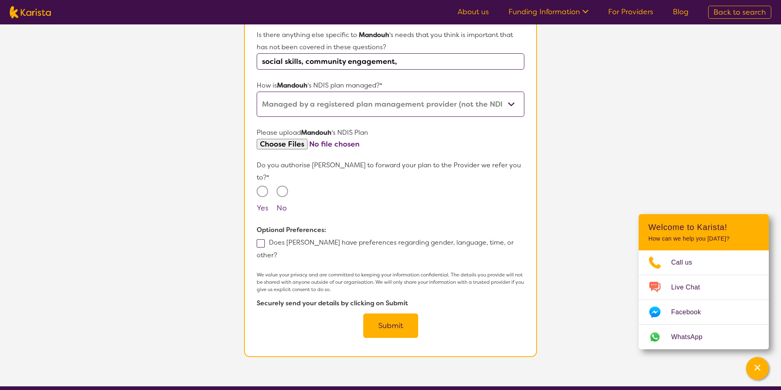
click at [331, 165] on p "Do you authorise [PERSON_NAME] to forward your plan to the Provider we refer yo…" at bounding box center [391, 171] width 268 height 24
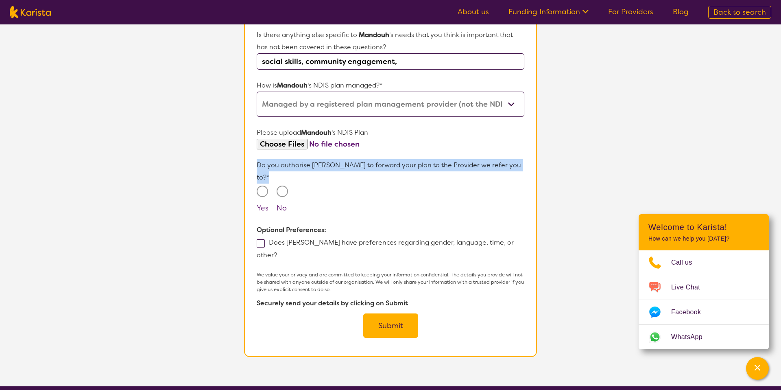
click at [331, 165] on p "Do you authorise [PERSON_NAME] to forward your plan to the Provider we refer yo…" at bounding box center [391, 171] width 268 height 24
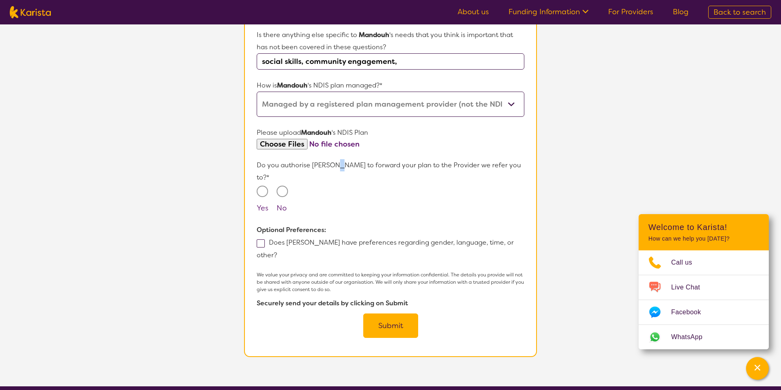
click at [331, 165] on p "Do you authorise [PERSON_NAME] to forward your plan to the Provider we refer yo…" at bounding box center [391, 171] width 268 height 24
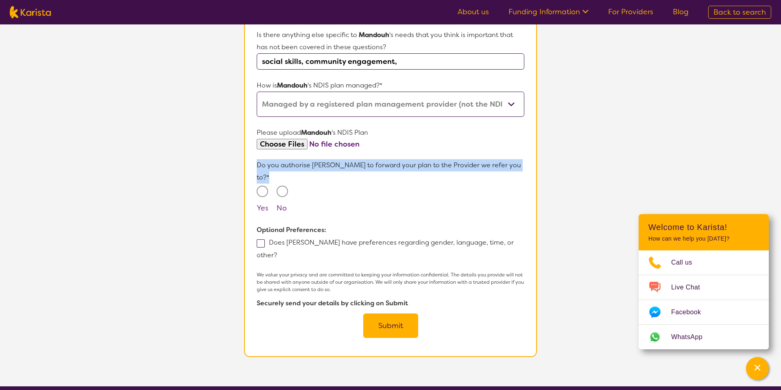
click at [331, 165] on p "Do you authorise [PERSON_NAME] to forward your plan to the Provider we refer yo…" at bounding box center [391, 171] width 268 height 24
click at [264, 185] on input "Yes" at bounding box center [262, 190] width 11 height 11
radio input "true"
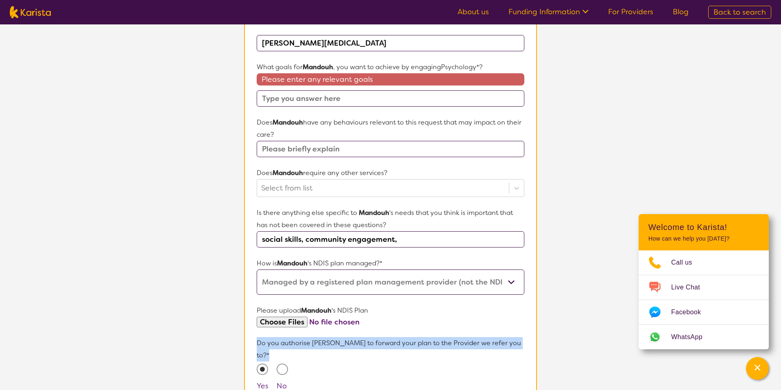
scroll to position [288, 0]
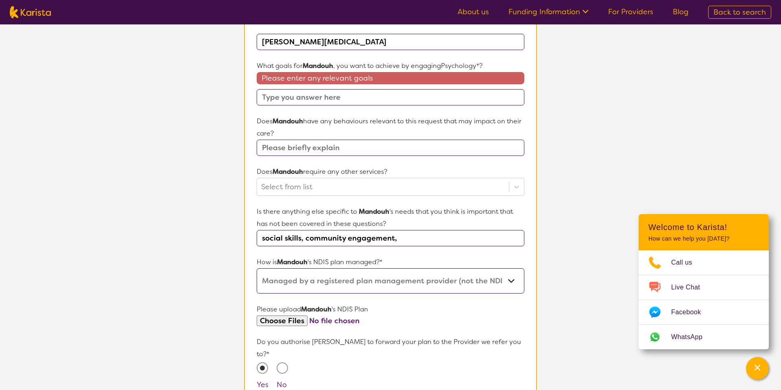
click at [329, 142] on input "text" at bounding box center [391, 148] width 268 height 16
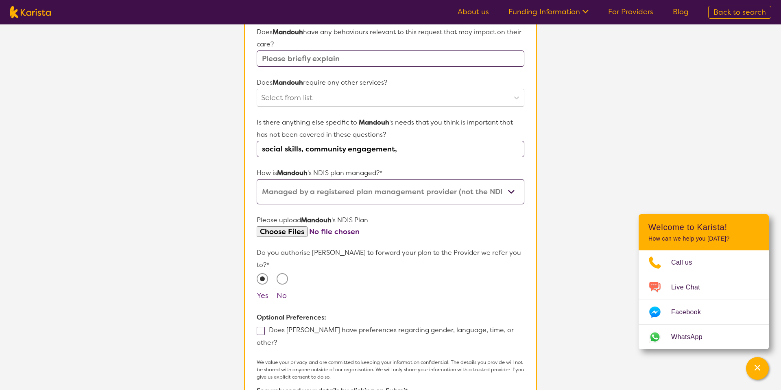
scroll to position [377, 0]
click at [326, 146] on input "social skills, community engagement," at bounding box center [391, 148] width 268 height 16
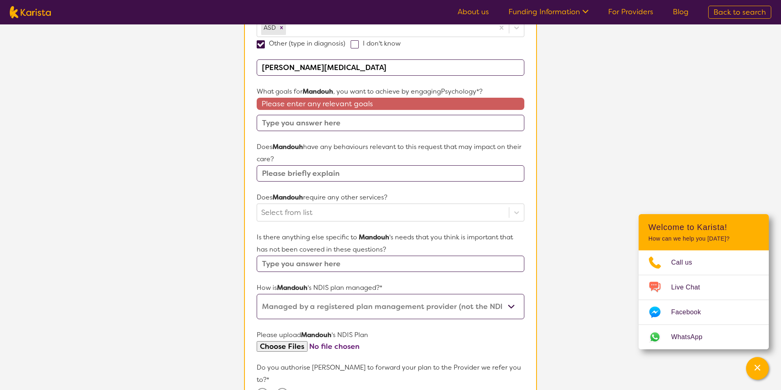
scroll to position [257, 0]
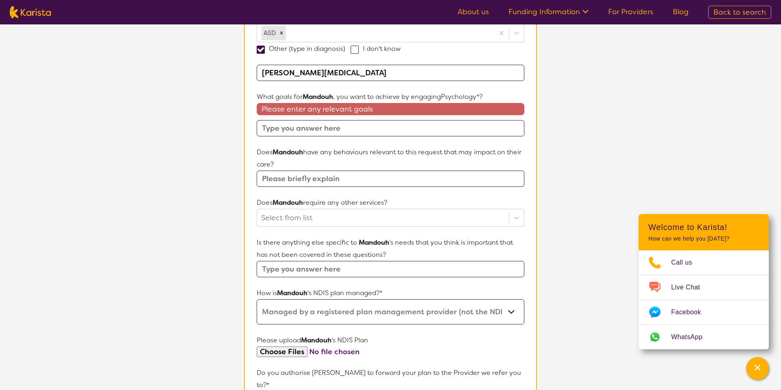
click at [322, 122] on input "text" at bounding box center [391, 128] width 268 height 16
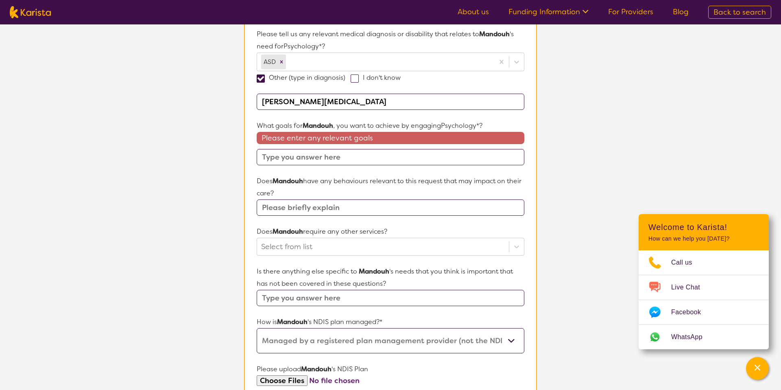
paste input "social skills, community engagement,"
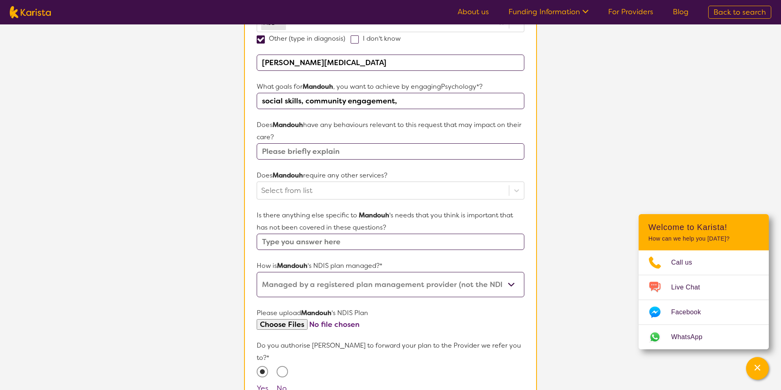
scroll to position [272, 0]
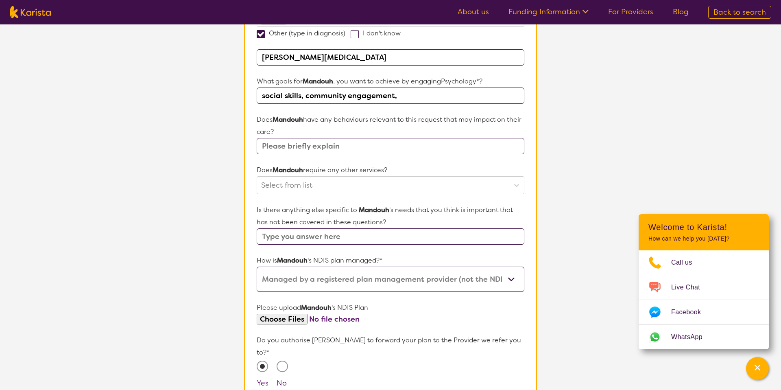
type input "social skills, community engagement,"
click at [321, 130] on p "Does [PERSON_NAME] have any behaviours relevant to this request that may impact…" at bounding box center [391, 125] width 268 height 24
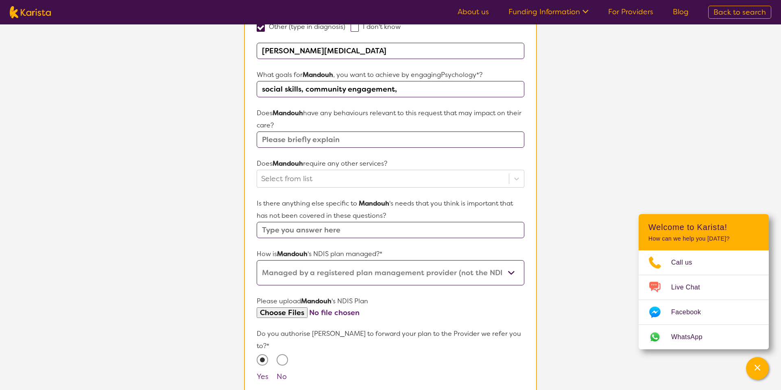
scroll to position [281, 0]
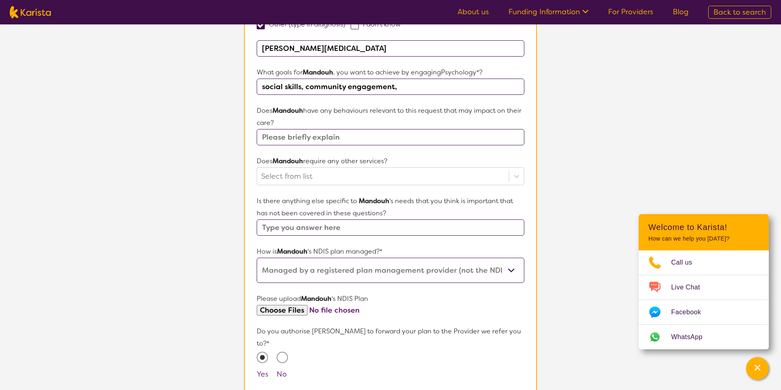
click at [315, 135] on input "text" at bounding box center [391, 137] width 268 height 16
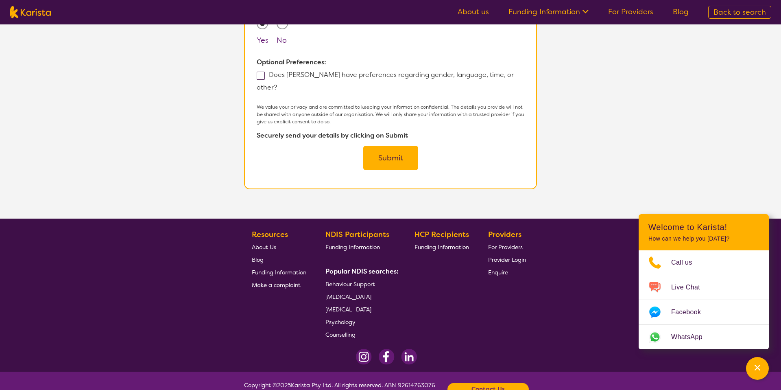
scroll to position [0, 0]
